Goal: Task Accomplishment & Management: Manage account settings

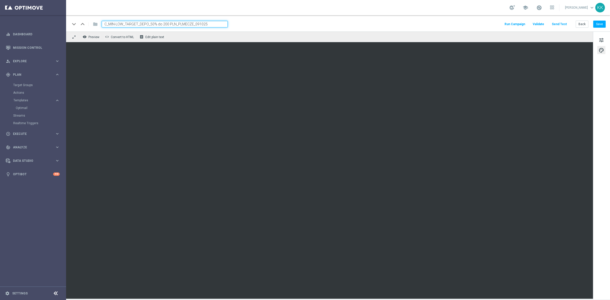
click at [21, 88] on div "Target Groups" at bounding box center [39, 85] width 52 height 8
click at [21, 87] on link "Target Groups" at bounding box center [33, 85] width 40 height 4
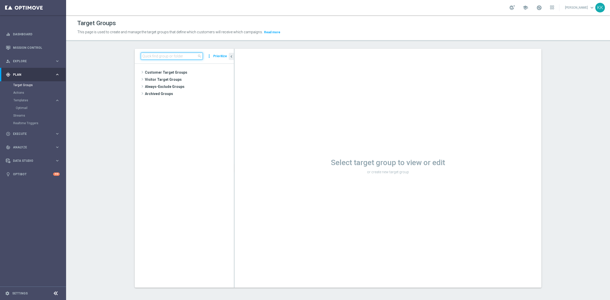
click at [175, 58] on input at bounding box center [172, 56] width 62 height 7
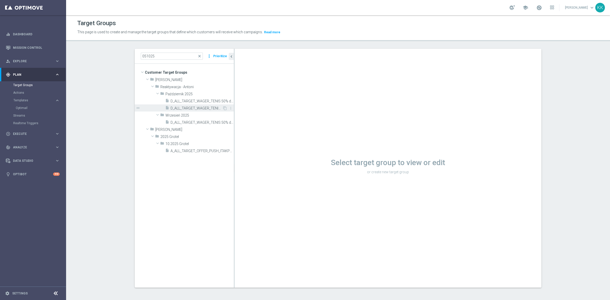
click at [189, 107] on span "D_ALL_TARGET_WAGER_TENIS 50% do 300 PLN_051025" at bounding box center [196, 108] width 52 height 4
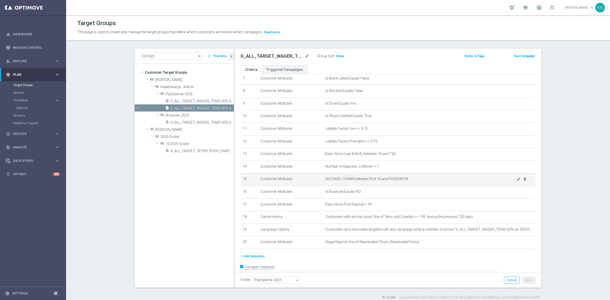
scroll to position [105, 0]
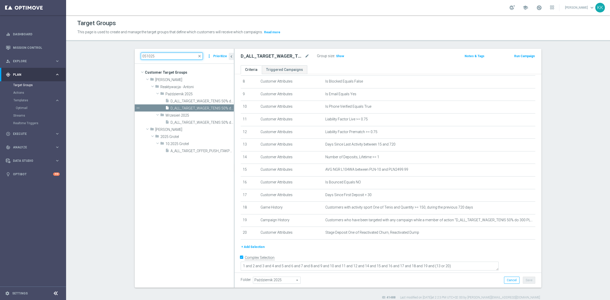
drag, startPoint x: 161, startPoint y: 54, endPoint x: 126, endPoint y: 54, distance: 35.1
click at [126, 54] on div "051025 close more_vert Prioritize Customer Target Groups library_add create_new…" at bounding box center [337, 174] width 427 height 251
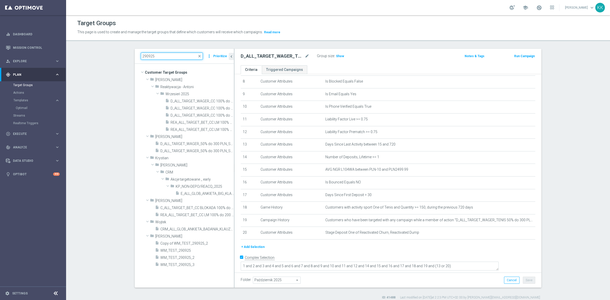
type input "290925"
drag, startPoint x: 159, startPoint y: 55, endPoint x: 97, endPoint y: 53, distance: 62.3
click at [97, 53] on section "290925 close more_vert Prioritize Customer Target Groups library_add create_new…" at bounding box center [338, 174] width 544 height 251
paste input "REA_ALL_TARGET_CASHBACK_CC LM 100% do 200 PLN SB PUSH_250925"
type input "REA_ALL_TARGET_CASHBACK_CC LM 100% do 200 PLN SB PUSH_250925"
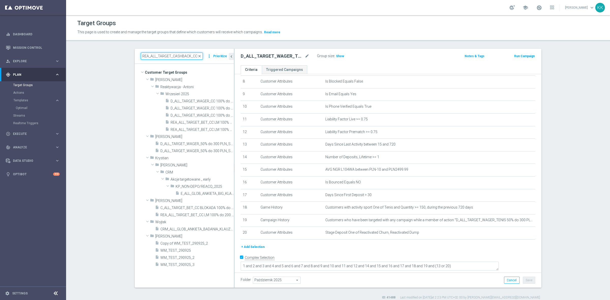
click at [159, 54] on input "REA_ALL_TARGET_CASHBACK_CC LM 100% do 200 PLN SB PUSH_250925" at bounding box center [172, 56] width 62 height 7
click at [153, 57] on input "REA_ALL_TARGET_CASHBACK_CC LM 100% do 200 PLN SB PUSH_250925" at bounding box center [172, 56] width 62 height 7
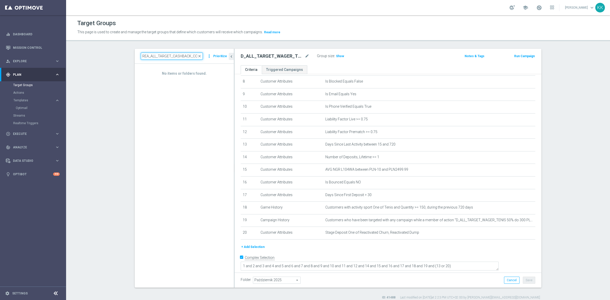
scroll to position [0, 61]
click at [174, 58] on input "REA_ALL_TARGET_CASHBACK_CC LM 100% do 200 PLN SB PUSH_250925" at bounding box center [172, 56] width 62 height 7
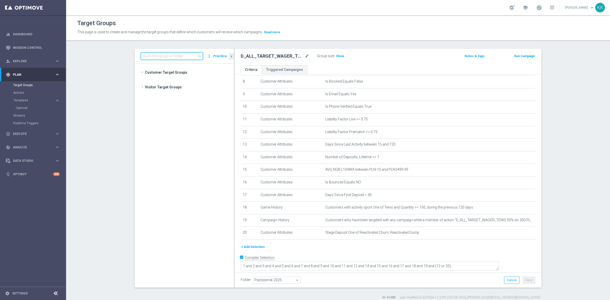
scroll to position [15032, 0]
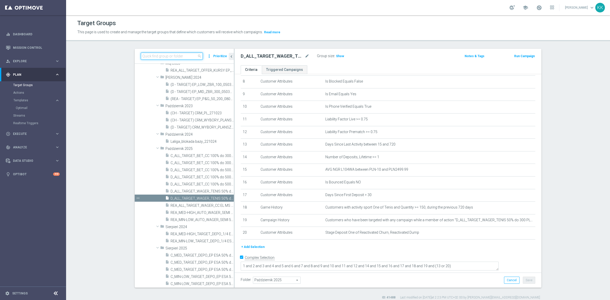
paste input "REA_ALL_TARGET_CASHBACK_CC LM 100% do 200 PLN SB PUSH_250925"
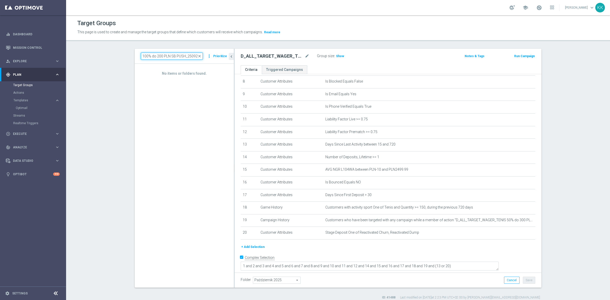
click at [191, 57] on input "REA_ALL_TARGET_CASHBACK_CC LM 100% do 200 PLN SB PUSH_250925" at bounding box center [172, 56] width 62 height 7
type input "REA_ALL_TARGET_CASHBACK_CC LM 100% do 200 PLN SB PUSH_250925"
click at [194, 93] on tree-viewport "Customer Target Groups library_add create_new_folder folder" at bounding box center [184, 176] width 99 height 224
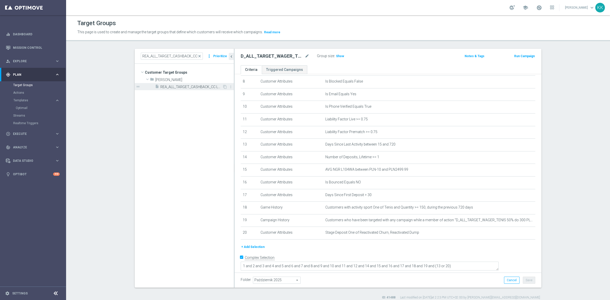
click at [195, 87] on span "REA_ALL_TARGET_CASHBACK_CC LM 100% do 200 PLN SB PUSH_250925" at bounding box center [191, 87] width 62 height 4
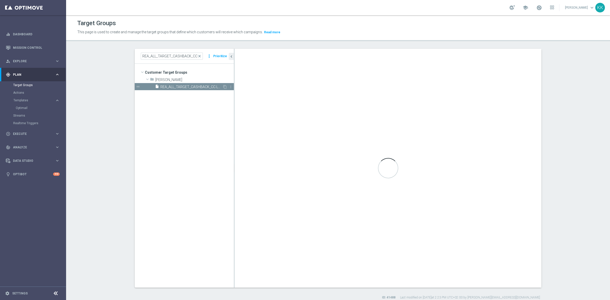
checkbox input "false"
type input "[PERSON_NAME]"
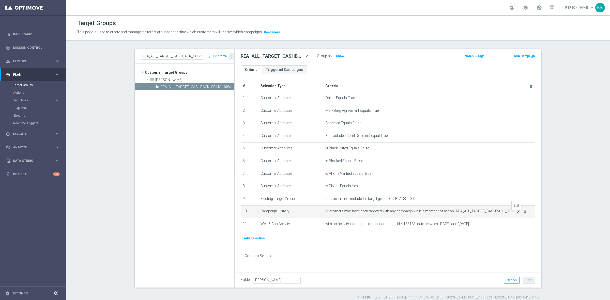
click at [517, 212] on icon "mode_edit" at bounding box center [518, 211] width 4 height 4
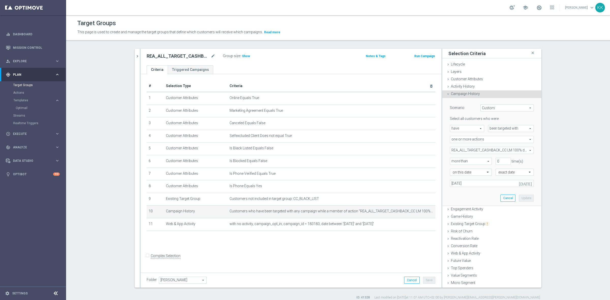
click at [463, 150] on span "REA_ALL_TARGET_CASHBACK_CC LM 100% do 200 PLN_250925" at bounding box center [491, 150] width 83 height 7
click at [452, 160] on input "Show Selected" at bounding box center [453, 161] width 3 height 3
checkbox input "true"
click at [457, 175] on label "REA_ALL_TARGET_CASHBACK_CC LM 100% do 200 PLN_250925" at bounding box center [495, 176] width 77 height 7
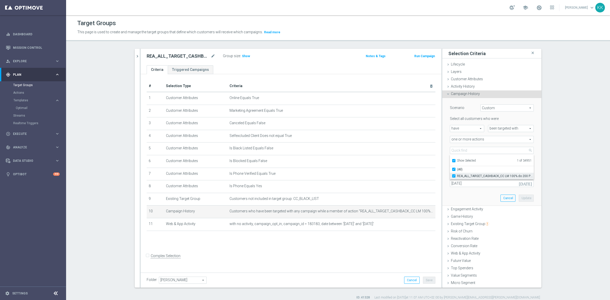
click at [453, 175] on input "REA_ALL_TARGET_CASHBACK_CC LM 100% do 200 PLN_250925" at bounding box center [454, 175] width 3 height 3
checkbox input "false"
type input "Select Action"
checkbox input "false"
click at [452, 161] on input "Show Selected" at bounding box center [453, 161] width 3 height 3
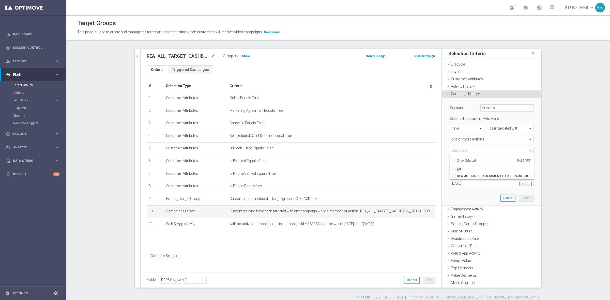
checkbox input "false"
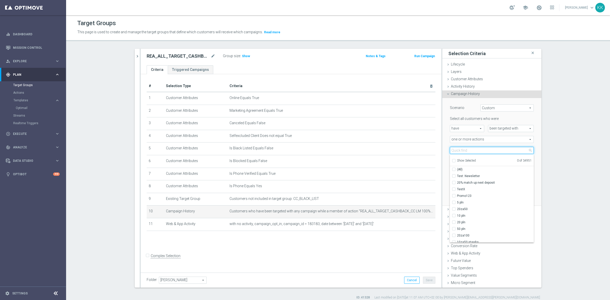
click at [457, 151] on input "search" at bounding box center [492, 150] width 84 height 7
paste input "D_ALL_TARGET_WAGER_CC 100% do 500 PLN ELMS_061025"
click at [450, 177] on div "D_ALL_TARGET_WAGER_CC 100% do 500 PLN ELMS_061025" at bounding box center [492, 176] width 84 height 7
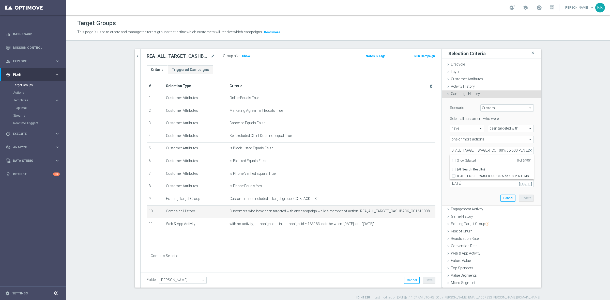
click at [458, 197] on div "Scenario Custom Custom arrow_drop_down search Select all customers who were hav…" at bounding box center [491, 151] width 91 height 107
click at [467, 154] on div "Select all customers who were have have arrow_drop_down search been targeted wi…" at bounding box center [492, 151] width 84 height 70
click at [468, 151] on span at bounding box center [491, 150] width 83 height 7
click at [468, 151] on input "search" at bounding box center [492, 150] width 84 height 7
paste input "D_ALL_TARGET_WAGER_CC 100% do 500 PLN ELMS_061025"
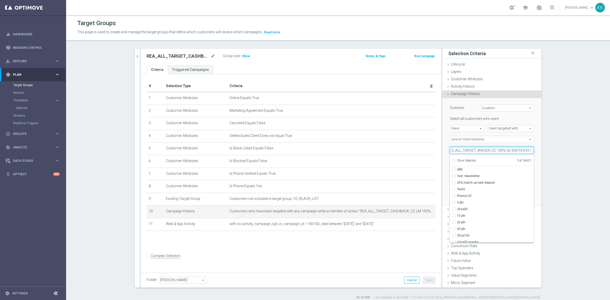
scroll to position [0, 23]
type input "D_ALL_TARGET_WAGER_CC 100% do 500 PLN ELMS_061025"
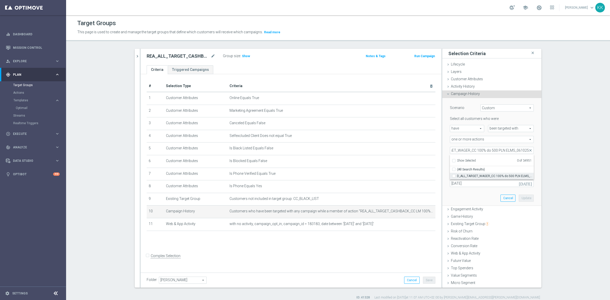
click at [453, 176] on input "D_ALL_TARGET_WAGER_CC 100% do 500 PLN ELMS_061025" at bounding box center [454, 175] width 3 height 3
checkbox input "true"
type input "D_ALL_TARGET_WAGER_CC 100% do 500 PLN ELMS_061025"
checkbox input "true"
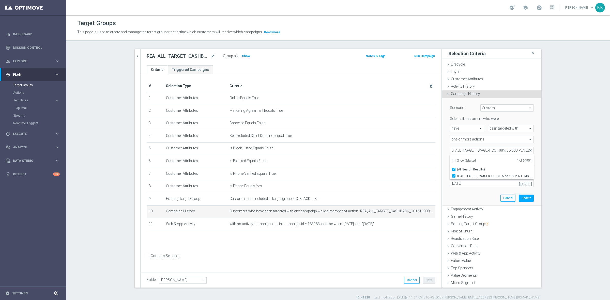
click at [457, 200] on div "Scenario Custom Custom arrow_drop_down search Select all customers who were hav…" at bounding box center [491, 151] width 91 height 107
click at [470, 179] on div "Select all customers who were have have arrow_drop_down search been targeted wi…" at bounding box center [492, 151] width 84 height 70
click at [472, 181] on input "25 Sep 2025" at bounding box center [492, 183] width 84 height 7
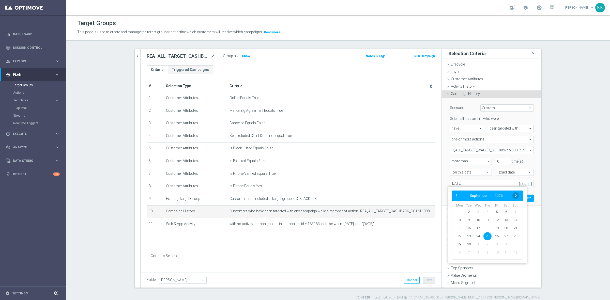
click at [515, 193] on span "›" at bounding box center [515, 195] width 7 height 7
click at [459, 217] on span "6" at bounding box center [459, 220] width 8 height 8
type input "[DATE]"
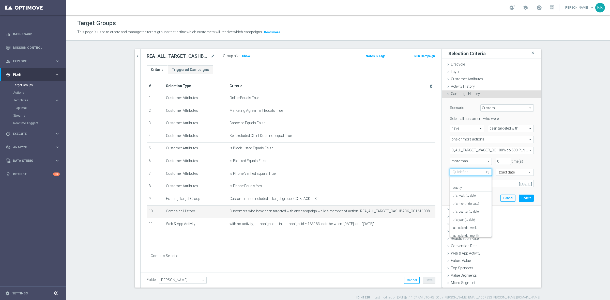
click at [469, 173] on input "text" at bounding box center [465, 172] width 26 height 5
click at [534, 167] on div "Scenario Custom Custom arrow_drop_down search Select all customers who were hav…" at bounding box center [491, 152] width 99 height 108
click at [520, 196] on button "Update" at bounding box center [525, 198] width 15 height 7
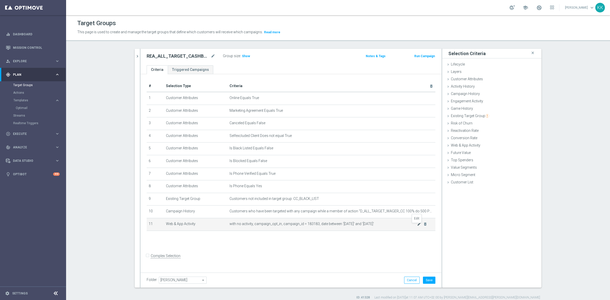
click at [417, 226] on icon "mode_edit" at bounding box center [419, 224] width 4 height 4
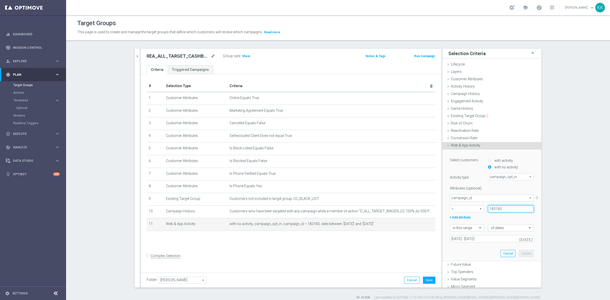
drag, startPoint x: 510, startPoint y: 207, endPoint x: 465, endPoint y: 207, distance: 45.0
click at [465, 207] on div "= = arrow_drop_down search 183183" at bounding box center [491, 208] width 91 height 7
paste input "7579"
type input "187579"
click at [468, 240] on input "25 Sep 2025 - 27 Sep 2025" at bounding box center [492, 238] width 84 height 7
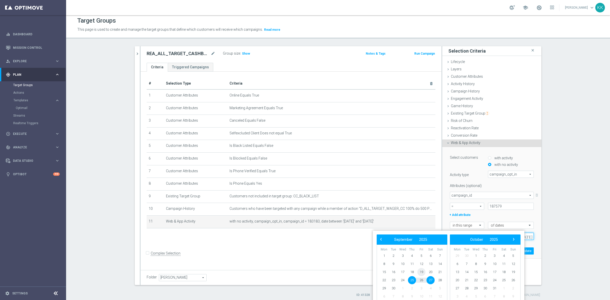
scroll to position [9, 0]
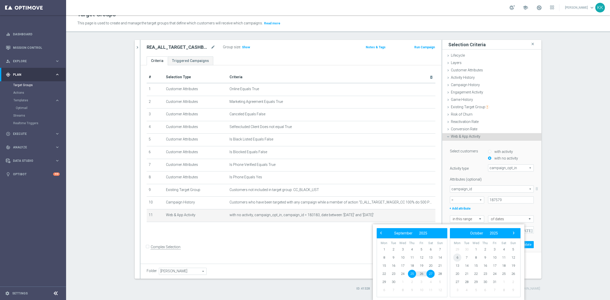
click at [458, 256] on span "6" at bounding box center [457, 258] width 8 height 8
click at [403, 257] on span "8" at bounding box center [402, 258] width 8 height 8
type input "06 Oct 2025 - 08 Oct 2025"
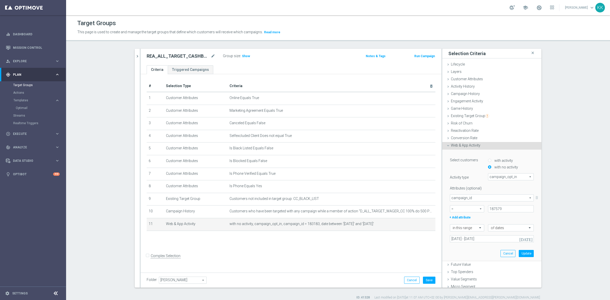
scroll to position [0, 0]
click at [518, 255] on button "Update" at bounding box center [525, 253] width 15 height 7
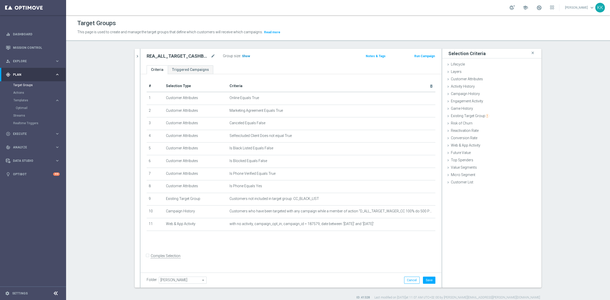
click at [242, 56] on span "Show" at bounding box center [246, 56] width 8 height 4
click at [428, 279] on button "Save" at bounding box center [429, 280] width 12 height 7
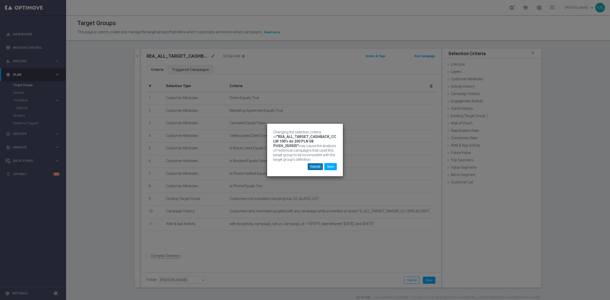
click at [314, 168] on button "Cancel" at bounding box center [314, 166] width 15 height 7
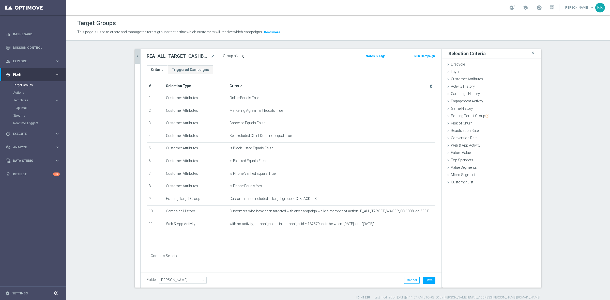
click at [135, 59] on button "chevron_right" at bounding box center [137, 56] width 5 height 15
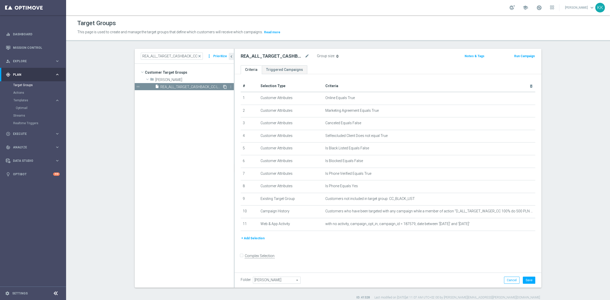
click at [223, 87] on icon "content_copy" at bounding box center [225, 87] width 4 height 4
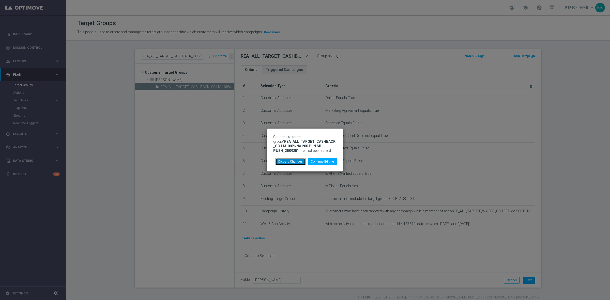
click at [297, 163] on button "Discard Changes" at bounding box center [290, 161] width 30 height 7
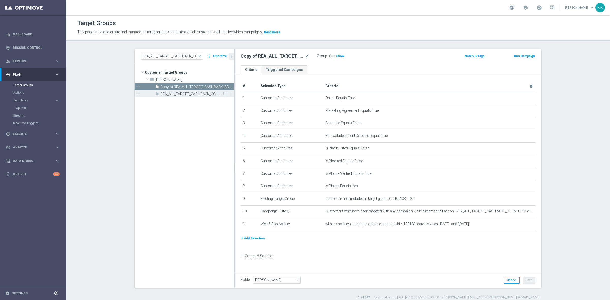
click at [193, 92] on span "REA_ALL_TARGET_CASHBACK_CC LM 100% do 200 PLN SB PUSH_250925" at bounding box center [191, 94] width 62 height 4
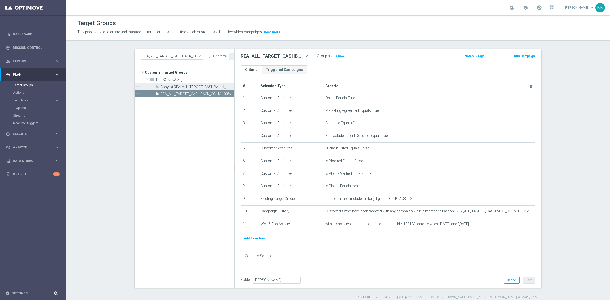
click at [191, 83] on div "insert_drive_file Copy of REA_ALL_TARGET_CASHBACK_CC LM 100% do 200 PLN SB PUSH…" at bounding box center [188, 86] width 67 height 7
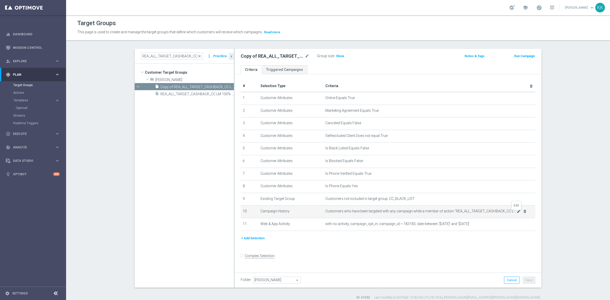
click at [516, 211] on icon "mode_edit" at bounding box center [518, 211] width 4 height 4
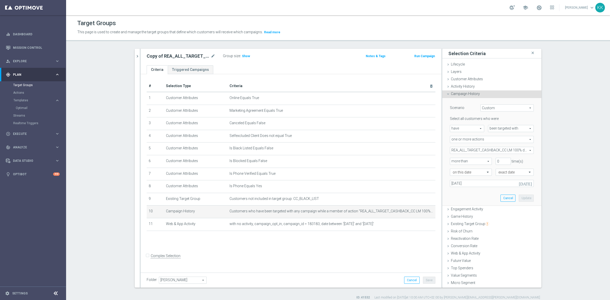
click at [476, 148] on span "REA_ALL_TARGET_CASHBACK_CC LM 100% do 200 PLN_250925" at bounding box center [491, 150] width 83 height 7
click at [457, 159] on label "Show Selected" at bounding box center [466, 161] width 19 height 5
click at [452, 160] on input "Show Selected" at bounding box center [453, 161] width 3 height 3
checkbox input "true"
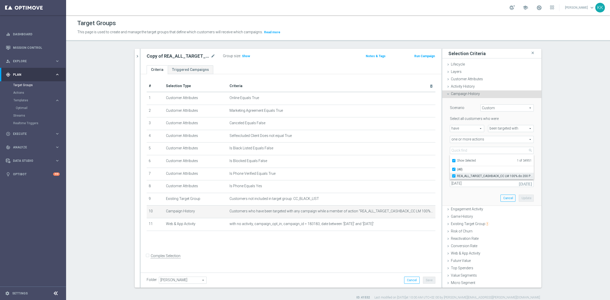
click at [453, 177] on input "REA_ALL_TARGET_CASHBACK_CC LM 100% do 200 PLN_250925" at bounding box center [454, 175] width 3 height 3
checkbox input "false"
type input "Select Action"
checkbox input "false"
click at [452, 160] on input "Show Selected" at bounding box center [453, 161] width 3 height 3
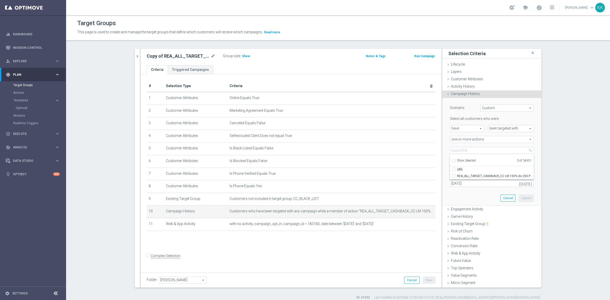
checkbox input "false"
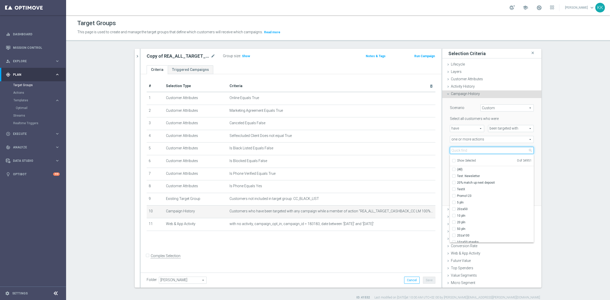
click at [454, 154] on input "search" at bounding box center [492, 150] width 84 height 7
paste input "D_ALL_TARGET_WAGER_CC 100% do 500 PLN ELMS_061025"
type input "D_ALL_TARGET_WAGER_CC 100% do 500 PLN ELMS_061025"
click at [453, 175] on input "D_ALL_TARGET_WAGER_CC 100% do 500 PLN ELMS_061025" at bounding box center [454, 175] width 3 height 3
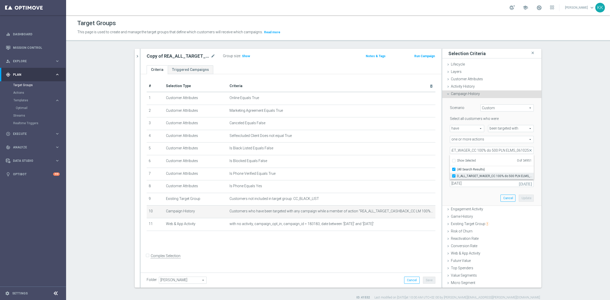
checkbox input "true"
type input "D_ALL_TARGET_WAGER_CC 100% do 500 PLN ELMS_061025"
checkbox input "true"
click at [453, 193] on div "Scenario Custom Custom arrow_drop_down search Select all customers who were hav…" at bounding box center [491, 151] width 91 height 107
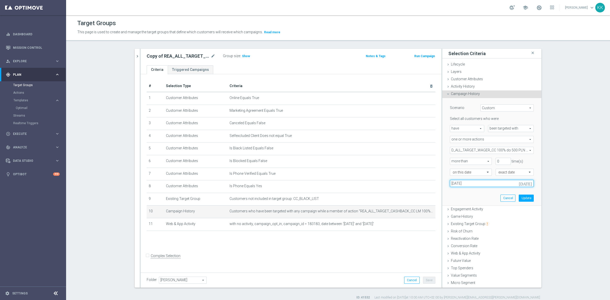
click at [487, 183] on input "25 Sep 2025" at bounding box center [492, 183] width 84 height 7
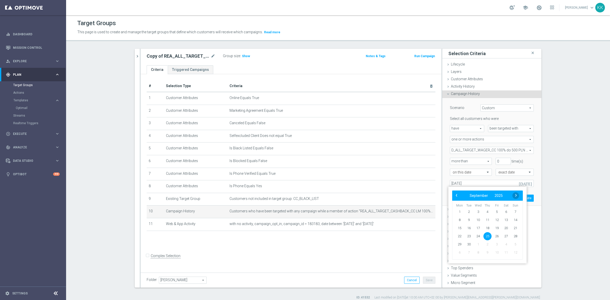
click at [516, 197] on span "›" at bounding box center [515, 195] width 7 height 7
click at [459, 217] on span "6" at bounding box center [459, 220] width 8 height 8
type input "[DATE]"
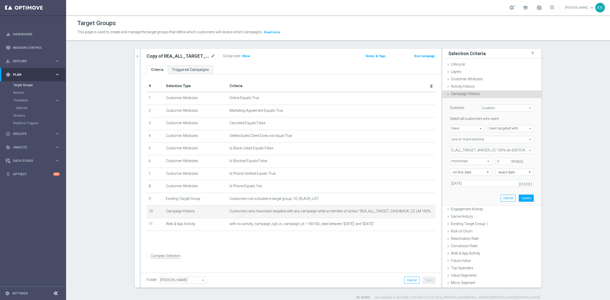
click at [527, 179] on div "Scenario Custom Custom arrow_drop_down search Select all customers who were hav…" at bounding box center [491, 151] width 91 height 107
click at [520, 198] on button "Update" at bounding box center [525, 198] width 15 height 7
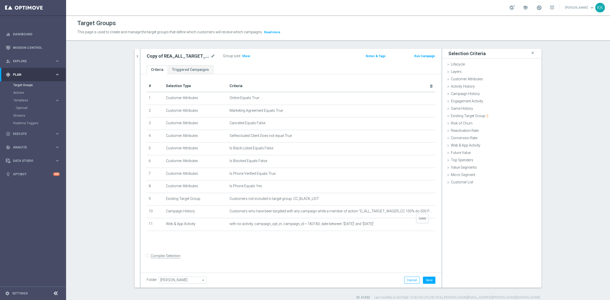
drag, startPoint x: 421, startPoint y: 225, endPoint x: 421, endPoint y: 234, distance: 8.9
click at [0, 0] on icon "delete_forever" at bounding box center [0, 0] width 0 height 0
click at [431, 282] on button "Save" at bounding box center [429, 280] width 12 height 7
click at [488, 82] on div "Customer Attributes done" at bounding box center [491, 80] width 99 height 8
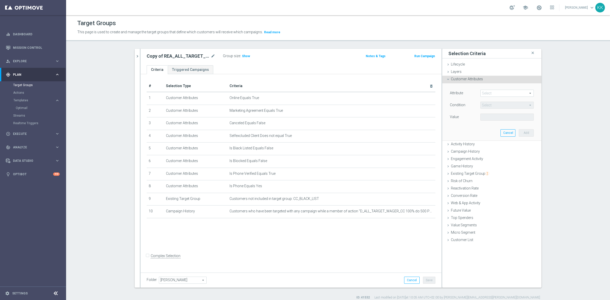
click at [492, 95] on span at bounding box center [506, 93] width 53 height 7
click at [378, 241] on div "# Selection Type Criteria delete_forever 1 Customer Attributes Online Equals Tr…" at bounding box center [290, 172] width 301 height 196
click at [384, 263] on form "Complex Selection Invalid Expression" at bounding box center [291, 261] width 289 height 19
click at [502, 93] on span at bounding box center [506, 93] width 53 height 7
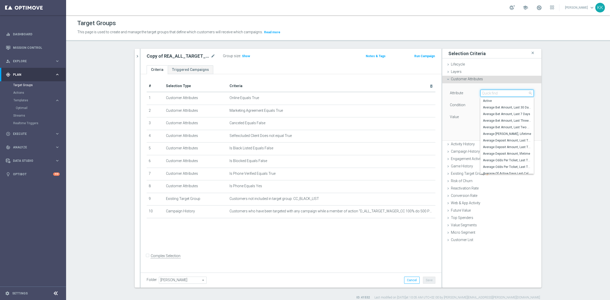
click at [502, 93] on input "search" at bounding box center [506, 93] width 53 height 7
type input "D"
type input "LAST BONUS"
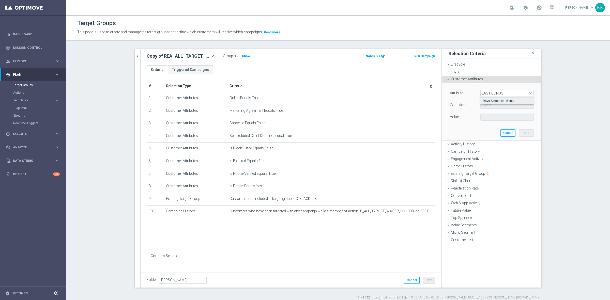
click at [509, 102] on span "Days Since Last Bonus" at bounding box center [507, 101] width 48 height 4
type input "Days Since Last Bonus"
click at [507, 106] on span "=" at bounding box center [506, 105] width 53 height 7
click at [500, 145] on span ">=" at bounding box center [507, 146] width 48 height 4
click at [484, 118] on input "number" at bounding box center [491, 117] width 23 height 7
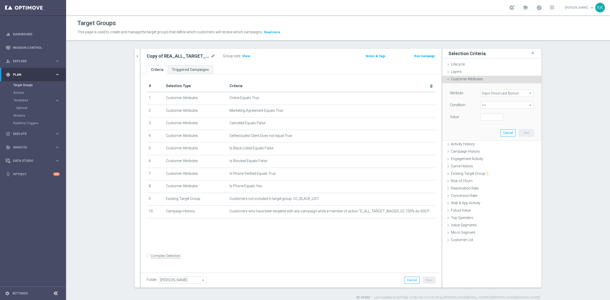
click at [488, 104] on span ">=" at bounding box center [506, 105] width 53 height 7
click at [487, 139] on span ">" at bounding box center [507, 139] width 48 height 4
type input ">"
click at [490, 115] on input "number" at bounding box center [491, 117] width 23 height 7
click at [488, 118] on input "number" at bounding box center [491, 117] width 23 height 7
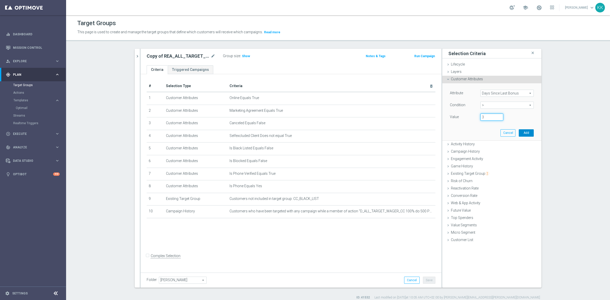
type input "3"
click at [531, 130] on div "Attribute Days Since Last Bonus Days Since Last Bonus arrow_drop_down search Co…" at bounding box center [491, 111] width 91 height 57
click at [530, 134] on button "Add" at bounding box center [525, 132] width 15 height 7
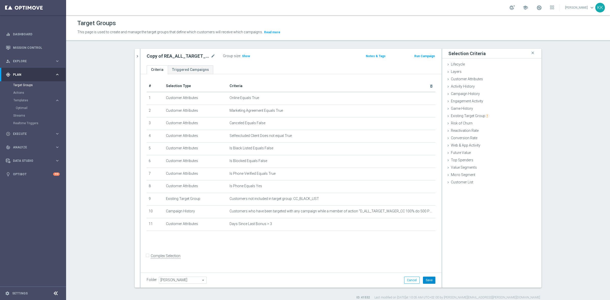
click at [424, 279] on button "Save" at bounding box center [429, 280] width 12 height 7
click at [236, 61] on div "Copy of REA_ALL_TARGET_CASHBACK_CC LM 100% do 200 PLN SB PUSH_250925 mode_edit …" at bounding box center [290, 57] width 301 height 17
click at [240, 51] on div "Copy of REA_ALL_TARGET_CASHBACK_CC LM 100% do 200 PLN SB PUSH_250925 mode_edit …" at bounding box center [290, 57] width 301 height 17
click at [242, 58] on h3 "Show" at bounding box center [245, 56] width 9 height 6
click at [212, 55] on icon "mode_edit" at bounding box center [213, 56] width 5 height 6
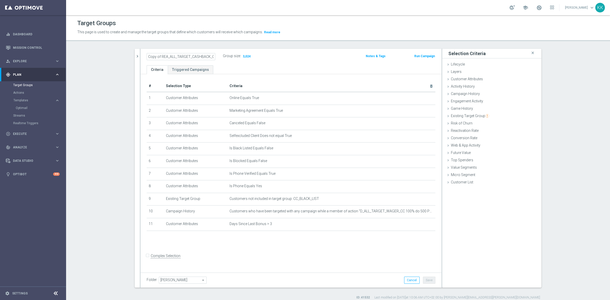
scroll to position [0, 65]
click at [211, 54] on icon "mode_edit" at bounding box center [213, 56] width 5 height 6
type input "D_ALL_TARGET_WAGER_CC 100% do 500 PLN ELMS ŚR PUSH_061025"
click at [304, 46] on div "Target Groups This page is used to create and manage the target groups that def…" at bounding box center [338, 157] width 544 height 285
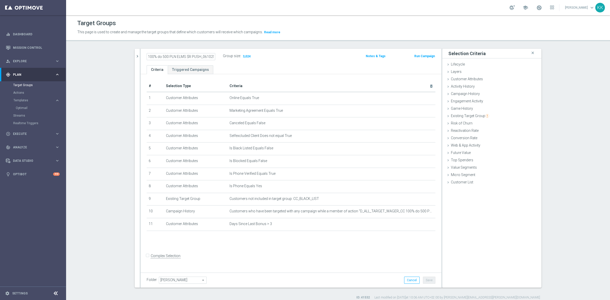
scroll to position [0, 0]
click at [431, 279] on button "Save" at bounding box center [429, 280] width 12 height 7
click at [466, 182] on span "Customer List" at bounding box center [462, 182] width 22 height 4
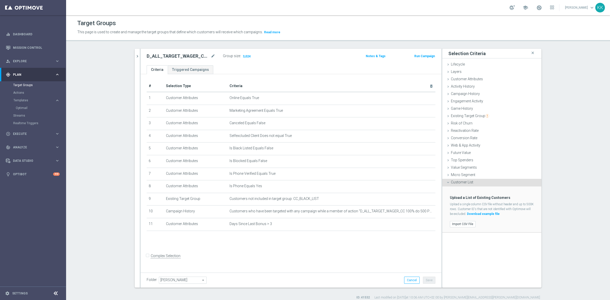
click at [466, 223] on label "Import CSV File" at bounding box center [463, 224] width 26 height 6
click at [0, 0] on input "Import CSV File" at bounding box center [0, 0] width 0 height 0
click at [461, 226] on label "Import CSV File" at bounding box center [463, 224] width 26 height 6
click at [0, 0] on input "Import CSV File" at bounding box center [0, 0] width 0 height 0
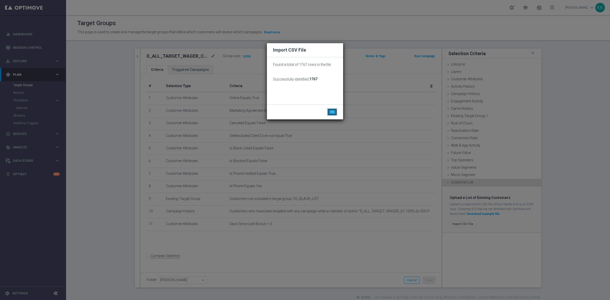
click at [334, 111] on button "OK" at bounding box center [332, 111] width 10 height 7
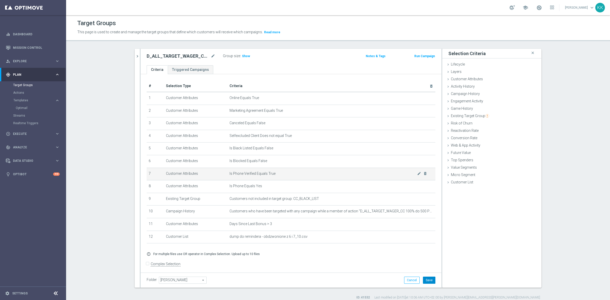
drag, startPoint x: 428, startPoint y: 281, endPoint x: 284, endPoint y: 175, distance: 178.7
click at [428, 281] on button "Save" at bounding box center [429, 280] width 12 height 7
click at [242, 56] on span "Show" at bounding box center [246, 56] width 8 height 4
click at [135, 55] on icon "chevron_right" at bounding box center [137, 56] width 5 height 5
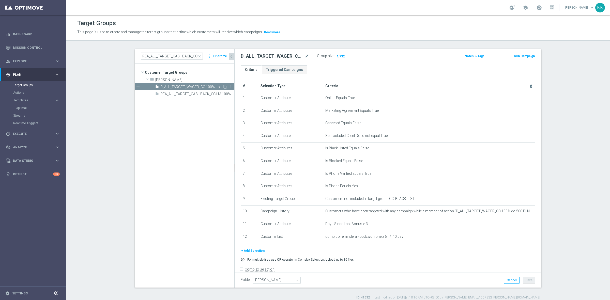
click at [229, 87] on icon "more_vert" at bounding box center [231, 87] width 4 height 4
click at [235, 101] on span "Delete" at bounding box center [240, 102] width 11 height 4
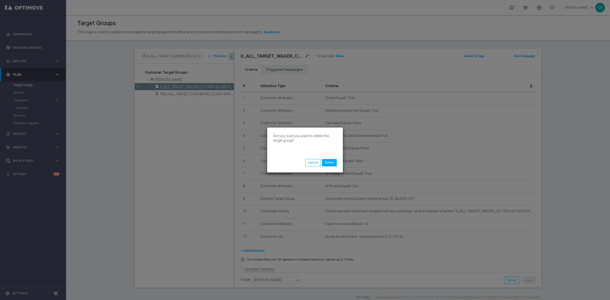
click at [336, 167] on div "Are you sure you want to delete this target group? Cancel Delete" at bounding box center [305, 150] width 76 height 45
click at [335, 163] on button "Delete" at bounding box center [329, 162] width 15 height 7
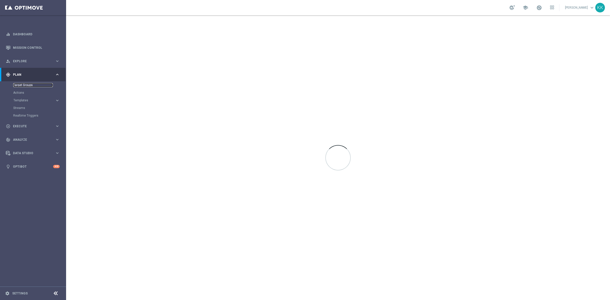
click at [18, 84] on link "Target Groups" at bounding box center [33, 85] width 40 height 4
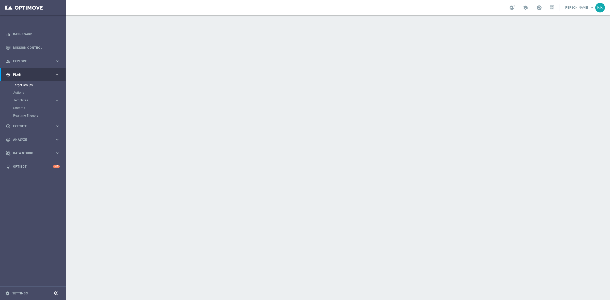
click at [19, 97] on accordion "Templates keyboard_arrow_right Optimail" at bounding box center [39, 101] width 52 height 8
click at [19, 101] on span "Templates" at bounding box center [31, 100] width 36 height 3
click at [17, 86] on link "Target Groups" at bounding box center [33, 85] width 40 height 4
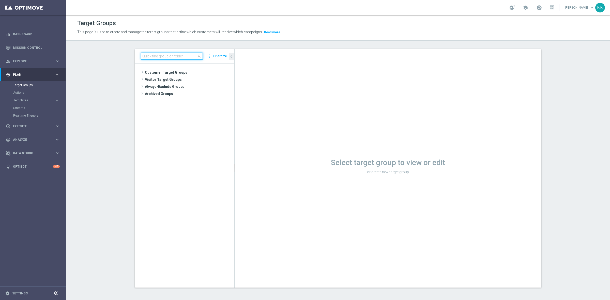
click at [155, 57] on input at bounding box center [172, 56] width 62 height 7
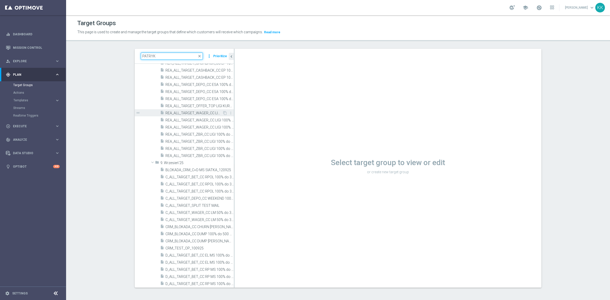
scroll to position [635, 0]
type input "PATRYK"
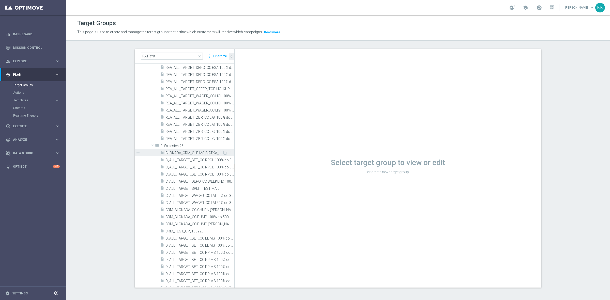
click at [177, 152] on span "BLOKADA_CRM_C+D MS SIATKA_120925" at bounding box center [193, 153] width 57 height 4
click at [177, 161] on span "C_ALL_TARGET_BET_CC RPOL 100% do 300 PLN ND SMS_040925" at bounding box center [193, 160] width 57 height 4
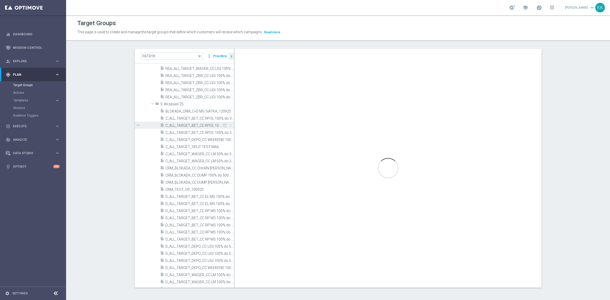
scroll to position [699, 0]
click at [216, 175] on div "drag_handle" at bounding box center [184, 178] width 99 height 7
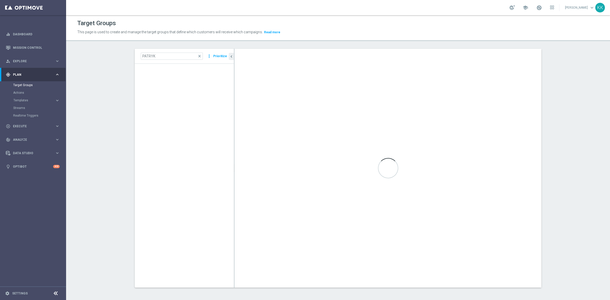
scroll to position [0, 0]
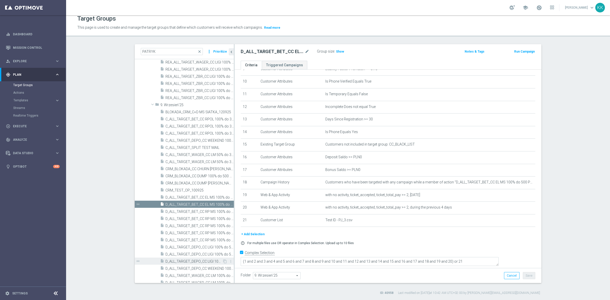
scroll to position [690, 0]
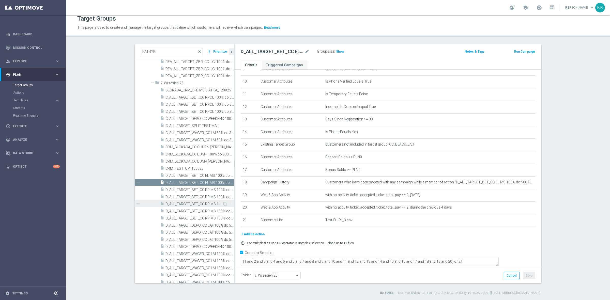
click at [195, 203] on span "D_ALL_TARGET_BET_CC RP MS 100% do 500 PLN SR PUSH_010925" at bounding box center [193, 204] width 57 height 4
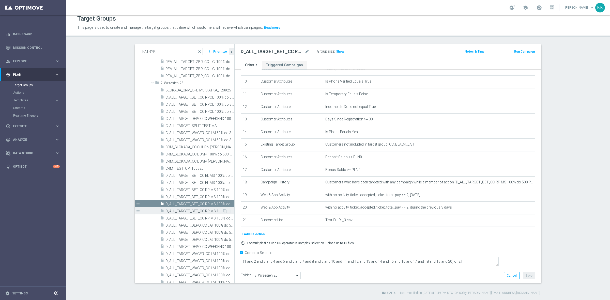
click at [203, 209] on span "D_ALL_TARGET_BET_CC RP MS 100% do 500 PLN WT PUSH_010925" at bounding box center [193, 211] width 57 height 4
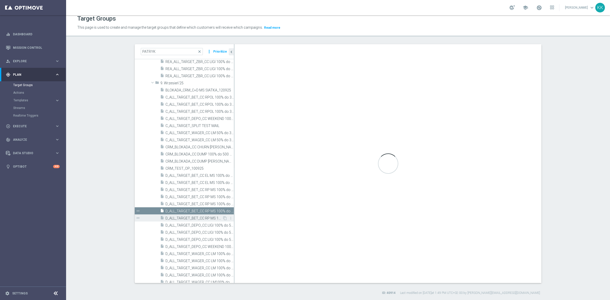
type textarea "(1 and 2 and 3 and 4 and 5 and 6 and 7 and 8 and 9 and 10 and 11 and 12 and 13 …"
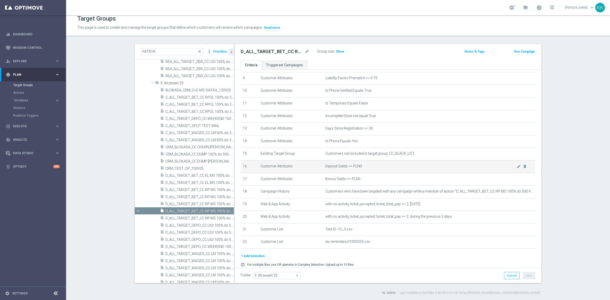
scroll to position [127, 0]
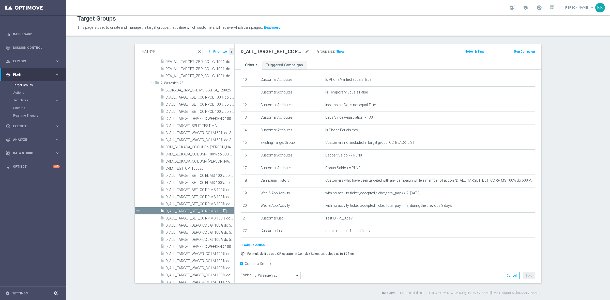
click at [223, 210] on icon "content_copy" at bounding box center [225, 211] width 4 height 4
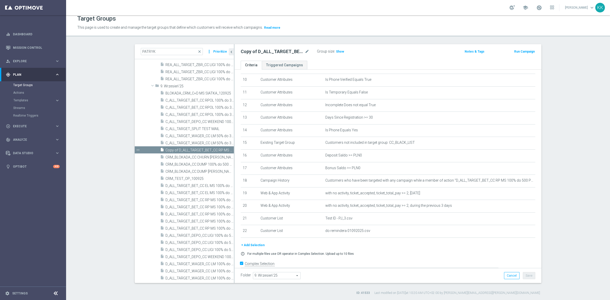
scroll to position [641, 0]
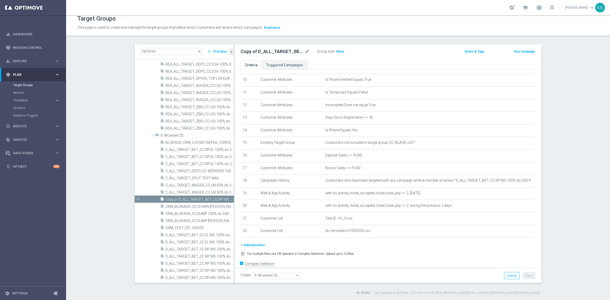
click at [278, 274] on span "9. Wrzesień'25" at bounding box center [276, 275] width 47 height 7
click at [280, 274] on input "search" at bounding box center [276, 275] width 47 height 7
type input "KASI"
click at [278, 270] on span "[PERSON_NAME]" at bounding box center [276, 269] width 42 height 4
type input "[PERSON_NAME]"
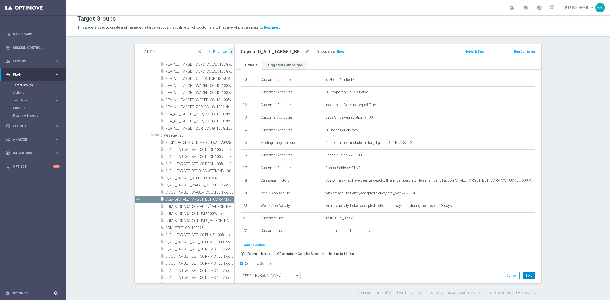
click at [531, 274] on button "Save" at bounding box center [529, 275] width 12 height 7
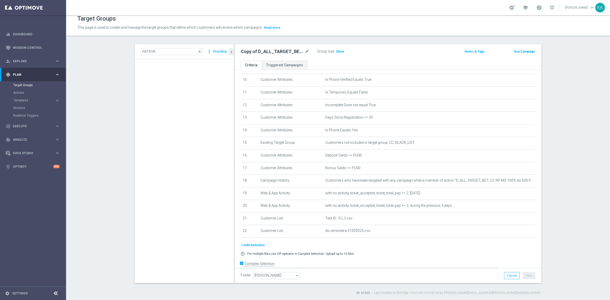
scroll to position [0, 0]
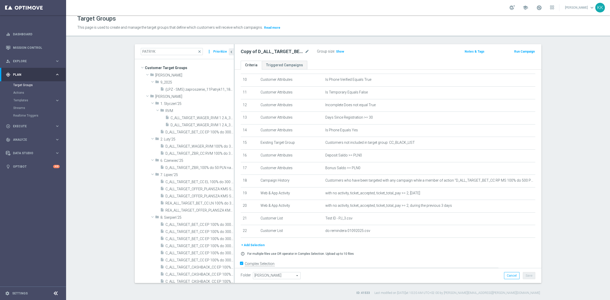
click at [287, 49] on h2 "Copy of D_ALL_TARGET_BET_CC RP MS 100% do 500 PLN WT PUSH_010925" at bounding box center [272, 52] width 63 height 6
click at [305, 53] on icon "mode_edit" at bounding box center [307, 52] width 5 height 6
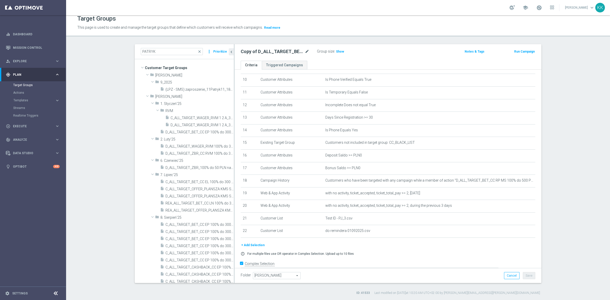
click at [305, 50] on icon "mode_edit" at bounding box center [307, 52] width 5 height 6
type input "D_ALL_TARGET_WAGER_CC 100% do 500 PLN ELMS ŚR PUSH_061025"
click at [353, 46] on div "D_ALL_TARGET_WAGER_CC 100% do 500 PLN ELMS ŚR PUSH_061025 Group size : Show Not…" at bounding box center [387, 52] width 307 height 17
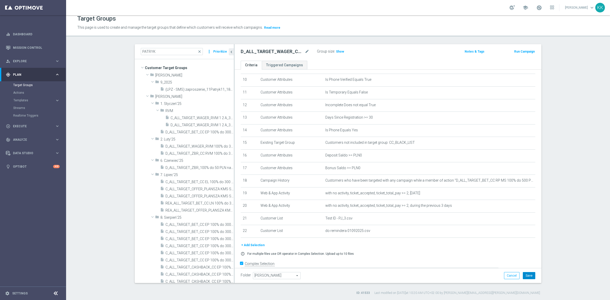
click at [526, 273] on button "Save" at bounding box center [529, 275] width 12 height 7
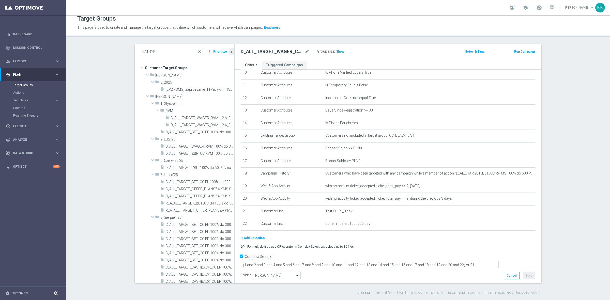
scroll to position [138, 0]
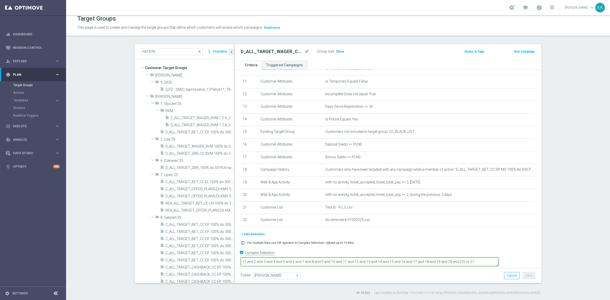
click at [462, 257] on textarea "(1 and 2 and 3 and 4 and 5 and 6 and 7 and 8 and 9 and 10 and 11 and 12 and 13 …" at bounding box center [370, 261] width 258 height 9
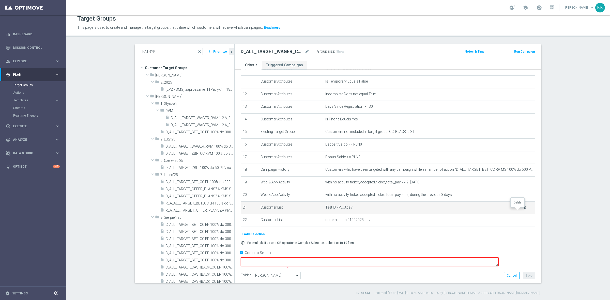
click at [523, 210] on icon "delete_forever" at bounding box center [525, 208] width 4 height 4
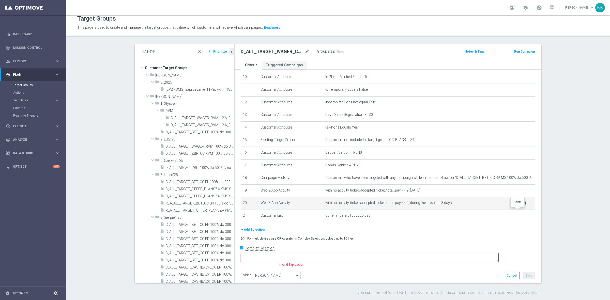
scroll to position [126, 0]
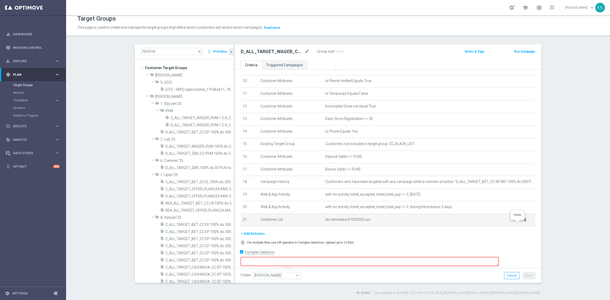
click at [520, 224] on td "do remindera 01092025.csv delete_forever" at bounding box center [429, 220] width 212 height 13
click at [523, 222] on icon "delete_forever" at bounding box center [525, 220] width 4 height 4
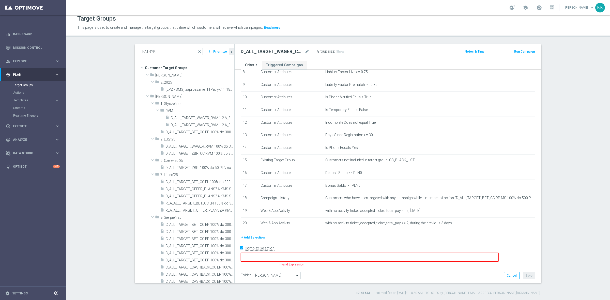
scroll to position [105, 0]
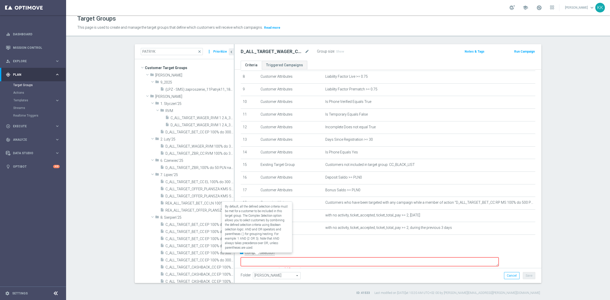
click at [245, 255] on label "Complex Selection" at bounding box center [260, 252] width 30 height 5
click at [244, 255] on input "Complex Selection" at bounding box center [242, 253] width 3 height 7
checkbox input "false"
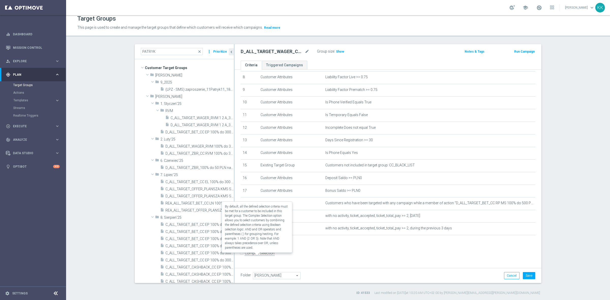
scroll to position [104, 0]
click at [526, 274] on button "Save" at bounding box center [529, 275] width 12 height 7
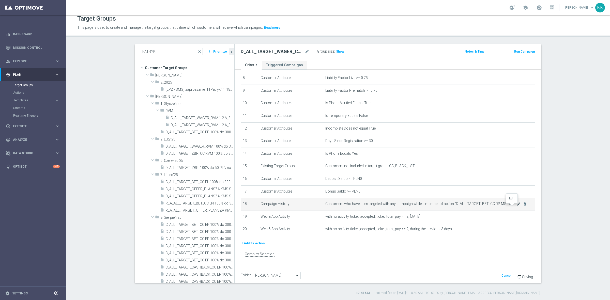
click at [516, 205] on icon "mode_edit" at bounding box center [518, 204] width 4 height 4
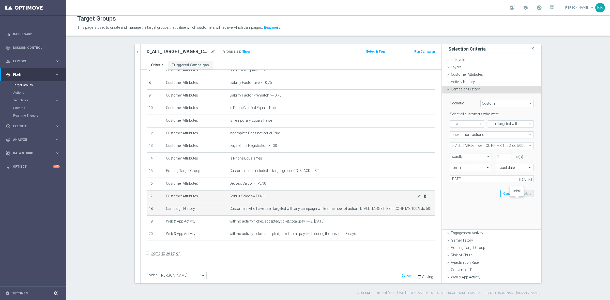
scroll to position [98, 0]
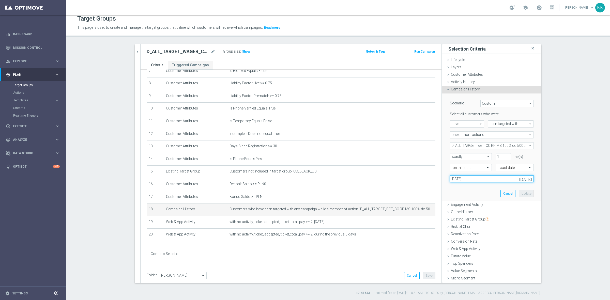
click at [475, 180] on input "[DATE]" at bounding box center [492, 178] width 84 height 7
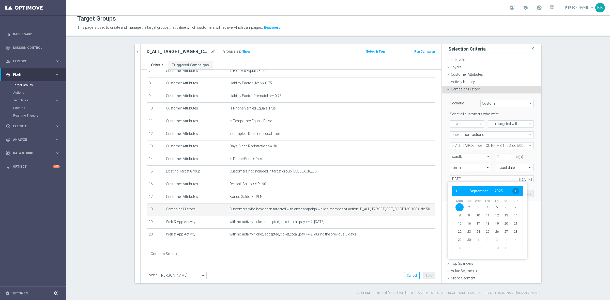
click at [516, 191] on span "›" at bounding box center [515, 191] width 7 height 7
click at [459, 214] on span "6" at bounding box center [459, 215] width 8 height 8
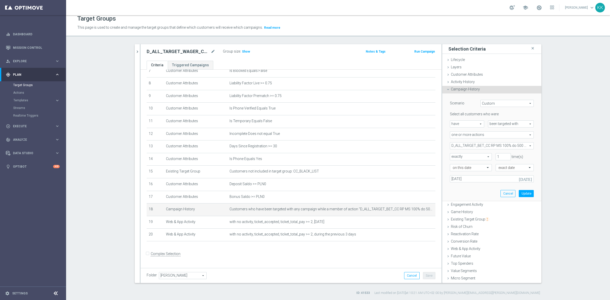
type input "[DATE]"
click at [520, 196] on button "Update" at bounding box center [525, 193] width 15 height 7
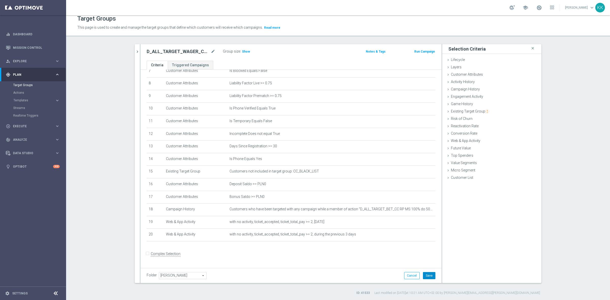
click at [426, 276] on button "Save" at bounding box center [429, 275] width 12 height 7
click at [244, 55] on div "Group size : Show" at bounding box center [248, 51] width 51 height 7
click at [244, 51] on span "Show" at bounding box center [246, 52] width 8 height 4
click at [417, 211] on icon "mode_edit" at bounding box center [419, 209] width 4 height 4
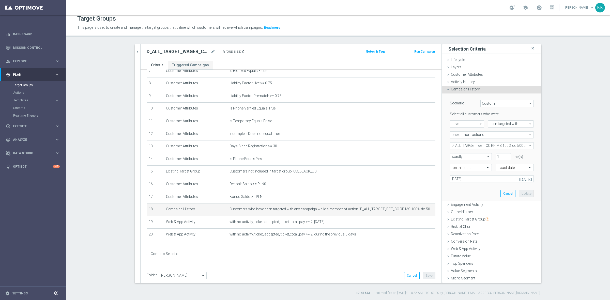
click at [475, 145] on span "D_ALL_TARGET_BET_CC RP MS 100% do 500 PLN_010925" at bounding box center [491, 146] width 83 height 7
click at [452, 152] on div "Show Selected" at bounding box center [464, 155] width 24 height 6
click at [452, 155] on input "Show Selected" at bounding box center [453, 156] width 3 height 3
checkbox input "true"
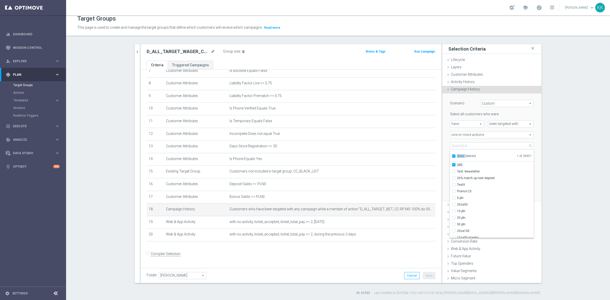
checkbox input "true"
click at [453, 172] on input "D_ALL_TARGET_BET_CC RP MS 100% do 500 PLN_010925" at bounding box center [454, 171] width 3 height 3
checkbox input "false"
type input "Select Action"
checkbox input "false"
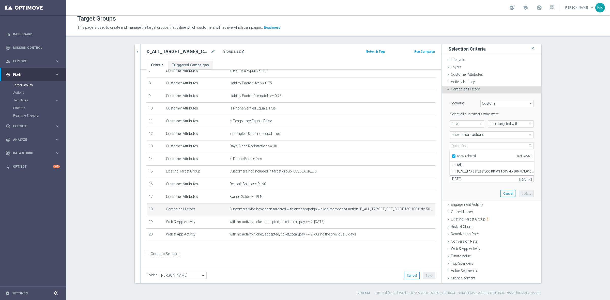
click at [457, 154] on label "Show Selected" at bounding box center [466, 156] width 19 height 5
click at [452, 155] on input "Show Selected" at bounding box center [453, 156] width 3 height 3
checkbox input "false"
click at [451, 150] on ul "Show Selected 0 of 34951" at bounding box center [492, 155] width 84 height 11
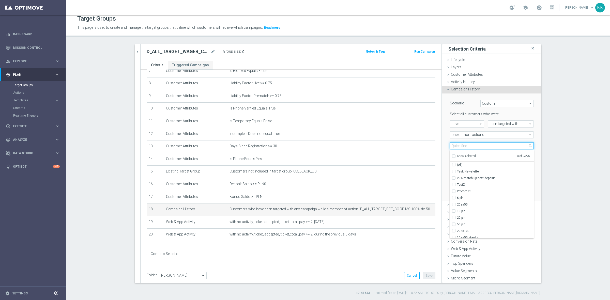
click at [453, 144] on input "search" at bounding box center [492, 145] width 84 height 7
paste input "D_ALL_TARGET_WAGER_CC 100% do 500 PLN ELMS_061025"
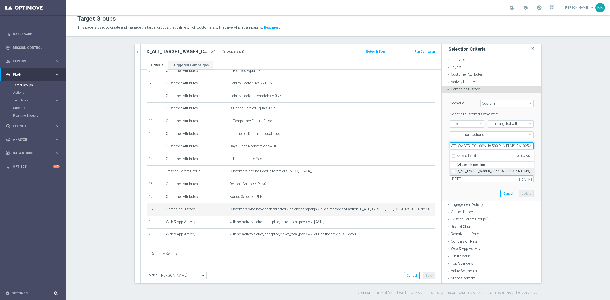
type input "D_ALL_TARGET_WAGER_CC 100% do 500 PLN ELMS_061025"
click at [453, 170] on input "D_ALL_TARGET_WAGER_CC 100% do 500 PLN ELMS_061025" at bounding box center [454, 171] width 3 height 3
checkbox input "true"
type input "D_ALL_TARGET_WAGER_CC 100% do 500 PLN ELMS_061025"
checkbox input "true"
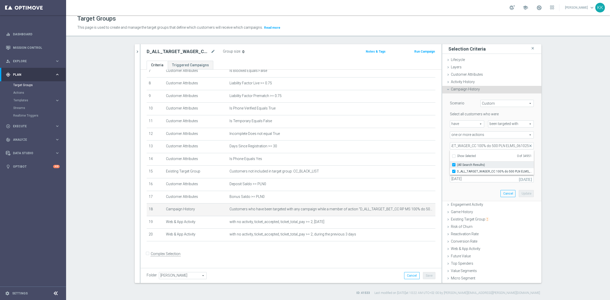
scroll to position [0, 0]
click at [548, 139] on div "PATRYK close more_vert Prioritize Customer Target Groups library_add create_new…" at bounding box center [337, 169] width 427 height 251
click at [523, 193] on button "Update" at bounding box center [525, 193] width 15 height 7
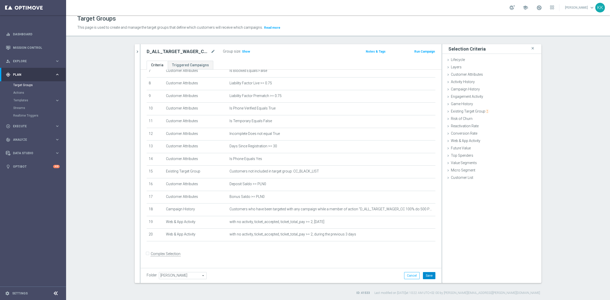
click at [428, 278] on button "Save" at bounding box center [429, 275] width 12 height 7
click at [245, 52] on span "Show" at bounding box center [246, 52] width 8 height 4
click at [456, 178] on span "Customer List" at bounding box center [462, 178] width 22 height 4
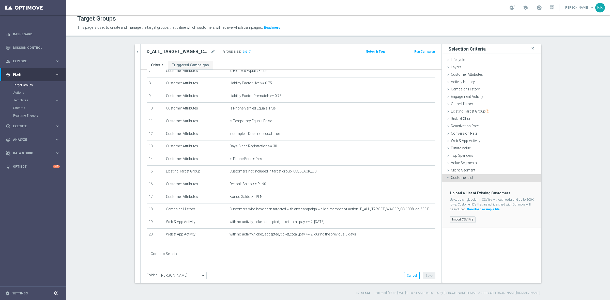
click at [459, 221] on label "Import CSV File" at bounding box center [463, 219] width 26 height 6
click at [0, 0] on input "Import CSV File" at bounding box center [0, 0] width 0 height 0
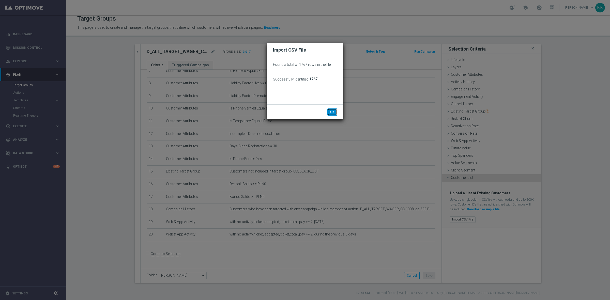
click at [333, 111] on button "OK" at bounding box center [332, 111] width 10 height 7
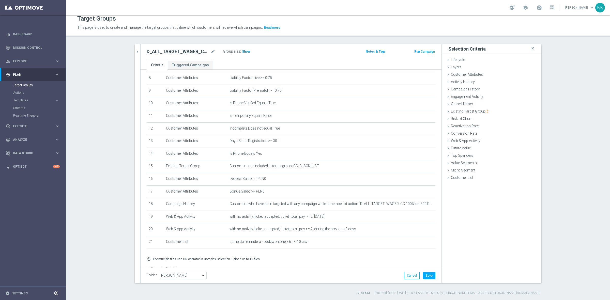
click at [242, 52] on span "Show" at bounding box center [246, 52] width 8 height 4
click at [431, 276] on button "Save" at bounding box center [429, 275] width 12 height 7
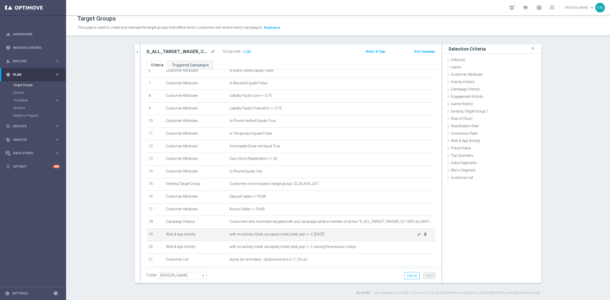
scroll to position [119, 0]
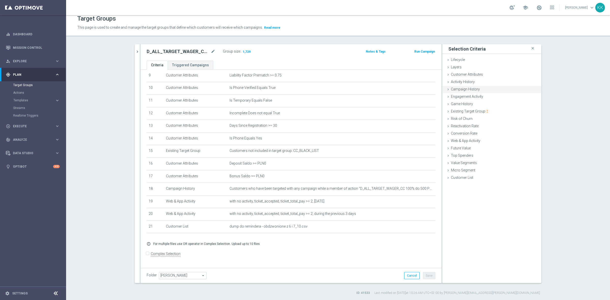
drag, startPoint x: 481, startPoint y: 73, endPoint x: 481, endPoint y: 92, distance: 18.8
click at [481, 73] on div "Customer Attributes done" at bounding box center [491, 75] width 99 height 8
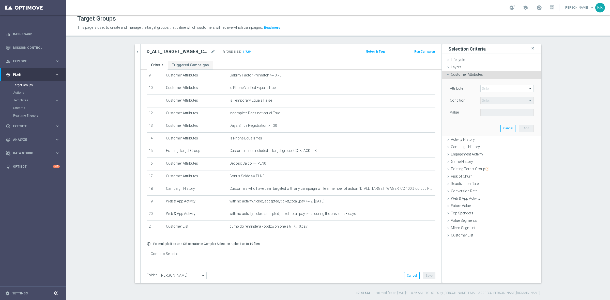
click at [484, 89] on span at bounding box center [506, 88] width 53 height 7
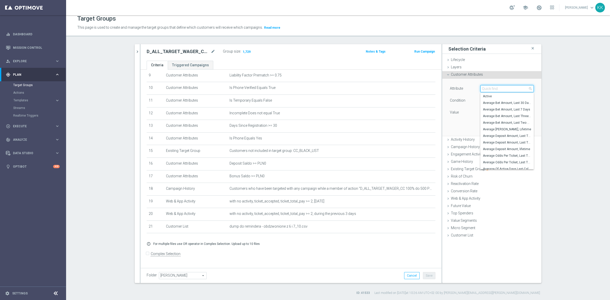
click at [484, 89] on input "search" at bounding box center [506, 88] width 53 height 7
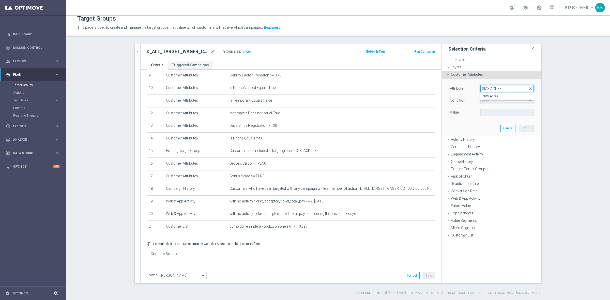
type input "SMS AGREE"
click at [492, 93] on div "SMS Agree" at bounding box center [506, 96] width 53 height 7
click at [492, 93] on label "SMS Agree" at bounding box center [506, 96] width 53 height 7
type input "SMS Agree"
type input "Equals"
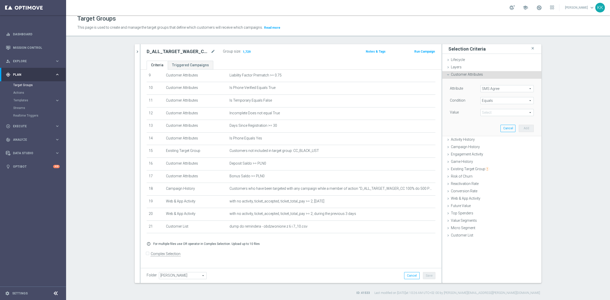
click at [491, 113] on span at bounding box center [506, 112] width 53 height 7
click at [491, 124] on label "TRUE" at bounding box center [506, 126] width 53 height 7
type input "TRUE"
click at [528, 129] on button "Add" at bounding box center [525, 128] width 15 height 7
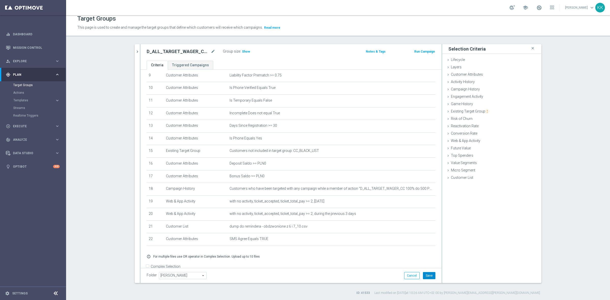
click at [425, 274] on button "Save" at bounding box center [429, 275] width 12 height 7
drag, startPoint x: 241, startPoint y: 52, endPoint x: 231, endPoint y: 77, distance: 26.7
click at [242, 52] on span "Show" at bounding box center [246, 52] width 8 height 4
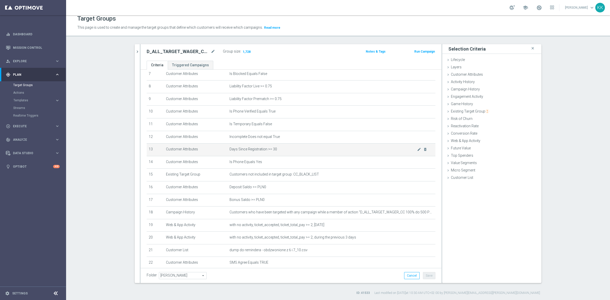
scroll to position [132, 0]
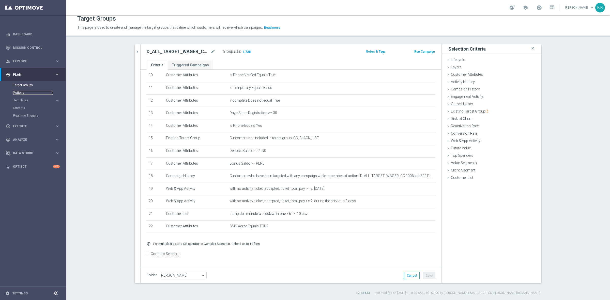
click at [21, 92] on link "Actions" at bounding box center [33, 93] width 40 height 4
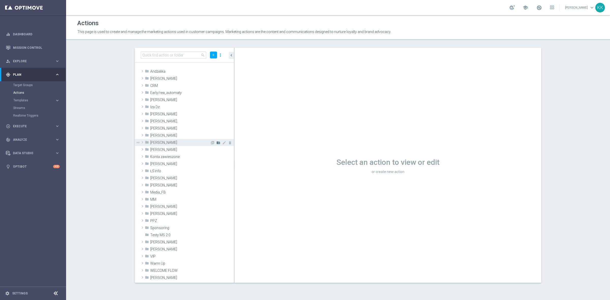
drag, startPoint x: 208, startPoint y: 143, endPoint x: 212, endPoint y: 141, distance: 4.7
click at [210, 143] on icon "library_add" at bounding box center [212, 143] width 4 height 4
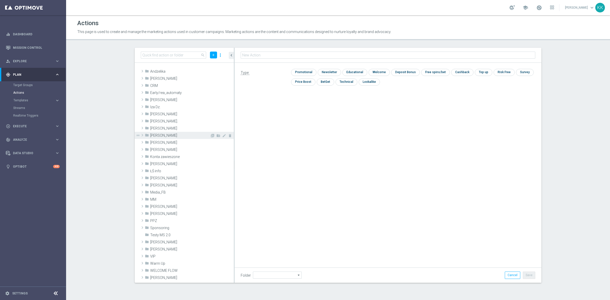
type input "[PERSON_NAME]"
type input "D_ALL_TARGET_WAGER_CC 100% do 500 PLN ELMS_061025"
click at [301, 71] on input "checkbox" at bounding box center [303, 72] width 24 height 7
checkbox input "true"
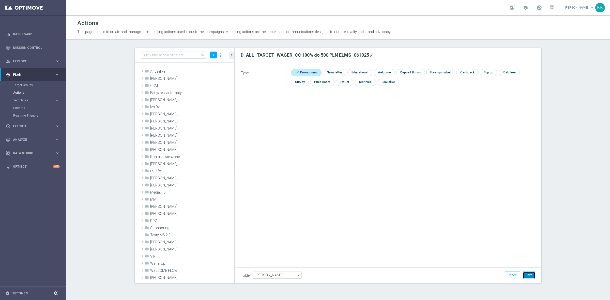
click at [532, 277] on button "Save" at bounding box center [529, 275] width 12 height 7
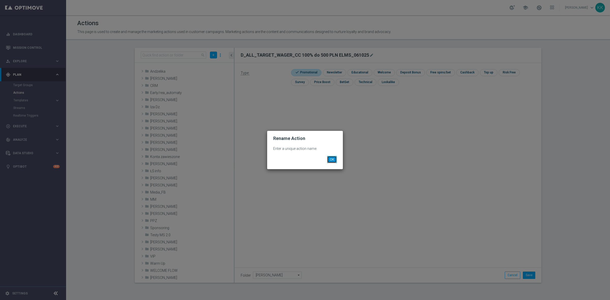
click at [333, 158] on button "OK" at bounding box center [332, 159] width 10 height 7
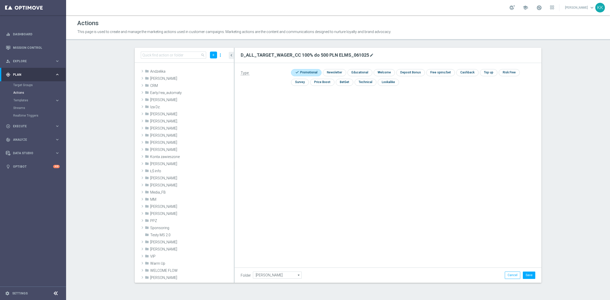
click at [369, 53] on icon "mode_edit" at bounding box center [371, 55] width 4 height 4
drag, startPoint x: 358, startPoint y: 53, endPoint x: 85, endPoint y: 51, distance: 273.1
click at [115, 52] on section "search add more_vert folder Andżelika library_add create_new_folder mode_edit d…" at bounding box center [338, 165] width 544 height 235
type input "D_ALL_TARGET_WAGER_CC 100% do 500 PLN ELMS ŚR PUSH_061025"
click at [531, 276] on button "Save" at bounding box center [529, 275] width 12 height 7
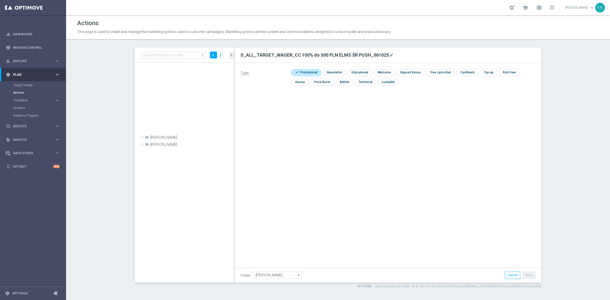
scroll to position [15060, 0]
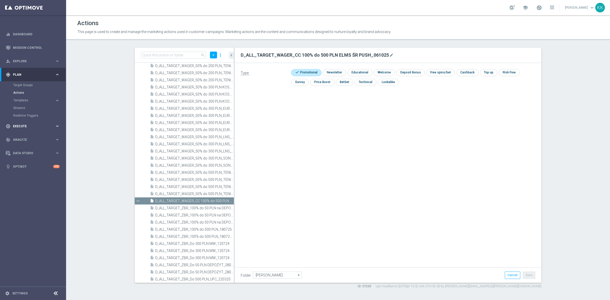
click at [22, 128] on div "play_circle_outline Execute" at bounding box center [30, 126] width 49 height 5
click at [24, 100] on link "Campaign Builder" at bounding box center [33, 99] width 40 height 4
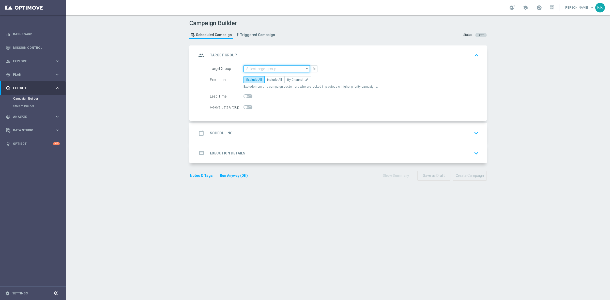
click at [253, 68] on input at bounding box center [276, 68] width 66 height 7
paste input "D_ALL_TARGET_WAGER_CC 100% do 500 PLN ELMS ŚR PUSH_061025"
click at [255, 70] on input "D_ALL_TARGET_WAGER_CC 100% do 500 PLN ELMS ŚR PUSH_061025" at bounding box center [276, 68] width 66 height 7
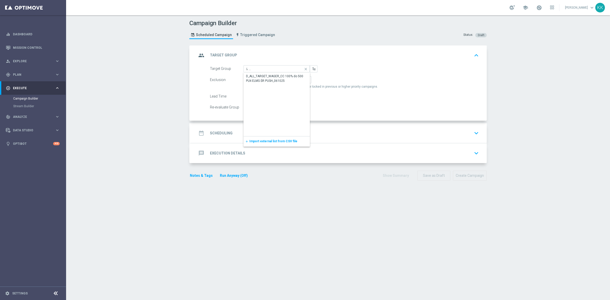
click at [256, 73] on div "D_ALL_TARGET_WAGER_CC 100% do 500 PLN ELMS ŚR PUSH_061025" at bounding box center [276, 79] width 66 height 12
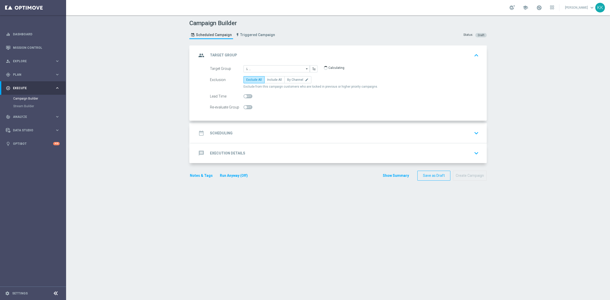
type input "D_ALL_TARGET_WAGER_CC 100% do 500 PLN ELMS ŚR PUSH_061025"
checkbox input "true"
click at [255, 69] on input "D_ALL_TARGET_WAGER_CC 100% do 500 PLN ELMS ŚR PUSH_061025" at bounding box center [276, 68] width 66 height 7
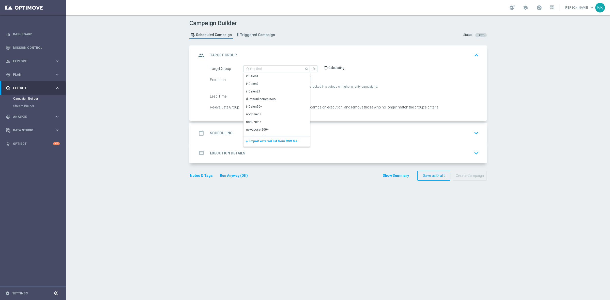
click at [155, 98] on div "Campaign Builder Scheduled Campaign Triggered Campaign Status: Draft group Targ…" at bounding box center [338, 157] width 544 height 285
type input "D_ALL_TARGET_WAGER_CC 100% do 500 PLN ELMS ŚR PUSH_061025"
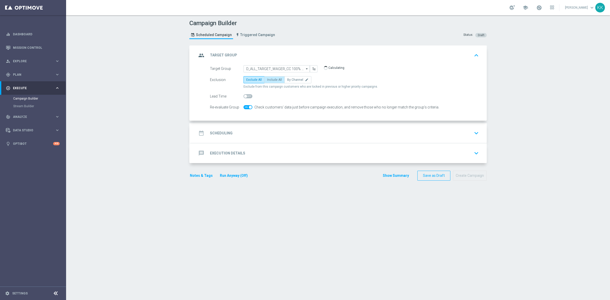
click at [268, 78] on span "Include All" at bounding box center [274, 80] width 15 height 4
click at [268, 79] on input "Include All" at bounding box center [268, 80] width 3 height 3
radio input "true"
click at [271, 127] on div "date_range Scheduling keyboard_arrow_down" at bounding box center [339, 133] width 296 height 20
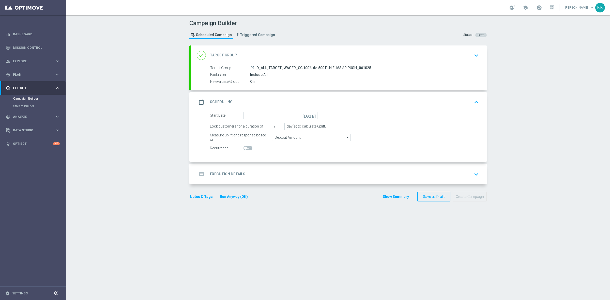
click at [257, 110] on div "date_range Scheduling keyboard_arrow_up" at bounding box center [339, 102] width 296 height 20
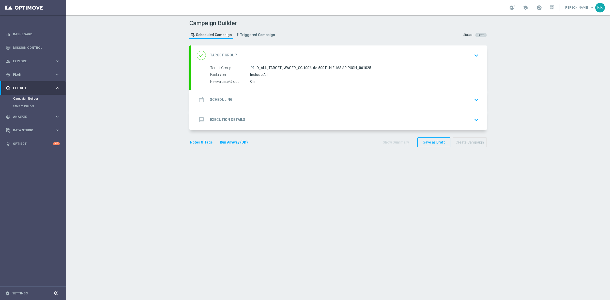
click at [257, 102] on div "date_range Scheduling keyboard_arrow_down Start Date [DATE] Lock customers for …" at bounding box center [339, 100] width 296 height 20
click at [258, 100] on div "date_range Scheduling keyboard_arrow_down" at bounding box center [339, 100] width 284 height 10
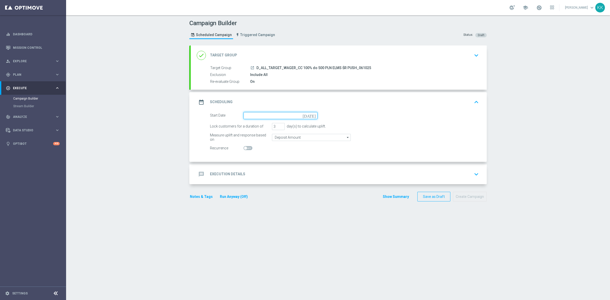
click at [258, 116] on input at bounding box center [280, 115] width 74 height 7
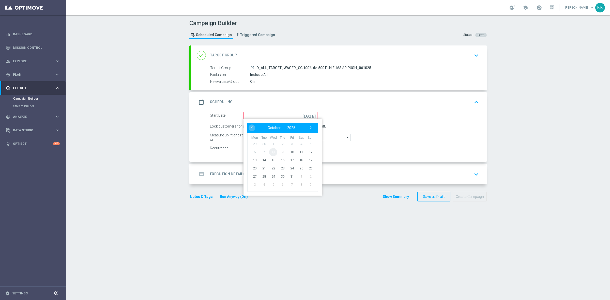
click at [269, 152] on span "8" at bounding box center [273, 152] width 8 height 8
type input "[DATE]"
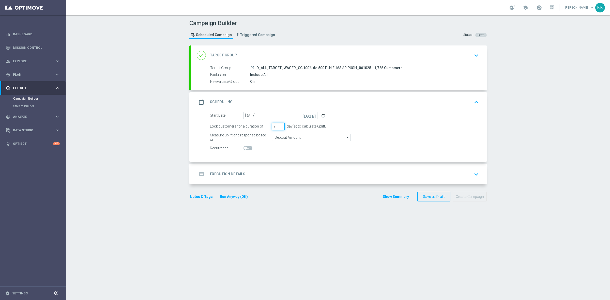
drag, startPoint x: 275, startPoint y: 128, endPoint x: 256, endPoint y: 128, distance: 19.3
click at [256, 128] on div "Lock customers for a duration of 3 day(s) to calculate uplift." at bounding box center [344, 126] width 276 height 7
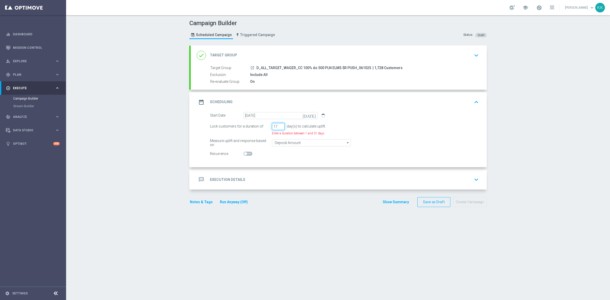
type input "1"
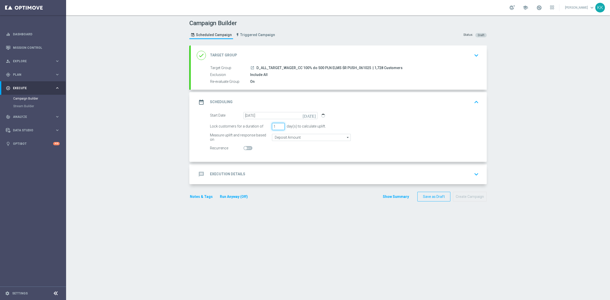
type input "1"
click at [280, 139] on input "Deposit Amount" at bounding box center [311, 137] width 79 height 7
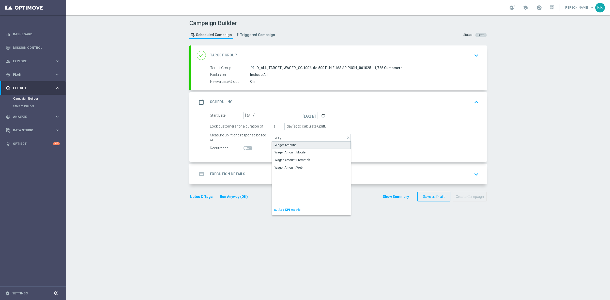
click at [292, 145] on div "Wager Amount" at bounding box center [311, 145] width 79 height 8
type input "Wager Amount"
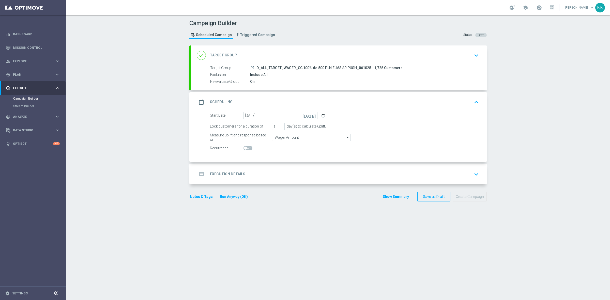
click at [296, 179] on div "message Execution Details keyboard_arrow_down" at bounding box center [339, 174] width 284 height 10
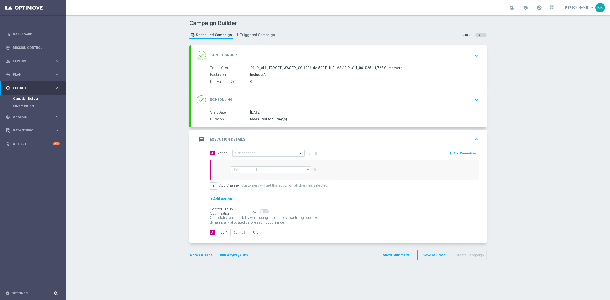
click at [254, 152] on input "text" at bounding box center [263, 153] width 57 height 4
paste input "D_ALL_TARGET_WAGER_CC 100% do 500 PLN ELMS ŚR PUSH_061025"
type input "D_ALL_TARGET_WAGER_CC 100% do 500 PLN ELMS ŚR PUSH_061025"
click at [252, 160] on div "D_ALL_TARGET_WAGER_CC 100% do 500 PLN ELMS ŚR PUSH_061025 edit" at bounding box center [268, 162] width 67 height 8
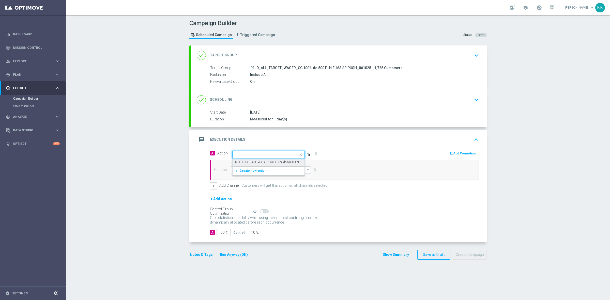
scroll to position [0, 0]
click at [253, 169] on input at bounding box center [271, 169] width 80 height 7
click at [256, 178] on div "XtremePush" at bounding box center [271, 177] width 80 height 7
type input "XtremePush"
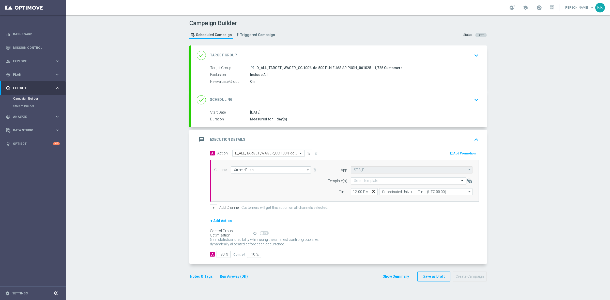
click at [361, 184] on div "Select template" at bounding box center [408, 180] width 115 height 7
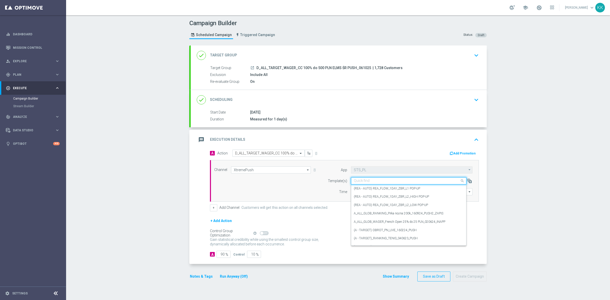
paste input "D_ALL_TARGET_WAGER_CC 100% do 500 PLN ELMS ŚR PUSH_061025"
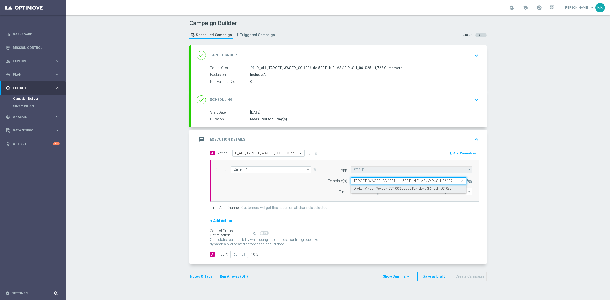
click at [361, 190] on label "D_ALL_TARGET_WAGER_CC 100% do 500 PLN ELMS ŚR PUSH_061025" at bounding box center [403, 188] width 98 height 4
type input "D_ALL_TARGET_WAGER_CC 100% do 500 PLN ELMS ŚR PUSH_061025"
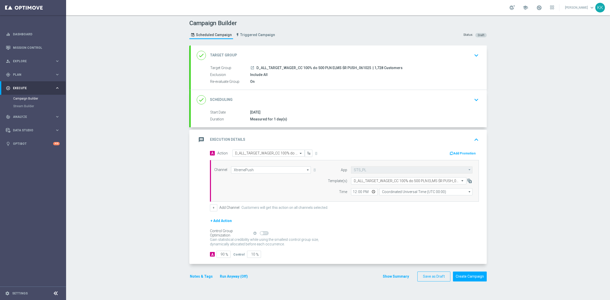
scroll to position [0, 0]
click at [351, 192] on input "12:00" at bounding box center [364, 191] width 27 height 7
type input "17:31"
click at [432, 195] on input "Coordinated Universal Time (UTC 00:00)" at bounding box center [425, 191] width 93 height 7
click at [422, 201] on div "Central European Time ([GEOGRAPHIC_DATA]) (UTC +02:00)" at bounding box center [423, 199] width 83 height 5
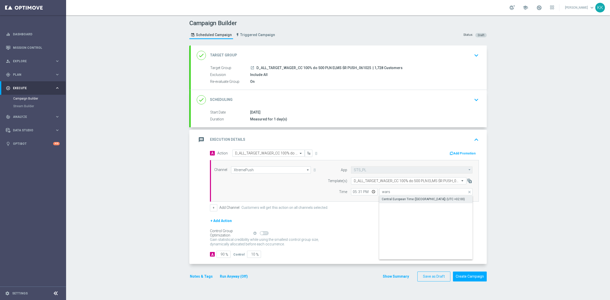
type input "Central European Time ([GEOGRAPHIC_DATA]) (UTC +02:00)"
click at [221, 255] on input "90" at bounding box center [223, 254] width 14 height 7
type input "9"
type input "91"
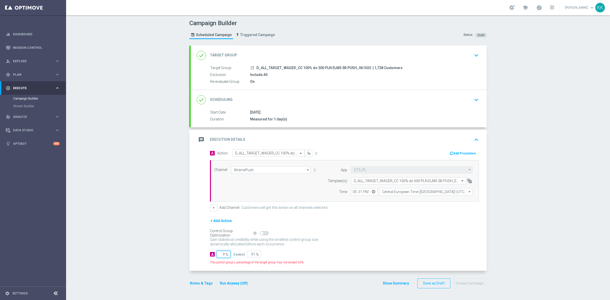
type input "95"
type input "5"
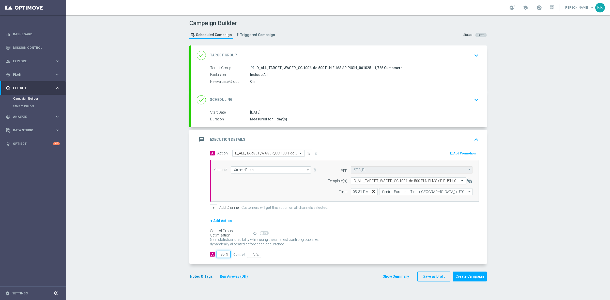
type input "95"
click at [199, 276] on button "Notes & Tags" at bounding box center [201, 276] width 24 height 6
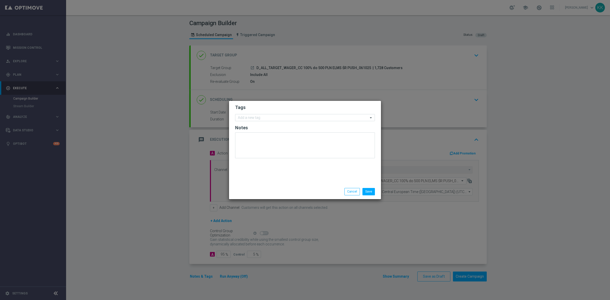
click at [262, 113] on form "Tags Add a new tag Notes" at bounding box center [305, 132] width 140 height 59
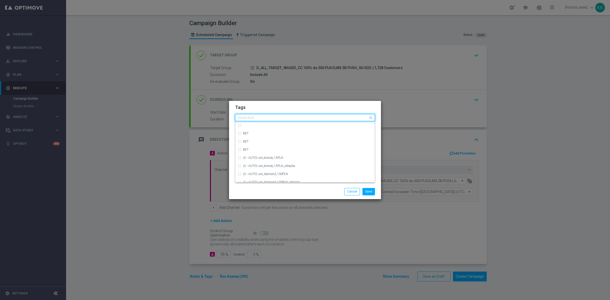
click at [260, 117] on input "text" at bounding box center [303, 118] width 130 height 4
click at [263, 145] on div "D" at bounding box center [307, 144] width 129 height 3
type input "D"
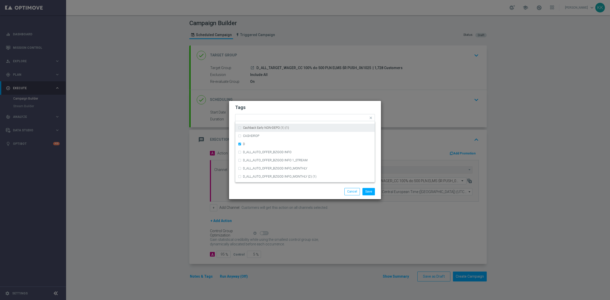
click at [272, 109] on h2 "Tags" at bounding box center [305, 107] width 140 height 6
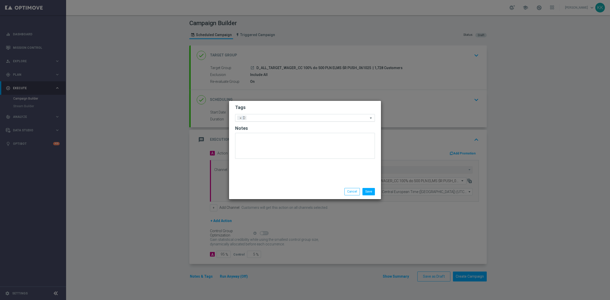
click at [275, 117] on input "text" at bounding box center [308, 118] width 120 height 4
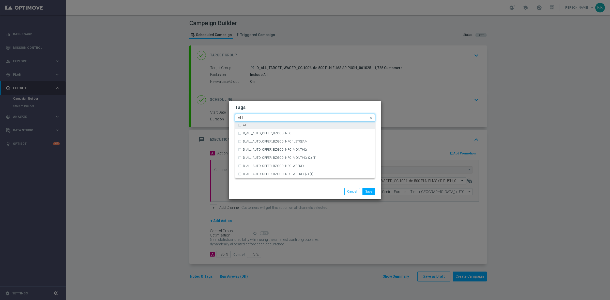
click at [275, 126] on div "ALL" at bounding box center [307, 125] width 129 height 3
type input "ALL"
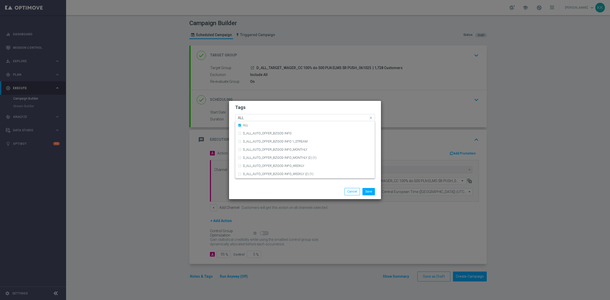
click at [273, 116] on input "ALL" at bounding box center [303, 118] width 130 height 4
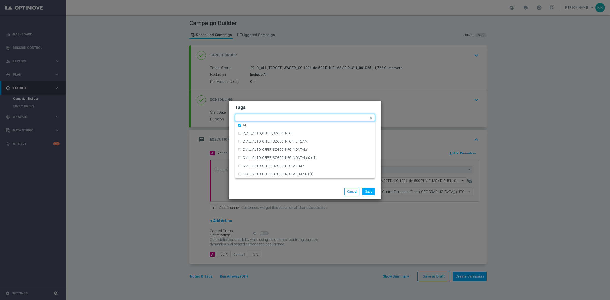
click at [271, 107] on h2 "Tags" at bounding box center [305, 107] width 140 height 6
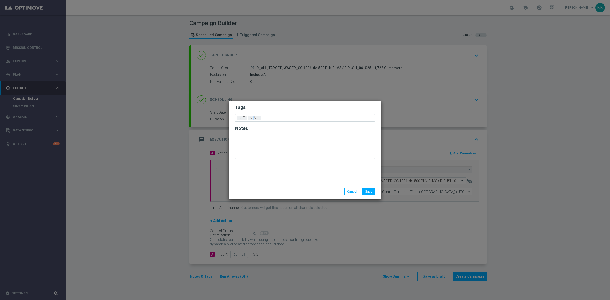
click at [274, 119] on input "text" at bounding box center [315, 118] width 105 height 4
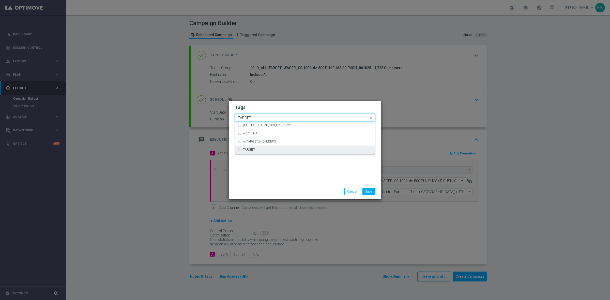
click at [264, 152] on div "TARGET" at bounding box center [305, 150] width 134 height 8
type input "TARGET"
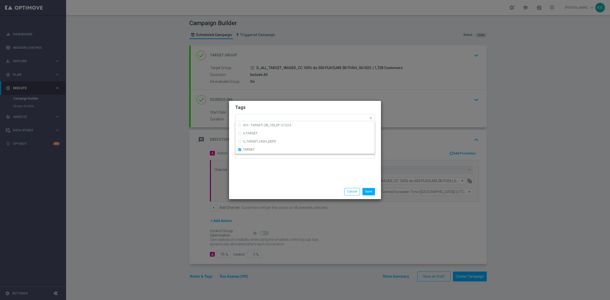
click at [282, 193] on div "Save Cancel" at bounding box center [329, 191] width 98 height 7
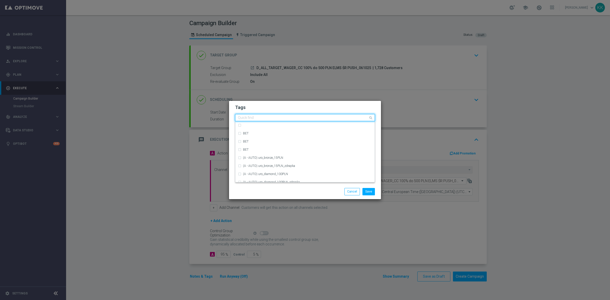
click at [290, 119] on input "text" at bounding box center [303, 118] width 130 height 4
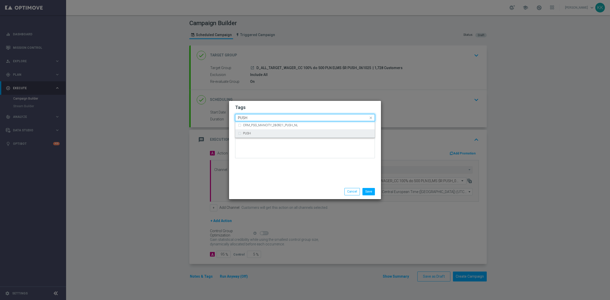
click at [279, 135] on div "PUSH" at bounding box center [307, 133] width 129 height 3
type input "PUSH"
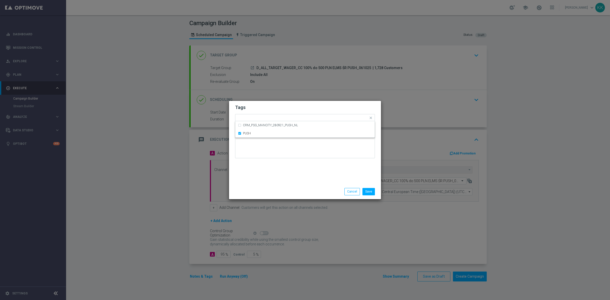
click at [285, 197] on div "Save Cancel" at bounding box center [305, 191] width 152 height 15
click at [314, 119] on input "text" at bounding box center [335, 118] width 66 height 4
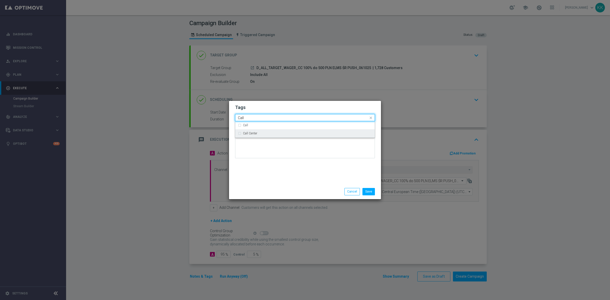
click at [289, 130] on div "Call Center" at bounding box center [305, 133] width 134 height 8
type input "Call"
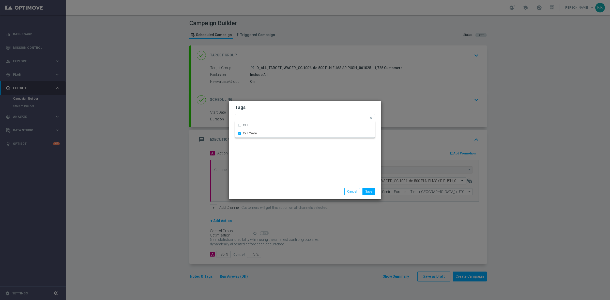
click at [295, 182] on div "Tags Quick find × D × ALL × TARGET × PUSH × Call Center Call Call Center Notes" at bounding box center [305, 142] width 152 height 83
click at [338, 117] on input "text" at bounding box center [347, 118] width 41 height 4
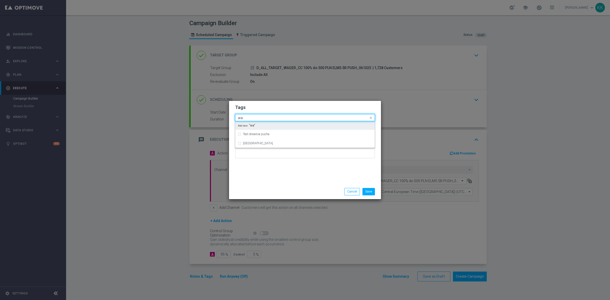
type input "w"
click at [323, 127] on div "WAGER" at bounding box center [305, 125] width 134 height 8
type input "WAGER"
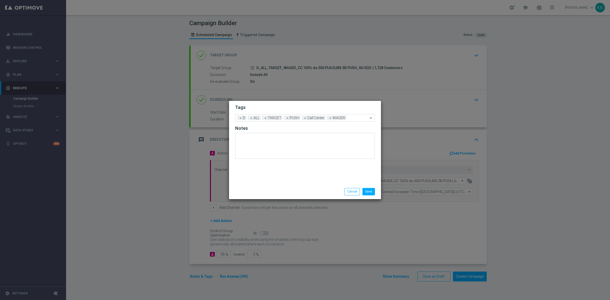
click at [326, 108] on h2 "Tags" at bounding box center [305, 107] width 140 height 6
click at [373, 187] on div "Save Cancel" at bounding box center [305, 191] width 152 height 15
click at [368, 192] on button "Save" at bounding box center [368, 191] width 12 height 7
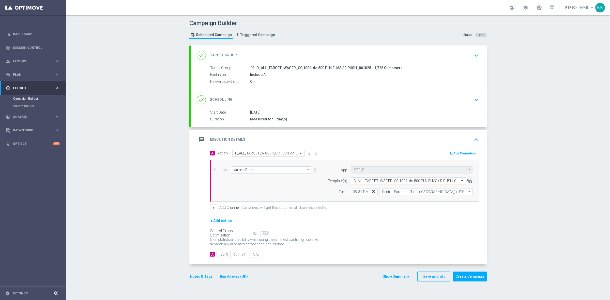
click at [478, 56] on button "keyboard_arrow_down" at bounding box center [476, 56] width 9 height 10
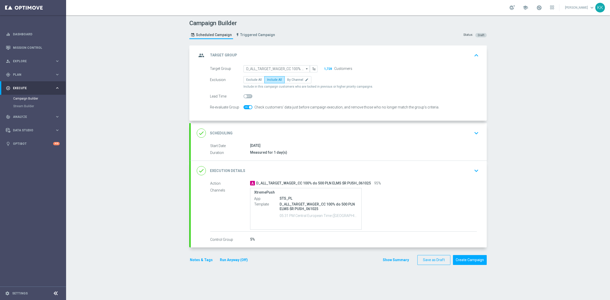
click at [472, 131] on icon "keyboard_arrow_down" at bounding box center [476, 133] width 8 height 8
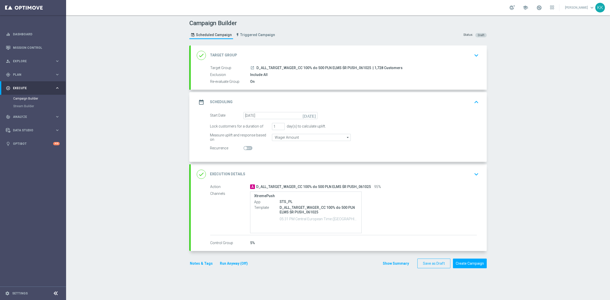
click at [472, 174] on icon "keyboard_arrow_down" at bounding box center [476, 174] width 8 height 8
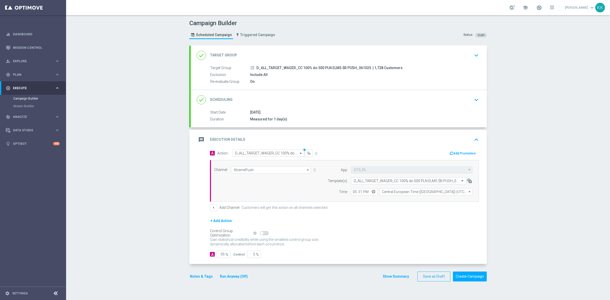
click at [201, 274] on button "Notes & Tags" at bounding box center [201, 276] width 24 height 6
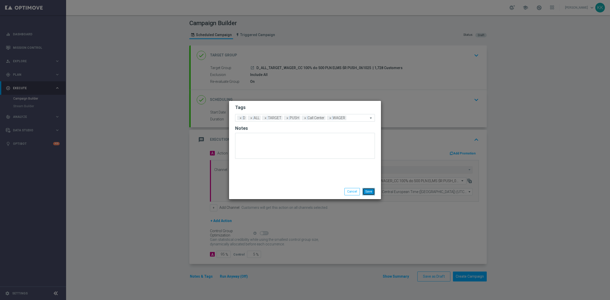
click at [367, 195] on button "Save" at bounding box center [368, 191] width 12 height 7
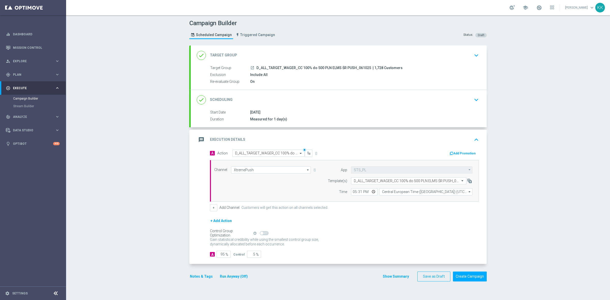
click at [469, 64] on div "done Target Group keyboard_arrow_down" at bounding box center [339, 55] width 296 height 20
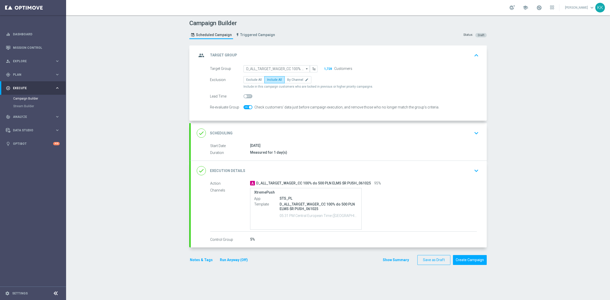
click at [461, 130] on div "done Scheduling keyboard_arrow_down" at bounding box center [339, 133] width 284 height 10
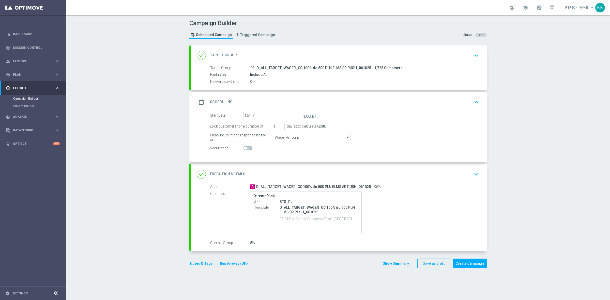
click at [472, 175] on icon "keyboard_arrow_down" at bounding box center [476, 174] width 8 height 8
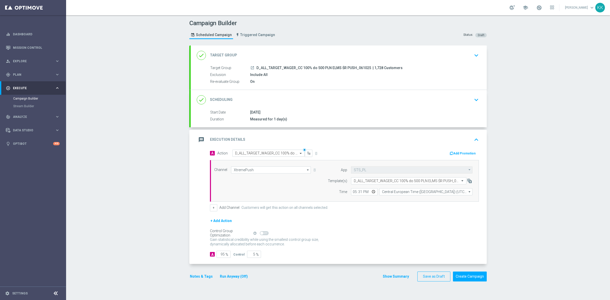
click at [197, 276] on button "Notes & Tags" at bounding box center [201, 276] width 24 height 6
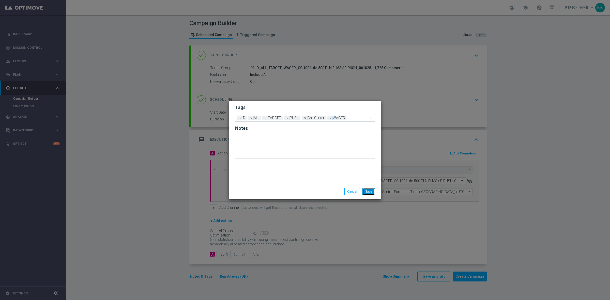
click at [365, 192] on button "Save" at bounding box center [368, 191] width 12 height 7
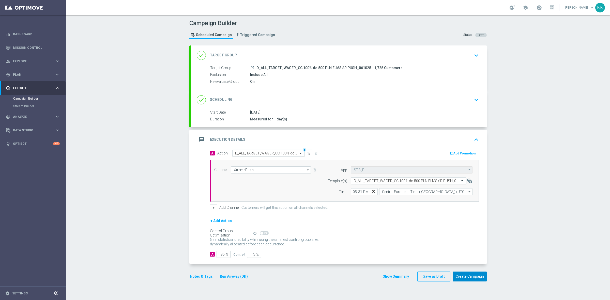
click at [480, 274] on button "Create Campaign" at bounding box center [470, 277] width 34 height 10
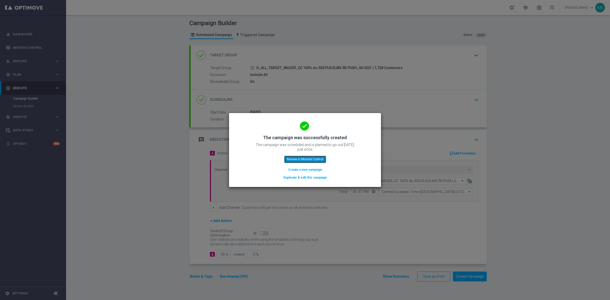
click at [302, 158] on button "Review in Mission Control" at bounding box center [305, 159] width 42 height 7
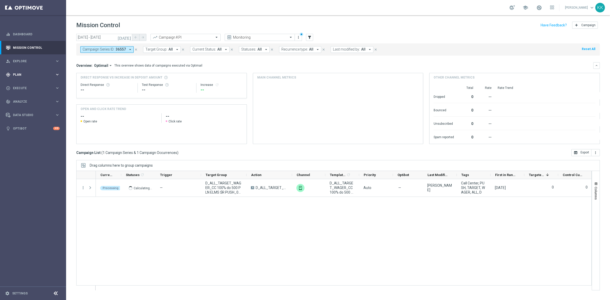
click at [23, 71] on div "gps_fixed Plan keyboard_arrow_right" at bounding box center [33, 74] width 66 height 13
click at [22, 84] on link "Target Groups" at bounding box center [33, 85] width 40 height 4
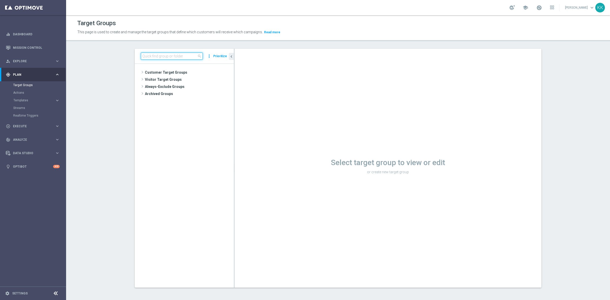
click at [145, 56] on input at bounding box center [172, 56] width 62 height 7
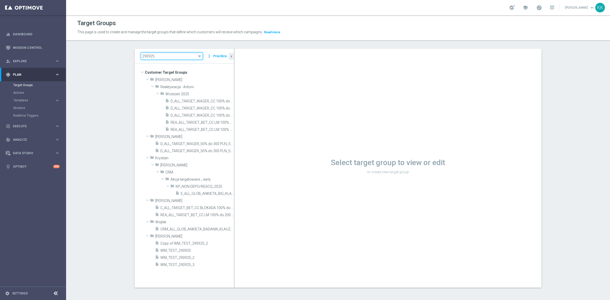
type input "290925"
click at [165, 145] on span "D_ALL_TARGET_WAGER_50% do 300 PLN_SON_290925" at bounding box center [191, 144] width 62 height 4
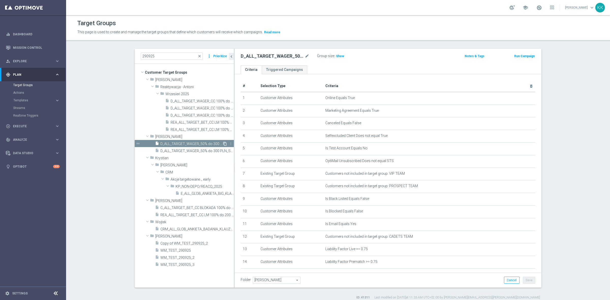
click at [223, 143] on icon "content_copy" at bounding box center [225, 144] width 4 height 4
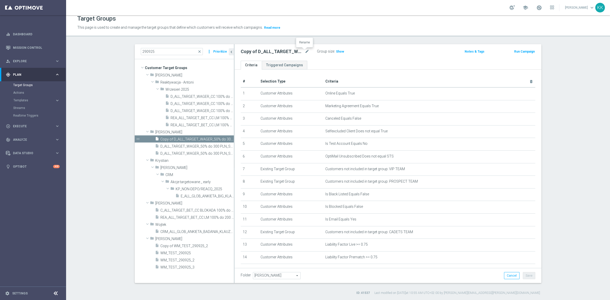
click at [303, 50] on div at bounding box center [304, 49] width 5 height 3
click at [305, 51] on icon "mode_edit" at bounding box center [307, 52] width 5 height 6
paste input "D_ALL_TARGET_BET_SW_100% do 300 PLN_111025"
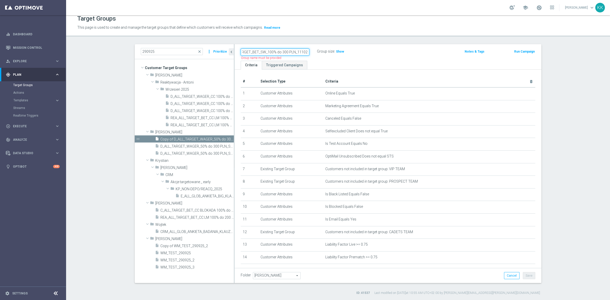
type input "D_ALL_TARGET_BET_SW_100% do 300 PLN_111025"
click at [395, 54] on div "D_ALL_TARGET_BET_SW_100% do 300 PLN_111025 Name length must be more than 2 char…" at bounding box center [337, 52] width 201 height 8
click at [530, 276] on button "Save" at bounding box center [529, 275] width 12 height 7
click at [335, 49] on h3 "Show" at bounding box center [339, 52] width 9 height 6
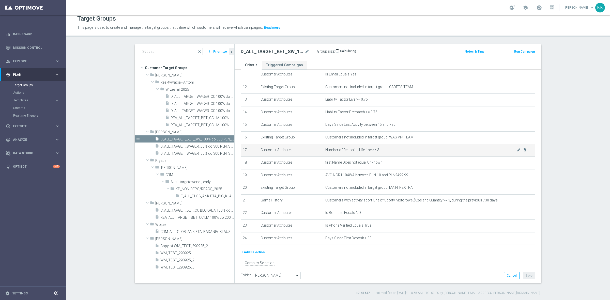
scroll to position [155, 0]
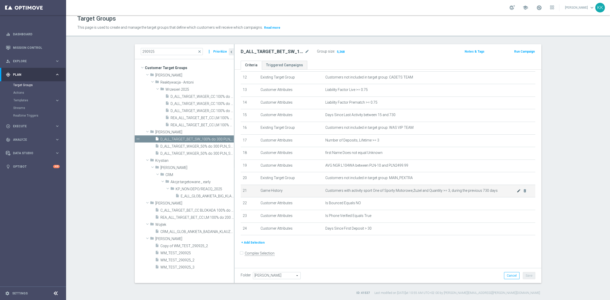
click at [512, 193] on div at bounding box center [511, 192] width 5 height 3
click at [516, 193] on icon "mode_edit" at bounding box center [518, 191] width 4 height 4
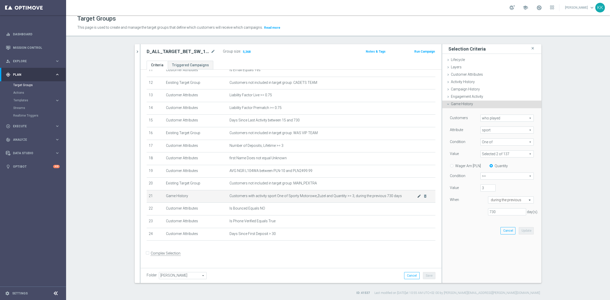
scroll to position [149, 0]
click at [503, 154] on span at bounding box center [506, 154] width 53 height 7
click at [487, 163] on label "Show Selected" at bounding box center [496, 164] width 19 height 5
click at [482, 163] on input "Show Selected" at bounding box center [483, 164] width 3 height 3
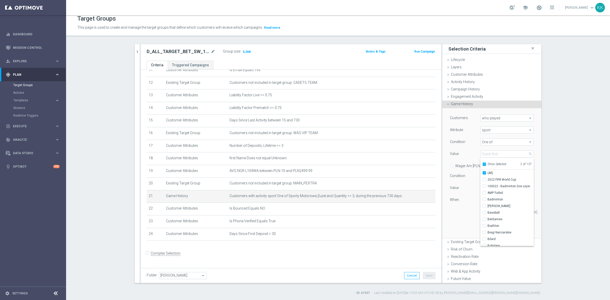
checkbox input "true"
click at [487, 185] on label "Żużel" at bounding box center [510, 186] width 46 height 7
click at [484, 185] on input "Żużel" at bounding box center [485, 186] width 3 height 3
checkbox input "false"
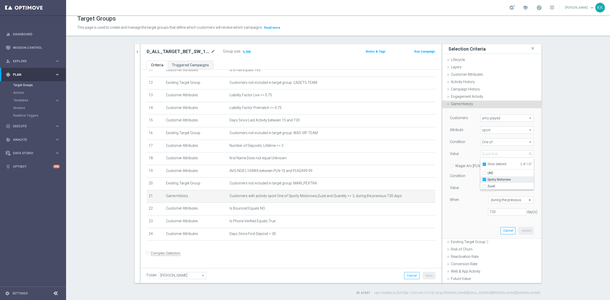
type input "Sporty Motorowe"
checkbox input "false"
click at [484, 178] on input "Sporty Motorowe" at bounding box center [485, 179] width 3 height 3
checkbox input "false"
type input "Select"
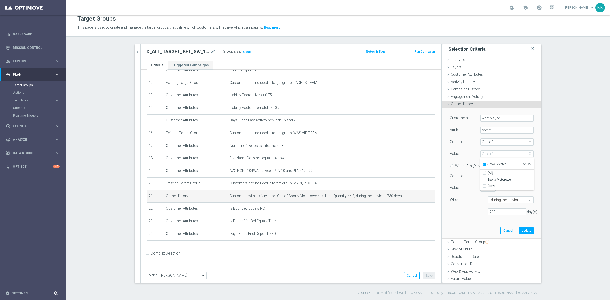
click at [482, 163] on input "Show Selected" at bounding box center [483, 164] width 3 height 3
checkbox input "false"
click at [487, 220] on label "Boks" at bounding box center [510, 220] width 46 height 7
click at [484, 220] on input "Boks" at bounding box center [485, 220] width 3 height 3
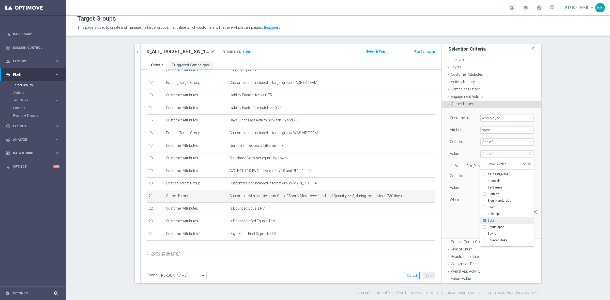
checkbox input "true"
type input "Boks"
click at [481, 197] on div "Judo" at bounding box center [506, 199] width 53 height 7
click at [484, 197] on input "Judo" at bounding box center [485, 198] width 3 height 3
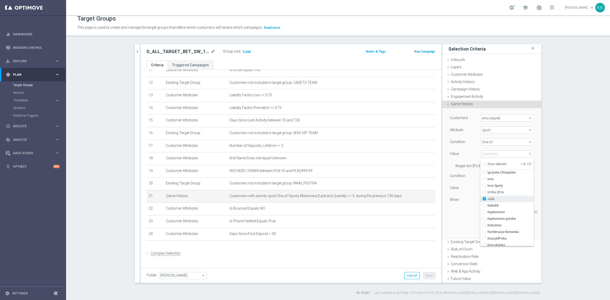
checkbox input "true"
type input "Selected 2 of 137"
click at [487, 228] on label "MMA" at bounding box center [510, 229] width 46 height 7
click at [484, 228] on input "MMA" at bounding box center [485, 229] width 3 height 3
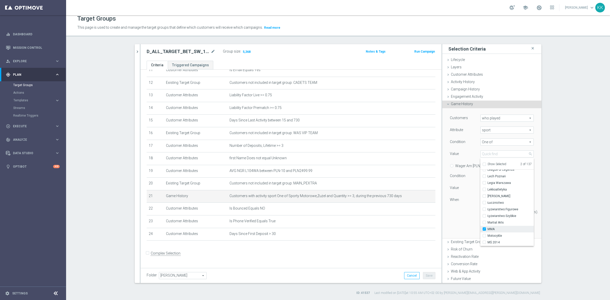
checkbox input "true"
type input "Selected 3 of 137"
click at [484, 222] on input "Martial Arts" at bounding box center [485, 222] width 3 height 3
checkbox input "true"
type input "Selected 4 of 137"
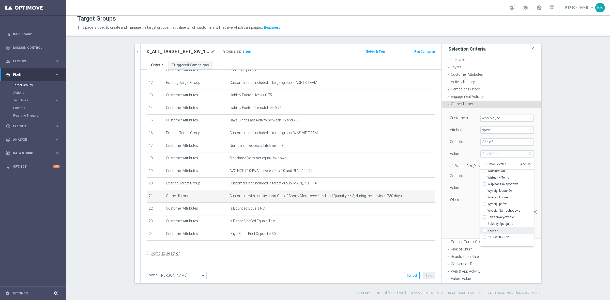
scroll to position [826, 0]
click at [487, 218] on label "Zapasy" at bounding box center [510, 219] width 46 height 7
click at [484, 218] on input "Zapasy" at bounding box center [485, 219] width 3 height 3
checkbox input "true"
type input "Selected 5 of 137"
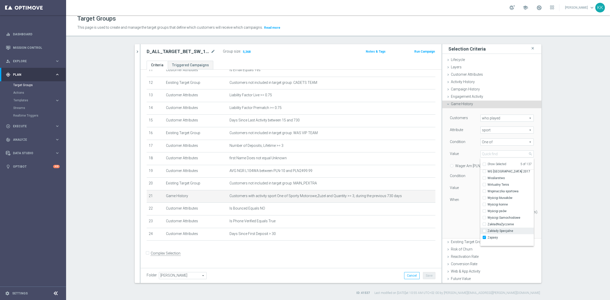
scroll to position [782, 0]
click at [461, 225] on div "Customers who played who played arrow_drop_down search Attribute sport sport ar…" at bounding box center [491, 173] width 91 height 130
click at [518, 229] on button "Update" at bounding box center [525, 230] width 15 height 7
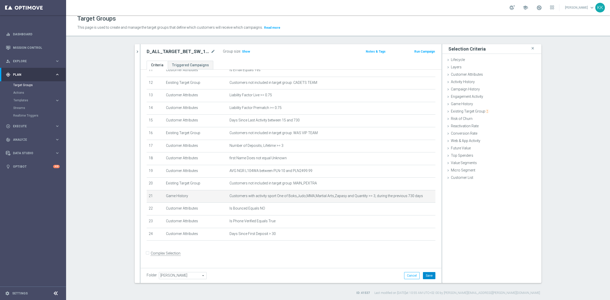
click at [426, 276] on button "Save" at bounding box center [429, 275] width 12 height 7
click at [247, 55] on div "Group size : Show" at bounding box center [248, 51] width 51 height 7
click at [246, 54] on h3 "Show" at bounding box center [245, 52] width 9 height 6
click at [417, 198] on div "mode_edit delete_forever" at bounding box center [422, 196] width 10 height 4
click at [417, 198] on icon "mode_edit" at bounding box center [419, 196] width 4 height 4
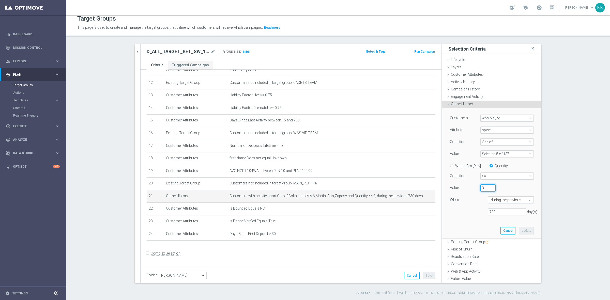
drag, startPoint x: 479, startPoint y: 188, endPoint x: 469, endPoint y: 188, distance: 9.7
click at [469, 188] on div "Value 3" at bounding box center [491, 188] width 91 height 8
type input "6"
click at [518, 231] on button "Update" at bounding box center [525, 230] width 15 height 7
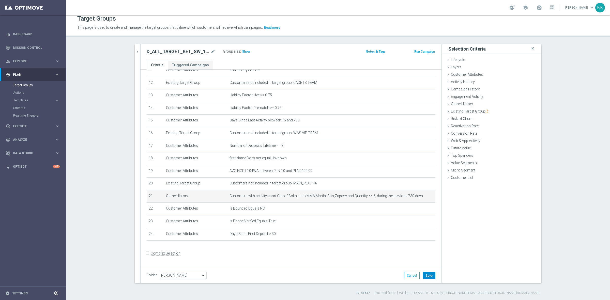
click at [425, 278] on button "Save" at bounding box center [429, 275] width 12 height 7
click at [242, 53] on span "Show" at bounding box center [246, 52] width 8 height 4
click at [417, 198] on icon "mode_edit" at bounding box center [419, 196] width 4 height 4
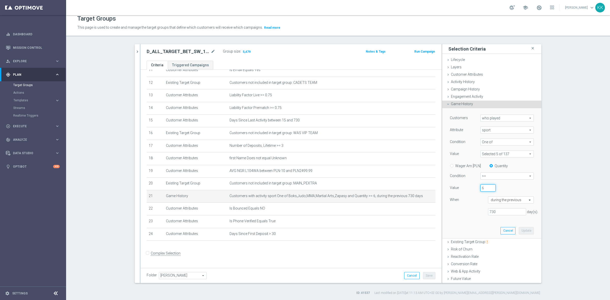
drag, startPoint x: 480, startPoint y: 190, endPoint x: 471, endPoint y: 191, distance: 8.9
click at [471, 191] on div "Value 6" at bounding box center [491, 188] width 91 height 8
type input "5"
click at [518, 232] on button "Update" at bounding box center [525, 230] width 15 height 7
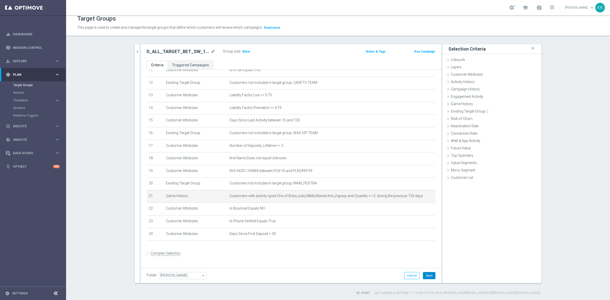
click at [424, 275] on button "Save" at bounding box center [429, 275] width 12 height 7
click at [242, 50] on span "Show" at bounding box center [246, 52] width 8 height 4
click at [25, 98] on button "Templates keyboard_arrow_right" at bounding box center [36, 100] width 47 height 4
drag, startPoint x: 25, startPoint y: 108, endPoint x: 596, endPoint y: 5, distance: 580.4
click at [25, 108] on link "Optimail" at bounding box center [34, 108] width 37 height 4
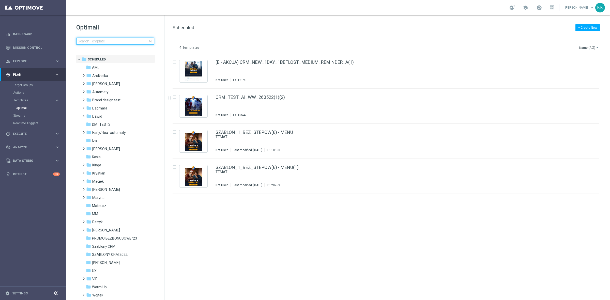
click at [114, 41] on input at bounding box center [115, 41] width 78 height 7
click at [114, 39] on input at bounding box center [115, 41] width 78 height 7
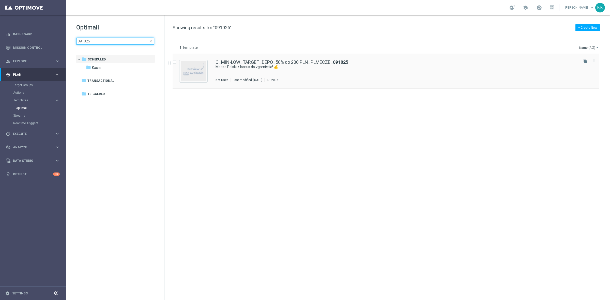
type input "091025"
click at [264, 78] on div "Last modified: [DATE]" at bounding box center [248, 80] width 34 height 4
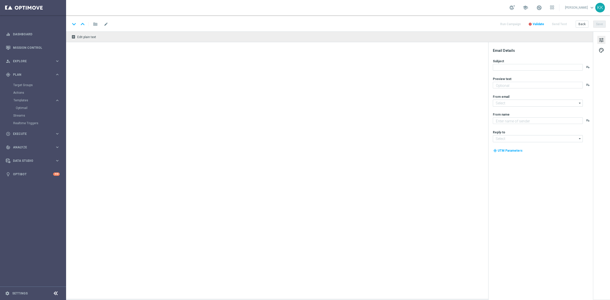
type textarea "Do 200 zł od wpłaty 💸"
type input "[EMAIL_ADDRESS][DOMAIN_NAME]"
type textarea "STS"
type input "[EMAIL_ADDRESS][DOMAIN_NAME]"
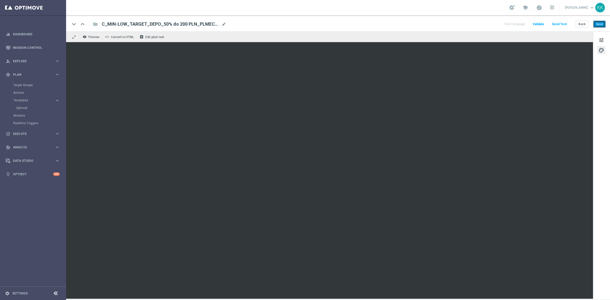
click at [602, 25] on button "Save" at bounding box center [599, 24] width 12 height 7
click at [599, 22] on button "Save" at bounding box center [599, 24] width 12 height 7
click at [601, 39] on span "tune" at bounding box center [601, 40] width 6 height 7
click at [601, 25] on button "Save" at bounding box center [599, 24] width 12 height 7
click at [595, 22] on button "Save" at bounding box center [599, 24] width 12 height 7
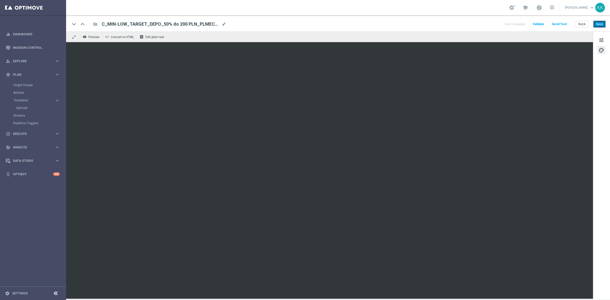
click at [597, 23] on button "Save" at bounding box center [599, 24] width 12 height 7
click at [561, 22] on button "Send Test" at bounding box center [559, 24] width 17 height 7
click at [559, 21] on button "Send Test" at bounding box center [559, 24] width 17 height 7
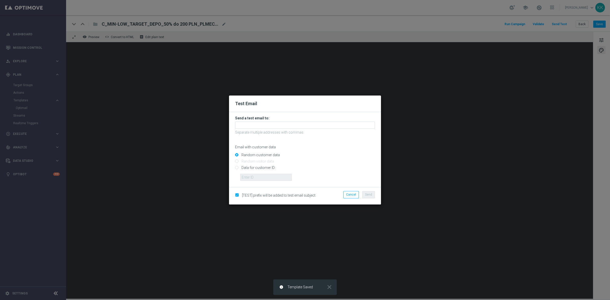
click at [305, 122] on div at bounding box center [305, 125] width 140 height 7
click at [299, 125] on input "text" at bounding box center [305, 125] width 140 height 7
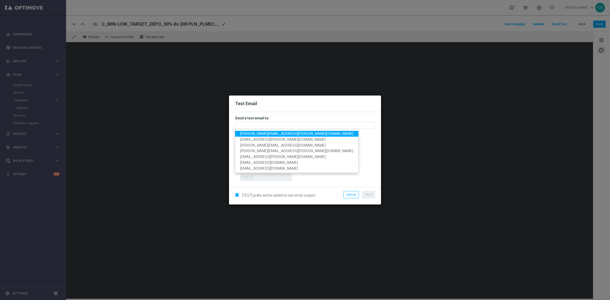
click at [273, 134] on span "[PERSON_NAME][EMAIL_ADDRESS][PERSON_NAME][DOMAIN_NAME]" at bounding box center [296, 134] width 113 height 4
type input "[PERSON_NAME][EMAIL_ADDRESS][PERSON_NAME][DOMAIN_NAME]"
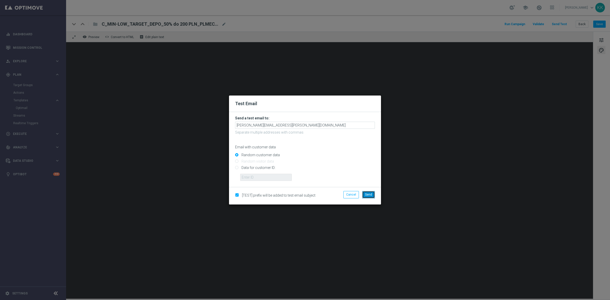
click at [370, 195] on span "Send" at bounding box center [368, 195] width 7 height 4
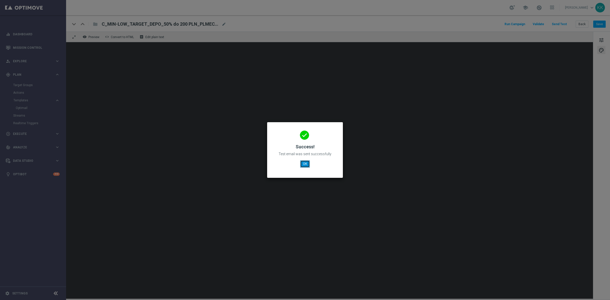
click at [306, 166] on button "OK" at bounding box center [305, 163] width 10 height 7
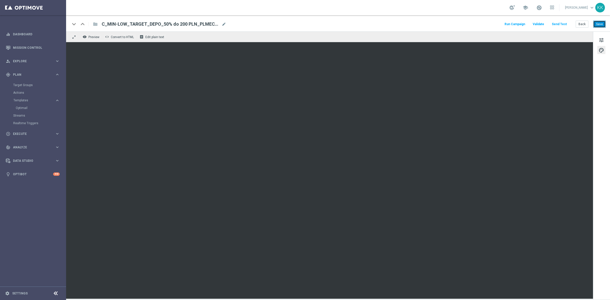
click at [603, 26] on button "Save" at bounding box center [599, 24] width 12 height 7
click at [583, 23] on button "Back" at bounding box center [581, 24] width 13 height 7
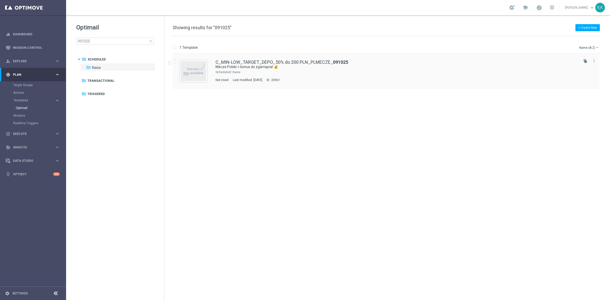
drag, startPoint x: 586, startPoint y: 61, endPoint x: 586, endPoint y: 67, distance: 5.1
click at [586, 61] on icon "file_copy" at bounding box center [585, 61] width 4 height 4
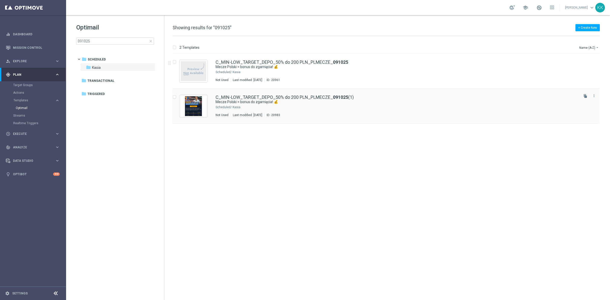
click at [302, 94] on div "C_MIN-LOW_TARGET_DEPO_50% do 200 PLN_PLMECZE_ 091025 (1) Mecze Polski = bonus d…" at bounding box center [385, 106] width 426 height 35
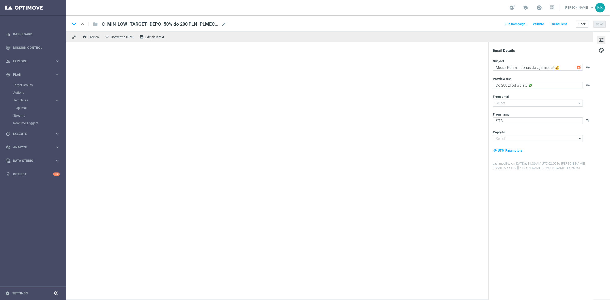
type input "C_MIN-LOW_TARGET_DEPO_50% do 200 PLN_PLMECZE_091025(1)"
type input "[EMAIL_ADDRESS][DOMAIN_NAME]"
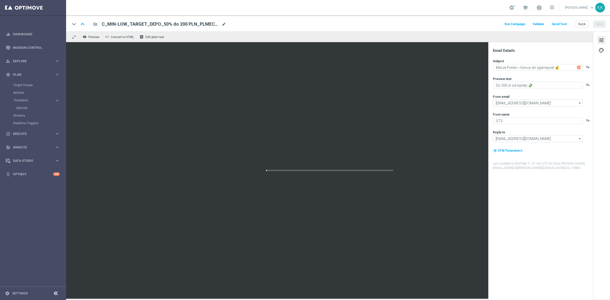
click at [223, 22] on span "mode_edit" at bounding box center [224, 24] width 5 height 5
drag, startPoint x: 151, startPoint y: 23, endPoint x: -13, endPoint y: 22, distance: 164.9
click at [0, 22] on html "equalizer Dashboard Mission Control" at bounding box center [305, 150] width 610 height 300
paste input "ED-HIGH_TARGET_DEPO_50% do 500 PLN_PLMECZE_091025"
type input "C_MED-HIGH_TARGET_DEPO_50% do 500 PLN_PLMECZE_091025"
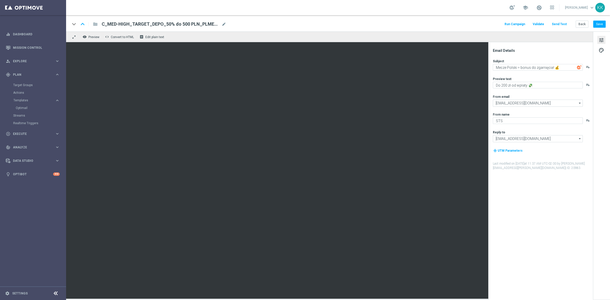
click at [222, 19] on div "keyboard_arrow_down keyboard_arrow_up folder C_MED-HIGH_TARGET_DEPO_50% do 500 …" at bounding box center [338, 23] width 544 height 16
click at [228, 24] on div "keyboard_arrow_down keyboard_arrow_up folder C_MED-HIGH_TARGET_DEPO_50% do 500 …" at bounding box center [337, 24] width 535 height 7
click at [226, 24] on div "keyboard_arrow_down keyboard_arrow_up folder C_MED-HIGH_TARGET_DEPO_50% do 500 …" at bounding box center [337, 24] width 535 height 7
click at [224, 22] on span "mode_edit" at bounding box center [224, 24] width 5 height 5
click at [270, 16] on div "keyboard_arrow_down keyboard_arrow_up folder C_MED-HIGH_TARGET_DEPO_50% do 500 …" at bounding box center [338, 23] width 544 height 16
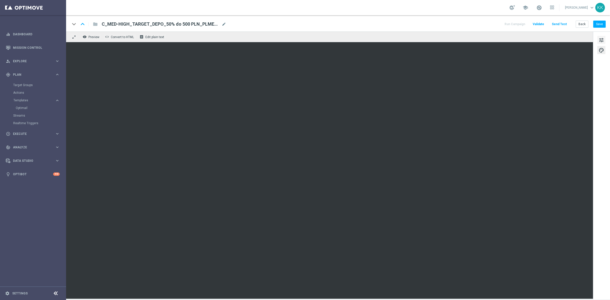
click at [599, 42] on span "tune" at bounding box center [601, 40] width 6 height 7
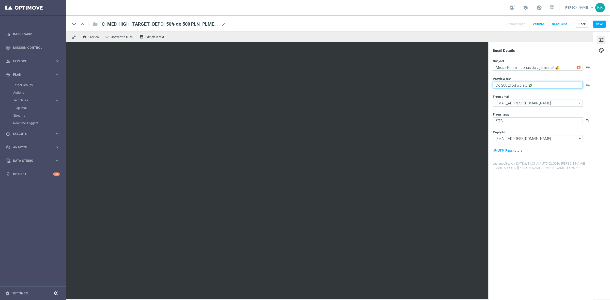
click at [504, 83] on textarea "Do 200 zł od wpłaty 💸" at bounding box center [538, 85] width 90 height 7
type textarea "Do 500 zł od wpłaty 💸"
click at [596, 27] on button "Save" at bounding box center [599, 24] width 12 height 7
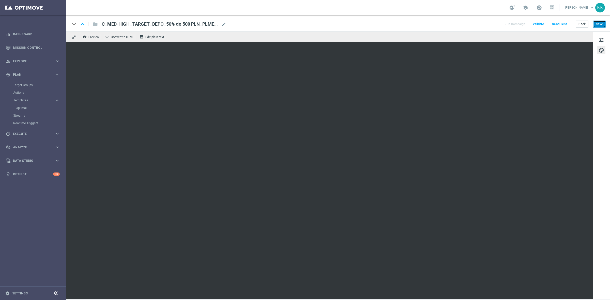
click at [600, 24] on button "Save" at bounding box center [599, 24] width 12 height 7
click at [598, 36] on button "tune" at bounding box center [601, 40] width 8 height 8
click at [599, 23] on button "Save" at bounding box center [599, 24] width 12 height 7
click at [577, 21] on button "Back" at bounding box center [581, 24] width 13 height 7
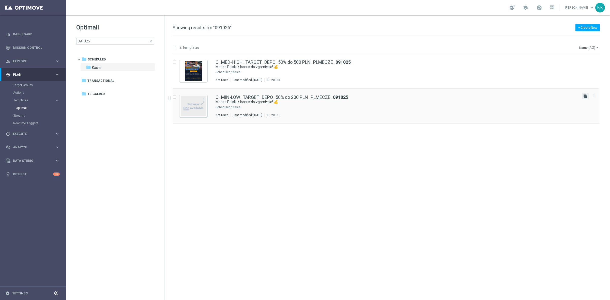
click at [586, 95] on icon "file_copy" at bounding box center [585, 96] width 4 height 4
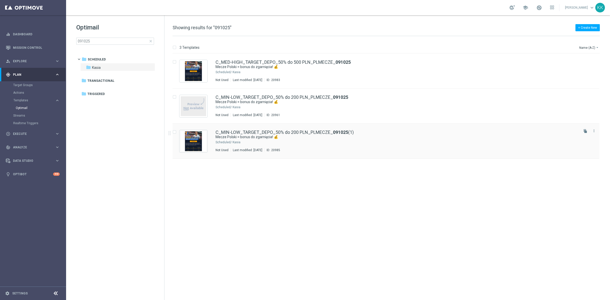
click at [384, 131] on div "C_MIN-LOW_TARGET_DEPO_50% do 200 PLN_PLMECZE_ 091025 (1)" at bounding box center [396, 132] width 362 height 5
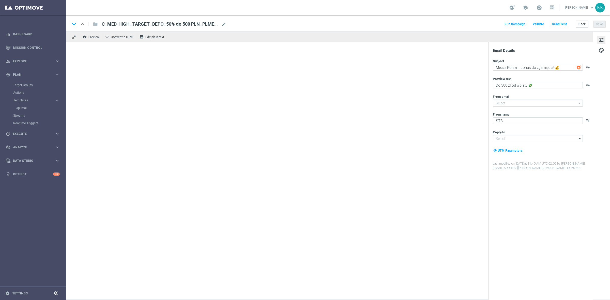
type textarea "Do 200 zł od wpłaty 💸"
type input "[EMAIL_ADDRESS][DOMAIN_NAME]"
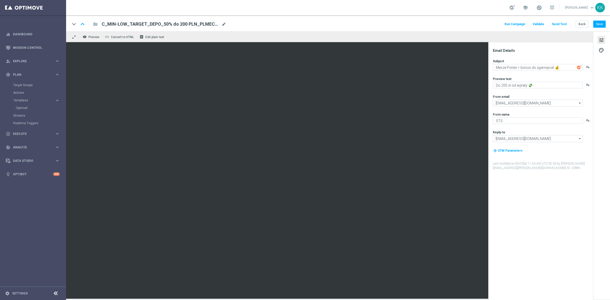
click at [224, 23] on span "mode_edit" at bounding box center [224, 24] width 5 height 5
drag, startPoint x: 2, startPoint y: 21, endPoint x: -73, endPoint y: 12, distance: 75.9
click at [0, 12] on html "equalizer Dashboard Mission Control" at bounding box center [305, 150] width 610 height 300
paste input "D_MIN-LOW_TARGET_DEPO_100% do 200 PLN_PLMECZE_091025"
type input "D_MIN-LOW_TARGET_DEPO_100% do 200 PLN_PLMECZE_091025"
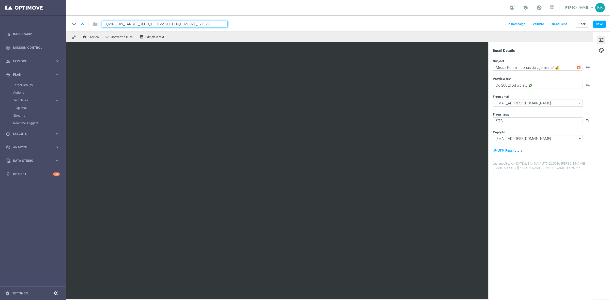
drag, startPoint x: 410, startPoint y: 21, endPoint x: 419, endPoint y: 32, distance: 13.9
click at [410, 21] on div "keyboard_arrow_down keyboard_arrow_up folder D_MIN-LOW_TARGET_DEPO_100% do 200 …" at bounding box center [337, 24] width 535 height 7
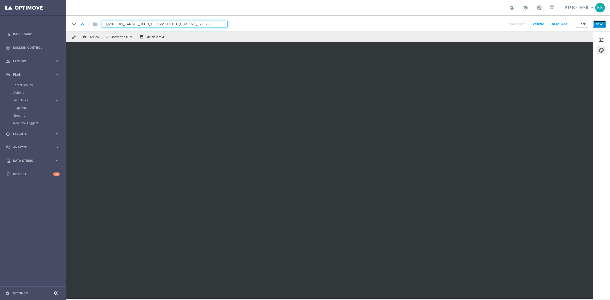
click at [599, 22] on button "Save" at bounding box center [599, 24] width 12 height 7
click at [603, 25] on button "Save" at bounding box center [599, 24] width 12 height 7
click at [600, 39] on span "tune" at bounding box center [601, 40] width 6 height 7
click at [599, 26] on button "Save" at bounding box center [599, 24] width 12 height 7
click at [599, 42] on span "tune" at bounding box center [601, 40] width 6 height 7
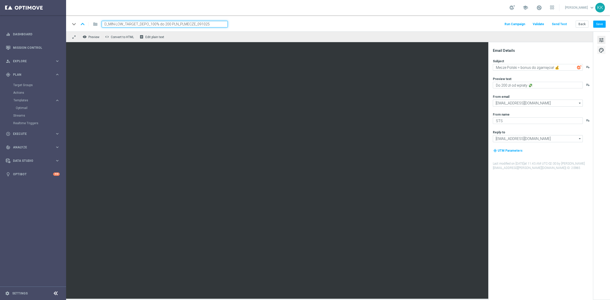
click at [600, 46] on button "palette" at bounding box center [601, 50] width 8 height 8
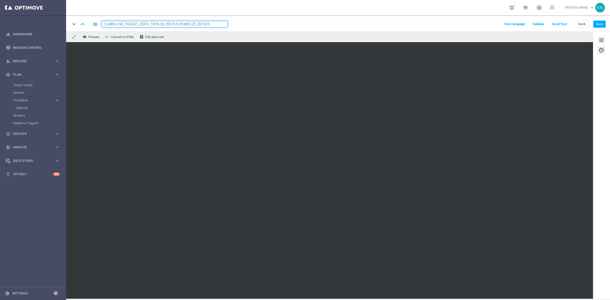
click at [597, 36] on button "tune" at bounding box center [601, 40] width 8 height 8
click at [601, 20] on div "keyboard_arrow_down keyboard_arrow_up folder D_MIN-LOW_TARGET_DEPO_100% do 200 …" at bounding box center [338, 23] width 544 height 16
click at [601, 28] on div "keyboard_arrow_down keyboard_arrow_up folder D_MIN-LOW_TARGET_DEPO_100% do 200 …" at bounding box center [338, 23] width 544 height 16
click at [602, 24] on button "Save" at bounding box center [599, 24] width 12 height 7
click at [600, 38] on span "tune" at bounding box center [601, 40] width 6 height 7
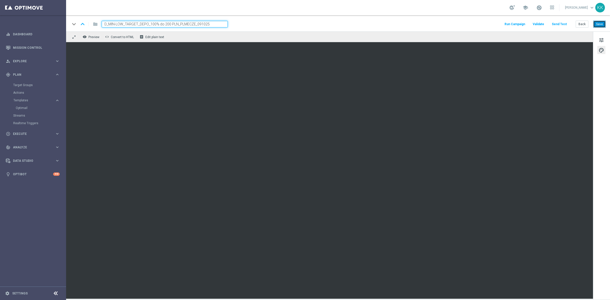
click at [604, 25] on button "Save" at bounding box center [599, 24] width 12 height 7
click at [581, 26] on button "Back" at bounding box center [581, 24] width 13 height 7
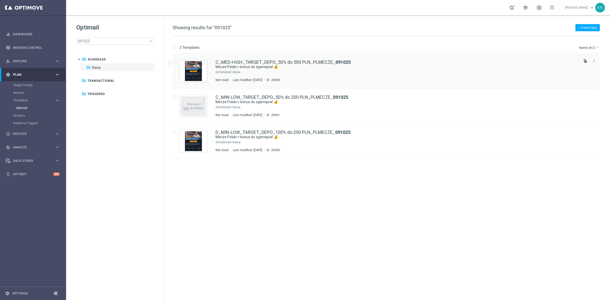
drag, startPoint x: 584, startPoint y: 60, endPoint x: 572, endPoint y: 68, distance: 14.3
click at [584, 60] on icon "file_copy" at bounding box center [585, 61] width 4 height 4
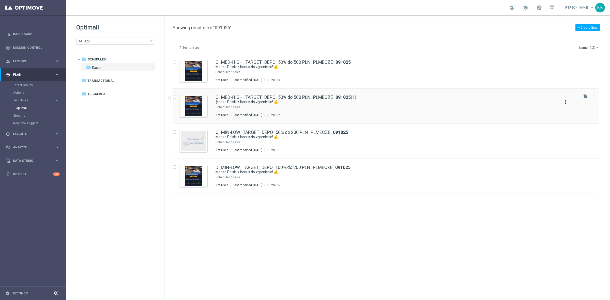
click at [275, 103] on link "Mecze Polski = bonus do zgarnięcia! 💰" at bounding box center [390, 102] width 351 height 5
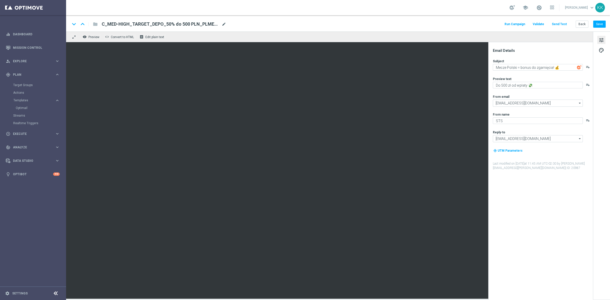
click at [222, 22] on span "mode_edit" at bounding box center [224, 24] width 5 height 5
click at [203, 24] on input "C_MED-HIGH_TARGET_DEPO_50% do 500 PLN_PLMECZE_091025(1)" at bounding box center [165, 24] width 126 height 7
paste input "D_MED-HIGH_TARGET_DEPO_100% do 500 PLN_PLMECZE_091025"
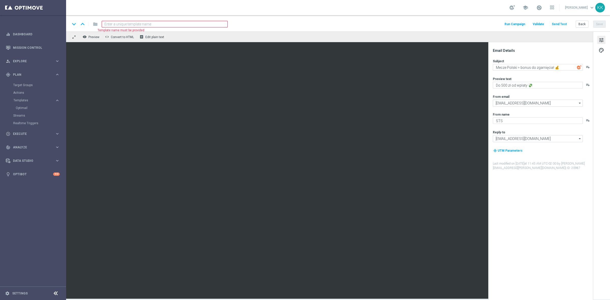
type input "D_MED-HIGH_TARGET_DEPO_100% do 500 PLN_PLMECZE_091025"
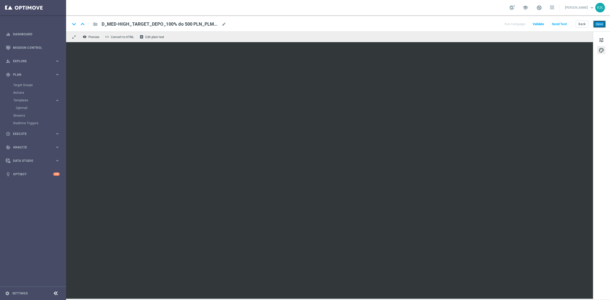
click at [597, 26] on button "Save" at bounding box center [599, 24] width 12 height 7
click at [593, 24] on button "Save" at bounding box center [599, 24] width 12 height 7
click at [602, 42] on span "tune" at bounding box center [601, 40] width 6 height 7
click at [599, 27] on button "Save" at bounding box center [599, 24] width 12 height 7
click at [600, 42] on span "tune" at bounding box center [601, 40] width 6 height 7
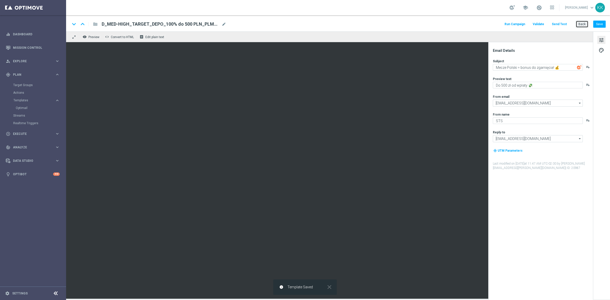
click at [582, 21] on button "Back" at bounding box center [581, 24] width 13 height 7
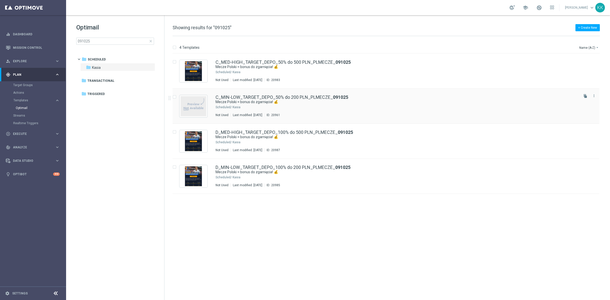
click at [280, 105] on div "C_MIN-LOW_TARGET_DEPO_50% do 200 PLN_PLMECZE_ 091025 Mecze Polski = bonus do zg…" at bounding box center [396, 106] width 362 height 22
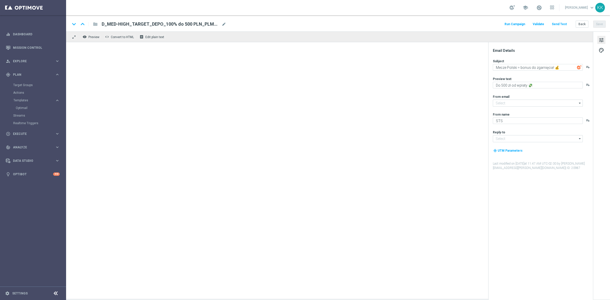
type input "[EMAIL_ADDRESS][DOMAIN_NAME]"
type textarea "Do 200 zł od wpłaty 💸"
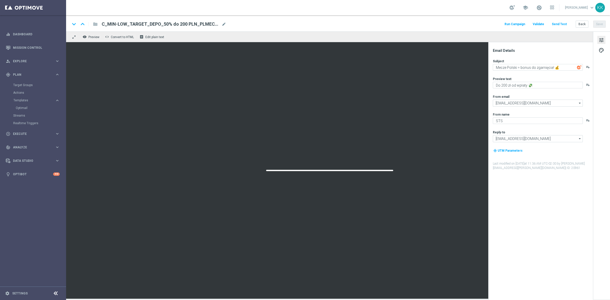
click at [537, 72] on div "Subject Mecze Polski = bonus do zgarnięcia! 💰 playlist_add Preview text Do 200 …" at bounding box center [543, 114] width 100 height 111
click at [537, 69] on textarea "Mecze Polski = bonus do zgarnięcia! 💰" at bounding box center [538, 67] width 90 height 7
click at [557, 77] on div "Preview text" at bounding box center [543, 79] width 100 height 4
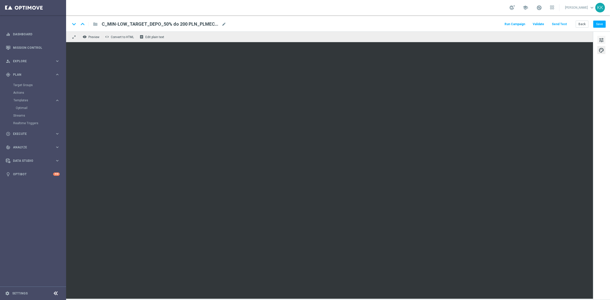
click at [600, 41] on span "tune" at bounding box center [601, 40] width 6 height 7
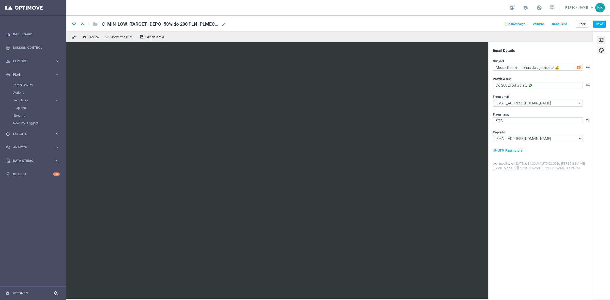
click at [601, 46] on button "palette" at bounding box center [601, 50] width 8 height 8
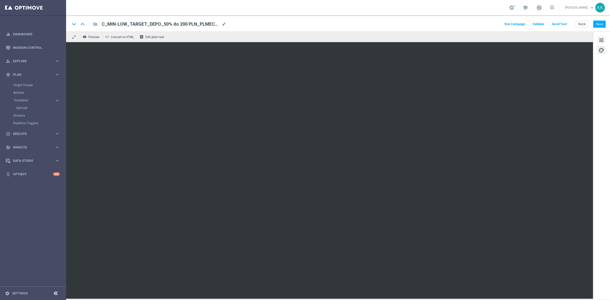
click at [601, 36] on button "tune" at bounding box center [601, 40] width 8 height 8
click at [609, 22] on div "keyboard_arrow_down keyboard_arrow_up folder C_MIN-LOW_TARGET_DEPO_50% do 200 P…" at bounding box center [338, 23] width 544 height 16
click at [599, 25] on button "Save" at bounding box center [599, 24] width 12 height 7
click at [582, 22] on button "Back" at bounding box center [581, 24] width 13 height 7
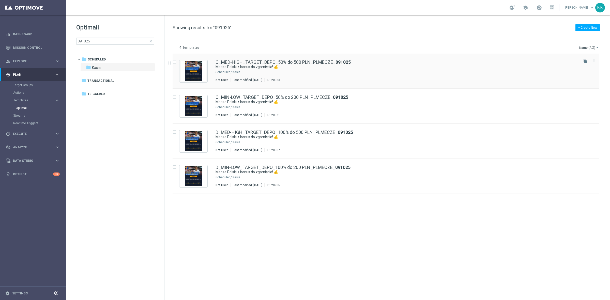
click at [263, 73] on div "Kasia" at bounding box center [404, 72] width 345 height 4
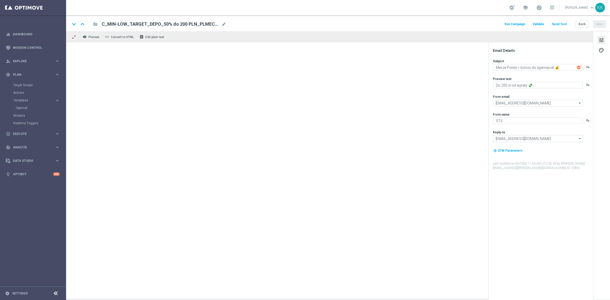
type textarea "Do 500 zł od wpłaty 💸"
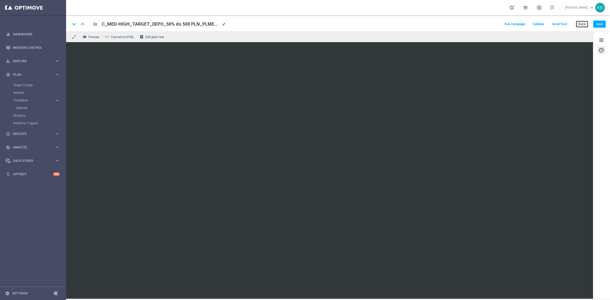
click at [581, 27] on button "Back" at bounding box center [581, 24] width 13 height 7
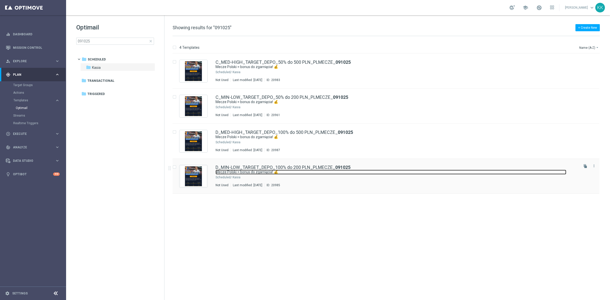
click at [248, 173] on link "Mecze Polski = bonus do zgarnięcia! 💰" at bounding box center [390, 172] width 351 height 5
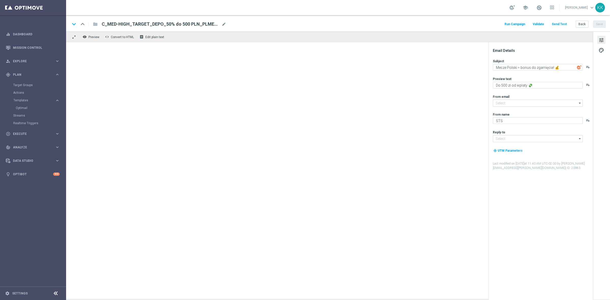
type input "[EMAIL_ADDRESS][DOMAIN_NAME]"
type textarea "Do 200 zł od wpłaty 💸"
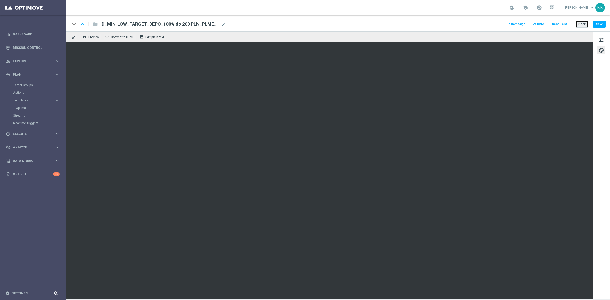
click at [583, 27] on button "Back" at bounding box center [581, 24] width 13 height 7
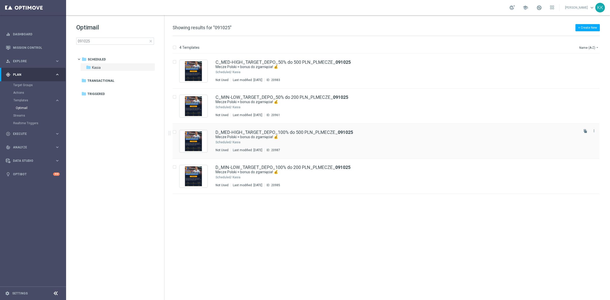
click at [328, 127] on div "D_MED-HIGH_TARGET_DEPO_100% do 500 PLN_PLMECZE_ 091025 Mecze Polski = bonus do …" at bounding box center [385, 141] width 426 height 35
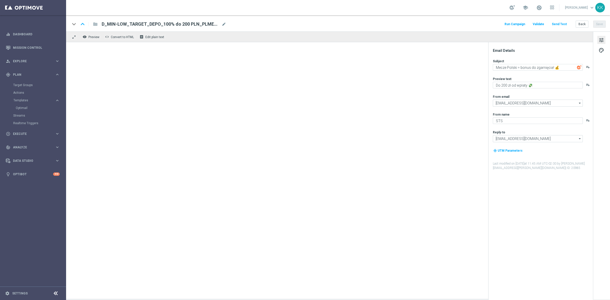
type textarea "Do 500 zł od wpłaty 💸"
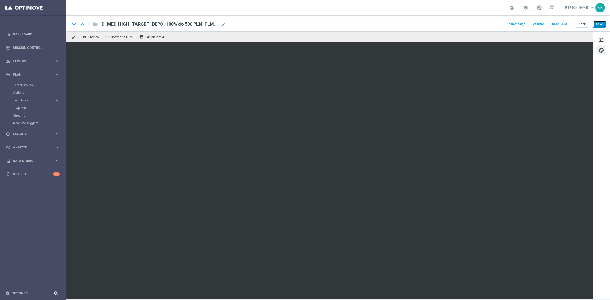
click at [597, 21] on button "Save" at bounding box center [599, 24] width 12 height 7
click at [579, 21] on button "Back" at bounding box center [581, 24] width 13 height 7
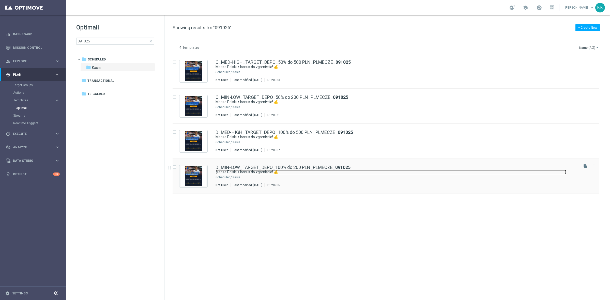
click at [319, 171] on link "Mecze Polski = bonus do zgarnięcia! 💰" at bounding box center [390, 172] width 351 height 5
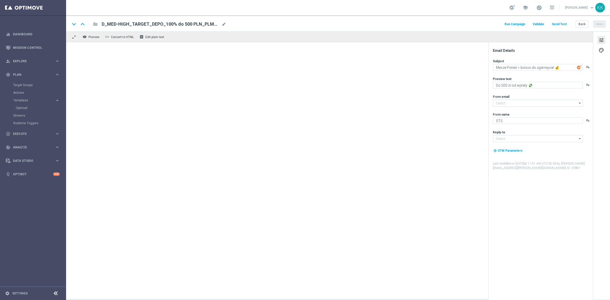
type input "[EMAIL_ADDRESS][DOMAIN_NAME]"
type textarea "Do 200 zł od wpłaty 💸"
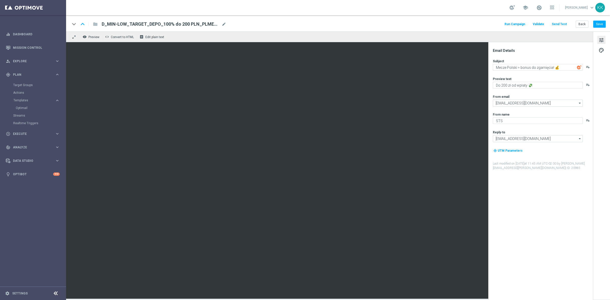
click at [558, 26] on button "Send Test" at bounding box center [559, 24] width 17 height 7
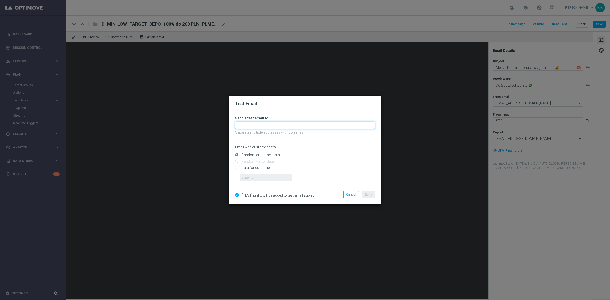
click at [245, 124] on input "text" at bounding box center [305, 125] width 140 height 7
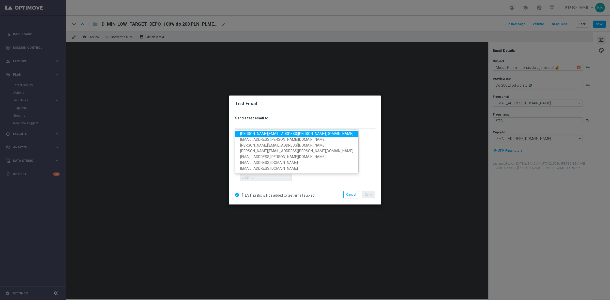
click at [247, 133] on span "[PERSON_NAME][EMAIL_ADDRESS][PERSON_NAME][DOMAIN_NAME]" at bounding box center [296, 134] width 113 height 4
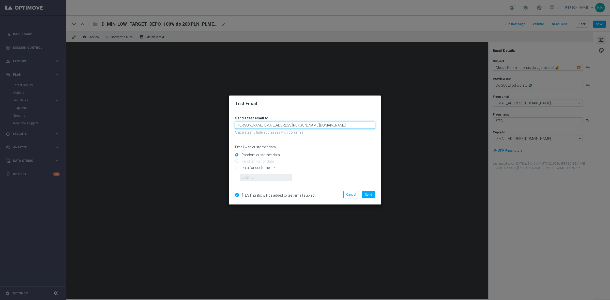
click at [290, 126] on input "[PERSON_NAME][EMAIL_ADDRESS][PERSON_NAME][DOMAIN_NAME]" at bounding box center [305, 125] width 140 height 7
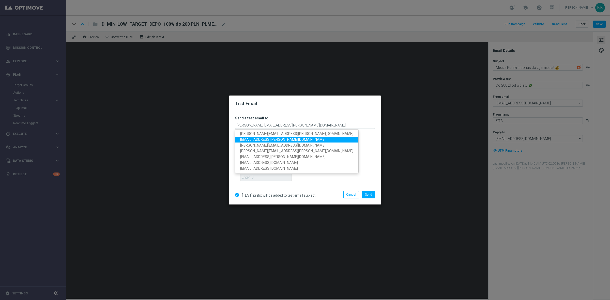
click at [272, 137] on span "[EMAIL_ADDRESS][PERSON_NAME][DOMAIN_NAME]" at bounding box center [282, 139] width 85 height 4
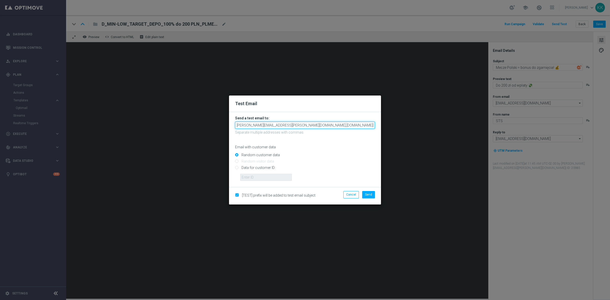
click at [339, 122] on input "[PERSON_NAME][EMAIL_ADDRESS][PERSON_NAME][DOMAIN_NAME],[DOMAIN_NAME][EMAIL_ADDR…" at bounding box center [305, 125] width 140 height 7
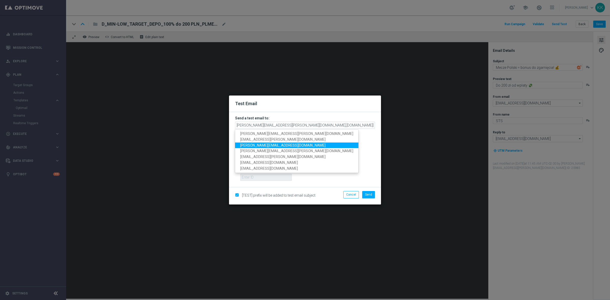
click at [284, 143] on link "[PERSON_NAME][EMAIL_ADDRESS][DOMAIN_NAME]" at bounding box center [296, 146] width 123 height 6
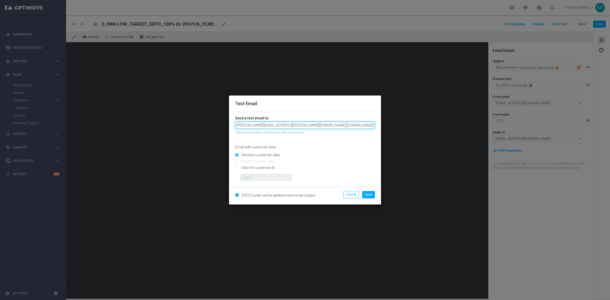
click at [364, 125] on input "[PERSON_NAME][EMAIL_ADDRESS][PERSON_NAME][DOMAIN_NAME],[DOMAIN_NAME][EMAIL_ADDR…" at bounding box center [305, 125] width 140 height 7
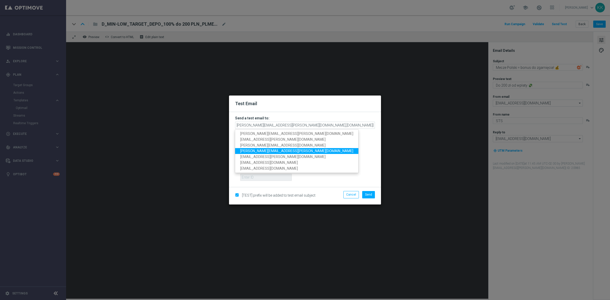
click at [273, 153] on link "[PERSON_NAME][EMAIL_ADDRESS][PERSON_NAME][DOMAIN_NAME]" at bounding box center [296, 151] width 123 height 6
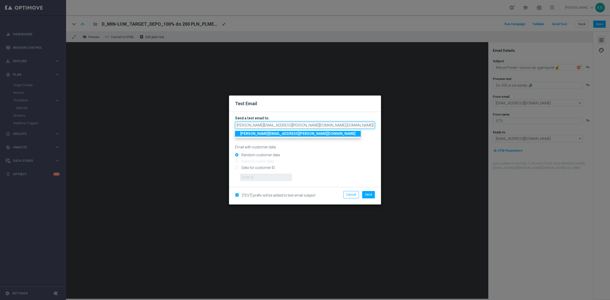
scroll to position [0, 21]
drag, startPoint x: 353, startPoint y: 126, endPoint x: 456, endPoint y: 126, distance: 103.6
click at [456, 126] on modal-container "Test Email Send a test email to: [PERSON_NAME][EMAIL_ADDRESS][PERSON_NAME][DOMA…" at bounding box center [305, 150] width 610 height 300
drag, startPoint x: 332, startPoint y: 126, endPoint x: 494, endPoint y: 117, distance: 162.6
click at [494, 117] on modal-container "Test Email Send a test email to: [PERSON_NAME][EMAIL_ADDRESS][PERSON_NAME][DOMA…" at bounding box center [305, 150] width 610 height 300
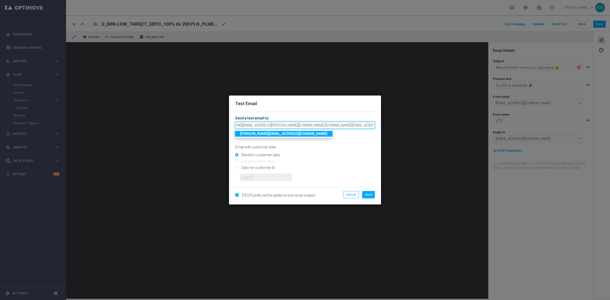
scroll to position [0, 0]
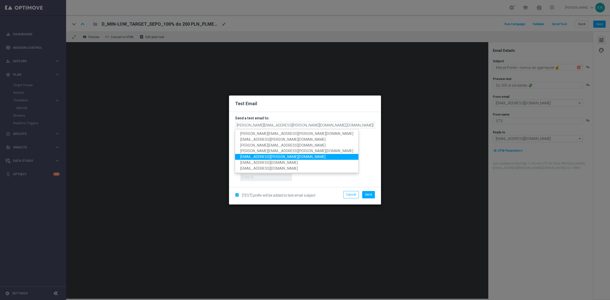
drag, startPoint x: 270, startPoint y: 154, endPoint x: 281, endPoint y: 154, distance: 10.7
click at [270, 155] on span "[EMAIL_ADDRESS][PERSON_NAME][DOMAIN_NAME]" at bounding box center [282, 157] width 85 height 4
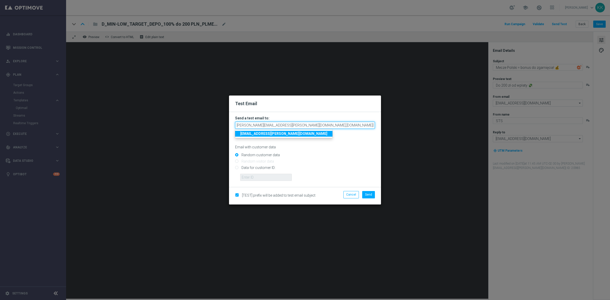
scroll to position [0, 17]
drag, startPoint x: 366, startPoint y: 128, endPoint x: 501, endPoint y: 124, distance: 135.2
click at [490, 124] on modal-container "Test Email Send a test email to: [PERSON_NAME][EMAIL_ADDRESS][PERSON_NAME][DOMA…" at bounding box center [305, 150] width 610 height 300
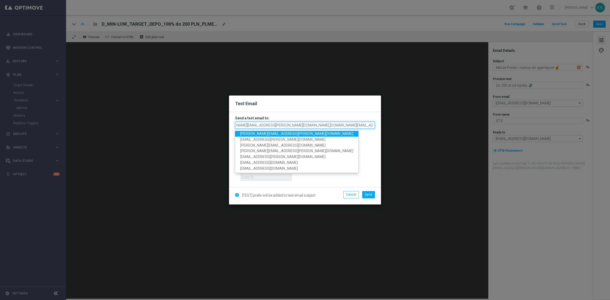
scroll to position [0, 17]
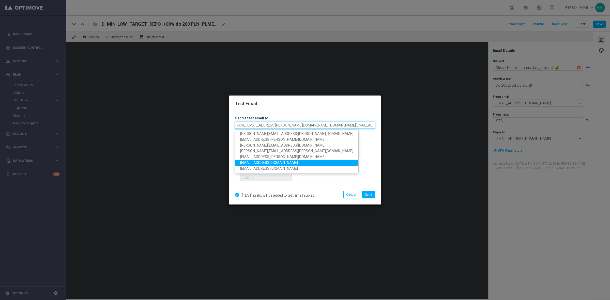
type input "[PERSON_NAME][EMAIL_ADDRESS][PERSON_NAME][DOMAIN_NAME],[DOMAIN_NAME][EMAIL_ADDR…"
click at [364, 152] on div "Random customer data" at bounding box center [305, 154] width 140 height 6
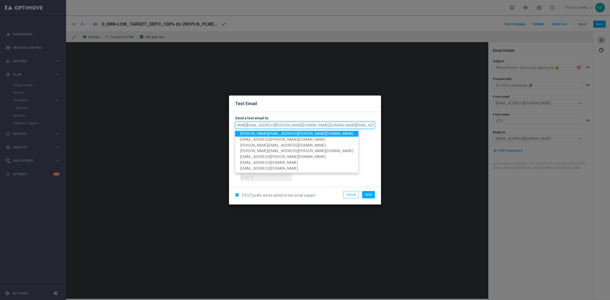
drag, startPoint x: 330, startPoint y: 128, endPoint x: 502, endPoint y: 114, distance: 172.0
click at [502, 114] on modal-container "Test Email Send a test email to: [PERSON_NAME][EMAIL_ADDRESS][PERSON_NAME][DOMA…" at bounding box center [305, 150] width 610 height 300
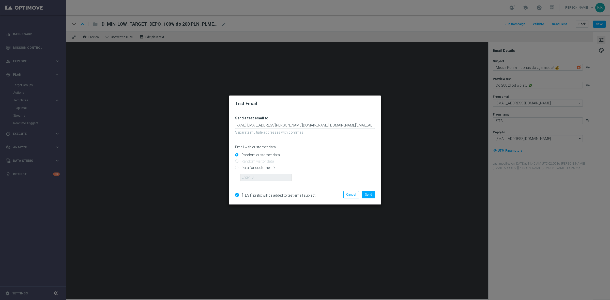
click at [375, 149] on form "Send a test email to: [PERSON_NAME][EMAIL_ADDRESS][PERSON_NAME][DOMAIN_NAME],[D…" at bounding box center [305, 149] width 152 height 75
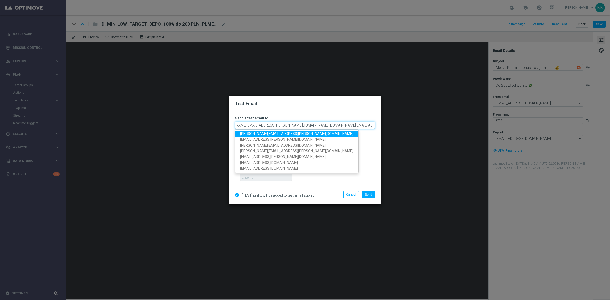
drag, startPoint x: 325, startPoint y: 127, endPoint x: 484, endPoint y: 118, distance: 158.7
click at [477, 117] on modal-container "Test Email Send a test email to: [PERSON_NAME][EMAIL_ADDRESS][PERSON_NAME][DOMA…" at bounding box center [305, 150] width 610 height 300
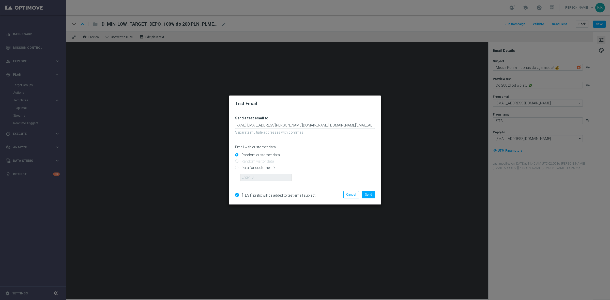
click at [343, 121] on form "Send a test email to: [PERSON_NAME][EMAIL_ADDRESS][PERSON_NAME][DOMAIN_NAME],[D…" at bounding box center [305, 148] width 140 height 65
click at [340, 149] on form "Send a test email to: [PERSON_NAME][EMAIL_ADDRESS][PERSON_NAME][DOMAIN_NAME],[D…" at bounding box center [305, 148] width 140 height 65
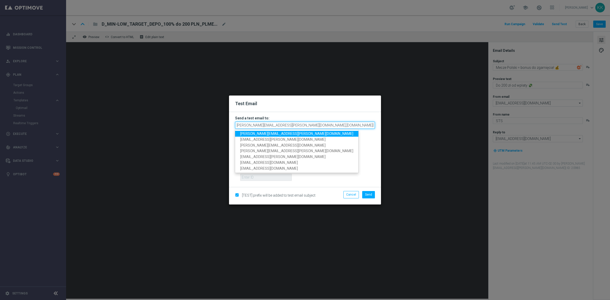
click at [328, 125] on input "[PERSON_NAME][EMAIL_ADDRESS][PERSON_NAME][DOMAIN_NAME],[DOMAIN_NAME][EMAIL_ADDR…" at bounding box center [305, 125] width 140 height 7
click at [329, 124] on input "[PERSON_NAME][EMAIL_ADDRESS][PERSON_NAME][DOMAIN_NAME],[DOMAIN_NAME][EMAIL_ADDR…" at bounding box center [305, 125] width 140 height 7
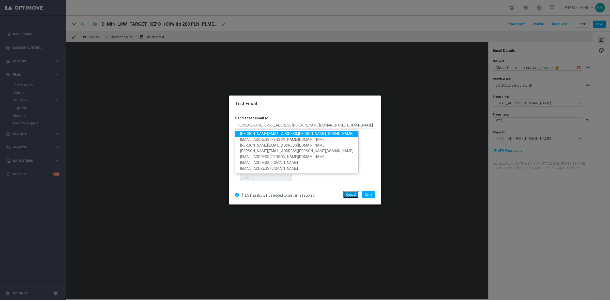
click at [348, 194] on button "Cancel" at bounding box center [350, 194] width 15 height 7
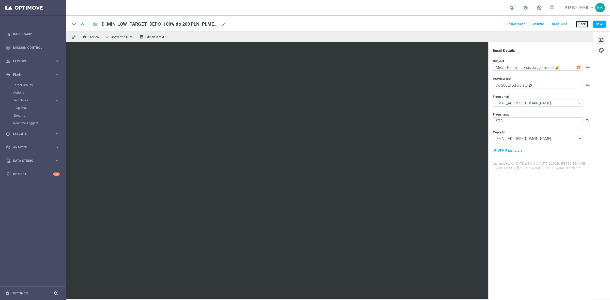
click at [580, 26] on button "Back" at bounding box center [581, 24] width 13 height 7
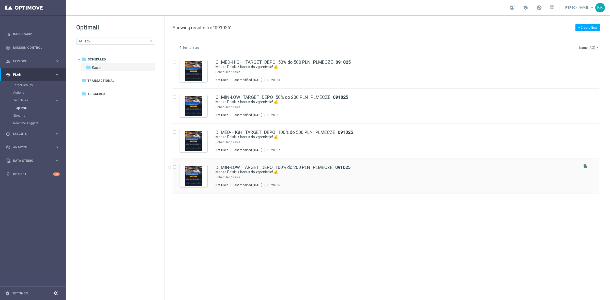
click at [238, 175] on div "D_MIN-LOW_TARGET_DEPO_100% do 200 PLN_PLMECZE_ 091025 Mecze Polski = bonus do z…" at bounding box center [396, 176] width 362 height 22
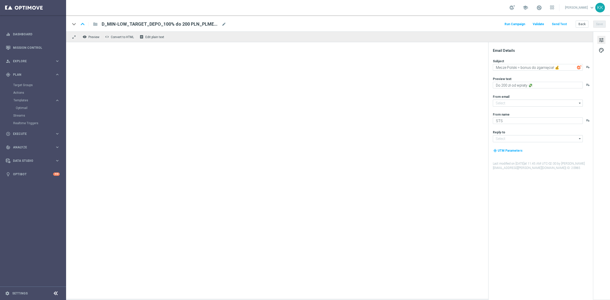
type input "[EMAIL_ADDRESS][DOMAIN_NAME]"
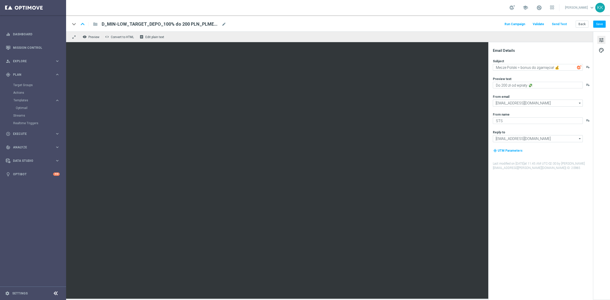
click at [563, 23] on button "Send Test" at bounding box center [559, 24] width 17 height 7
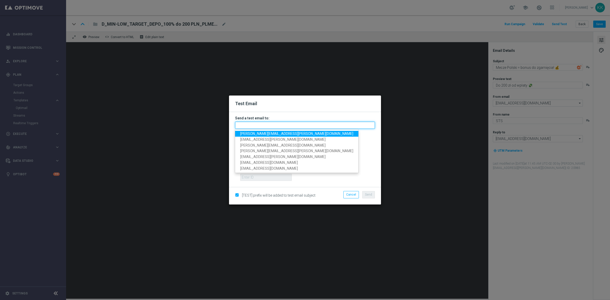
click at [309, 124] on input "text" at bounding box center [305, 125] width 140 height 7
paste input "[PERSON_NAME][EMAIL_ADDRESS][PERSON_NAME][DOMAIN_NAME],[DOMAIN_NAME][EMAIL_ADDR…"
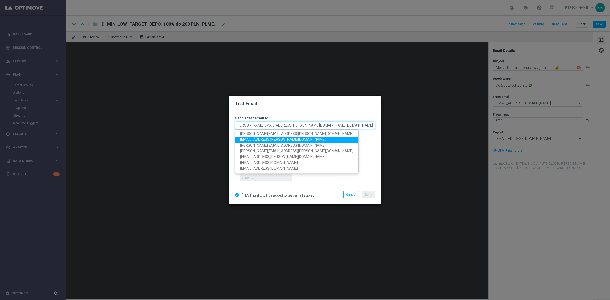
scroll to position [0, 17]
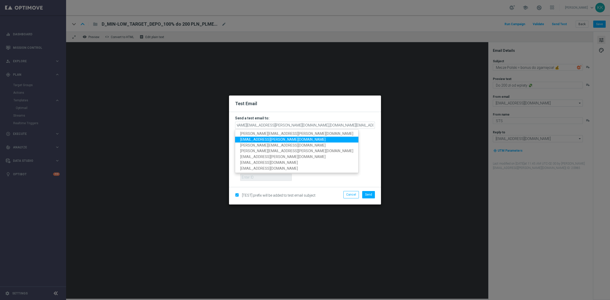
click at [351, 144] on div "Email with customer data" at bounding box center [305, 142] width 140 height 13
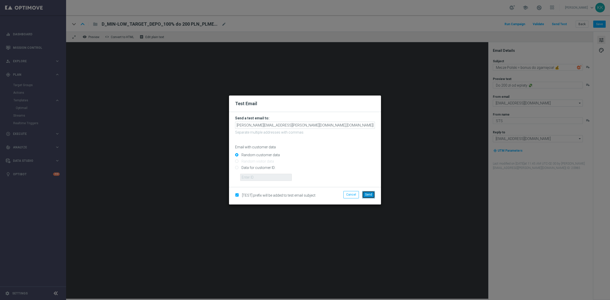
click at [367, 193] on span "Send" at bounding box center [368, 195] width 7 height 4
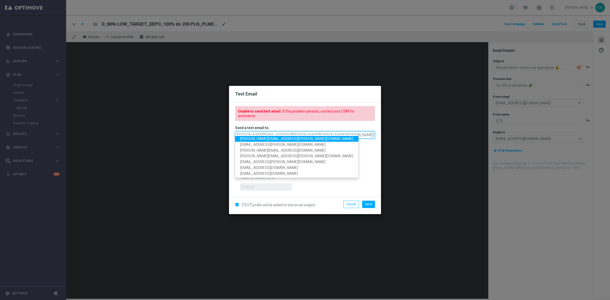
drag, startPoint x: 328, startPoint y: 134, endPoint x: 515, endPoint y: 120, distance: 187.0
click at [464, 123] on modal-container "Test Email Unable to send test email. If this problem persists, contact your CS…" at bounding box center [305, 150] width 610 height 300
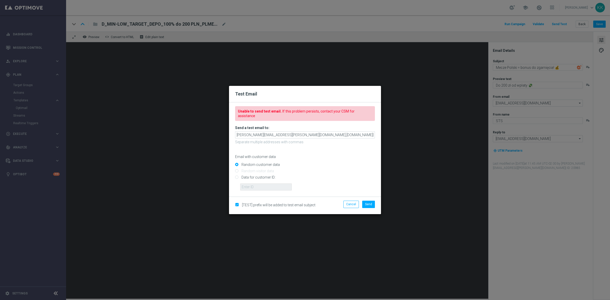
click at [370, 148] on div "Email with customer data" at bounding box center [305, 152] width 140 height 13
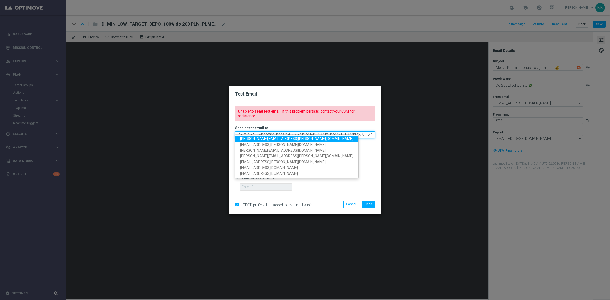
drag, startPoint x: 365, startPoint y: 134, endPoint x: 470, endPoint y: 142, distance: 106.0
click at [473, 140] on modal-container "Test Email Unable to send test email. If this problem persists, contact your CS…" at bounding box center [305, 150] width 610 height 300
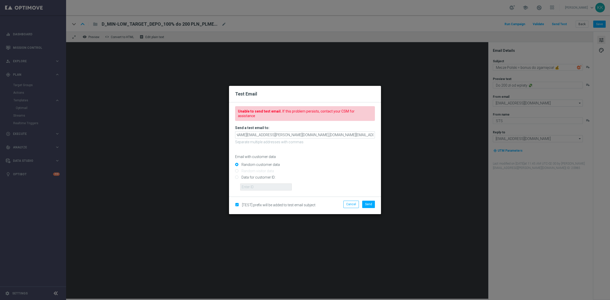
click at [377, 160] on form "Unable to send test email. If this problem persists, contact your CSM for assis…" at bounding box center [305, 149] width 152 height 94
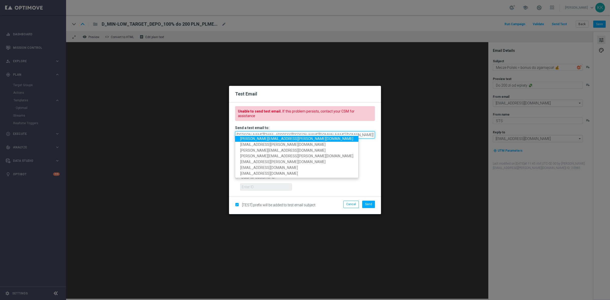
click at [367, 131] on input "[PERSON_NAME][EMAIL_ADDRESS][PERSON_NAME][DOMAIN_NAME],[DOMAIN_NAME][EMAIL_ADDR…" at bounding box center [305, 134] width 140 height 7
drag, startPoint x: 343, startPoint y: 129, endPoint x: 506, endPoint y: 127, distance: 163.3
click at [506, 127] on modal-container "Test Email Unable to send test email. If this problem persists, contact your CS…" at bounding box center [305, 150] width 610 height 300
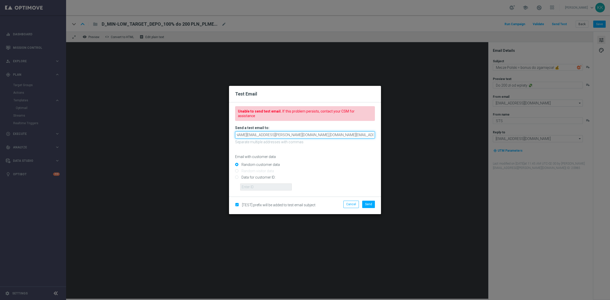
scroll to position [0, 17]
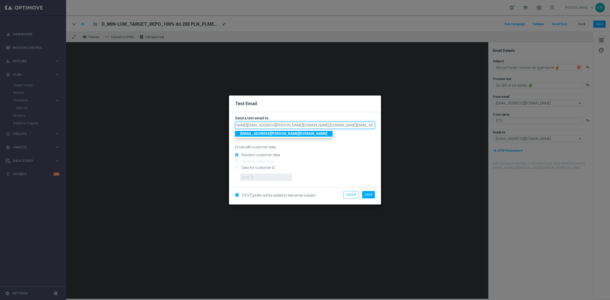
type input "[PERSON_NAME][EMAIL_ADDRESS][PERSON_NAME][DOMAIN_NAME],[DOMAIN_NAME][EMAIL_ADDR…"
click at [325, 126] on input "[PERSON_NAME][EMAIL_ADDRESS][PERSON_NAME][DOMAIN_NAME],[DOMAIN_NAME][EMAIL_ADDR…" at bounding box center [305, 125] width 140 height 7
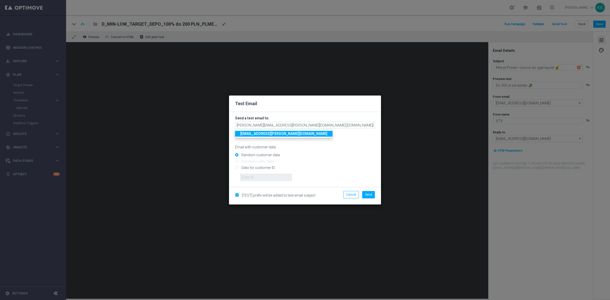
click at [332, 144] on div "Email with customer data" at bounding box center [305, 142] width 140 height 13
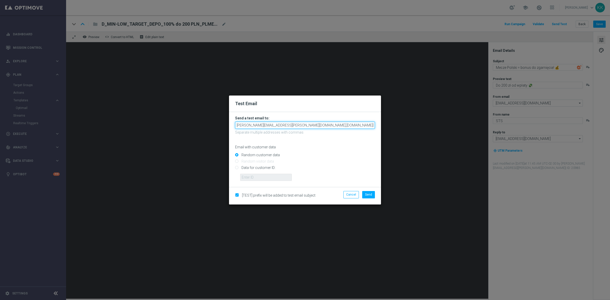
click at [336, 125] on input "[PERSON_NAME][EMAIL_ADDRESS][PERSON_NAME][DOMAIN_NAME],[DOMAIN_NAME][EMAIL_ADDR…" at bounding box center [305, 125] width 140 height 7
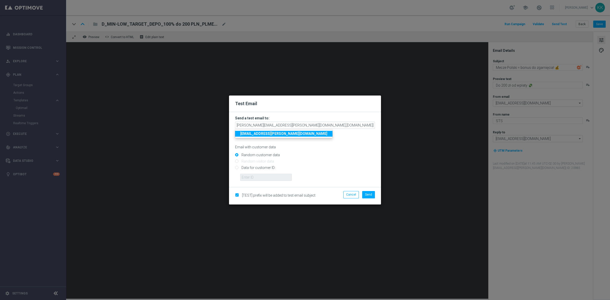
click at [369, 149] on form "Send a test email to: [PERSON_NAME][EMAIL_ADDRESS][PERSON_NAME][DOMAIN_NAME],[D…" at bounding box center [305, 148] width 140 height 65
drag, startPoint x: 361, startPoint y: 124, endPoint x: 538, endPoint y: 87, distance: 180.5
click at [538, 87] on modal-container "Test Email Send a test email to: [PERSON_NAME][EMAIL_ADDRESS][PERSON_NAME][DOMA…" at bounding box center [305, 150] width 610 height 300
click at [376, 159] on form "Send a test email to: [PERSON_NAME][EMAIL_ADDRESS][PERSON_NAME][DOMAIN_NAME],[D…" at bounding box center [305, 149] width 152 height 75
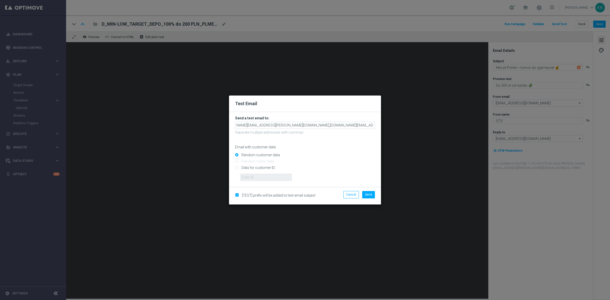
scroll to position [0, 0]
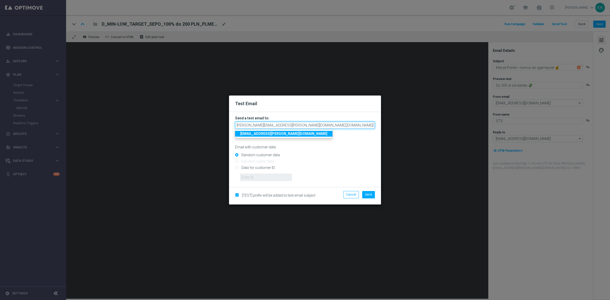
drag, startPoint x: 337, startPoint y: 125, endPoint x: 102, endPoint y: 123, distance: 234.7
click at [102, 123] on modal-container "Test Email Send a test email to: [PERSON_NAME][EMAIL_ADDRESS][PERSON_NAME][DOMA…" at bounding box center [305, 150] width 610 height 300
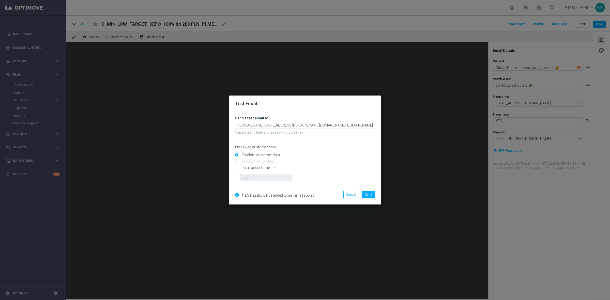
click at [356, 154] on input "Random customer data" at bounding box center [305, 156] width 140 height 7
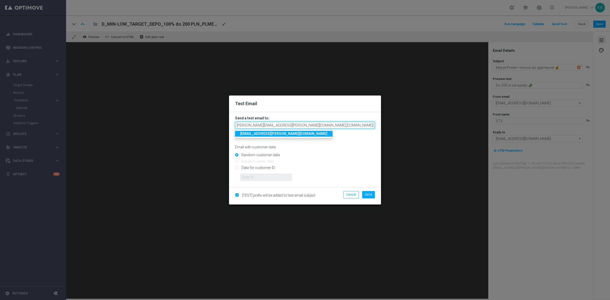
scroll to position [0, 17]
drag, startPoint x: 338, startPoint y: 124, endPoint x: 566, endPoint y: 155, distance: 230.5
click at [585, 124] on modal-container "Test Email Send a test email to: [PERSON_NAME][EMAIL_ADDRESS][PERSON_NAME][DOMA…" at bounding box center [305, 150] width 610 height 300
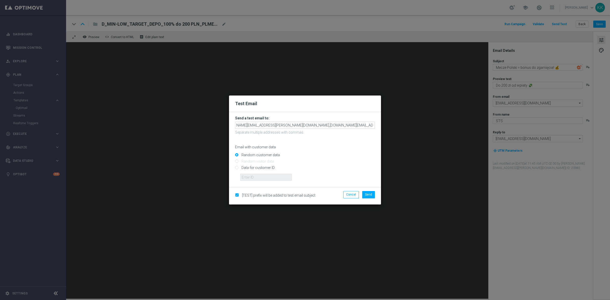
click at [343, 129] on form "Send a test email to: [PERSON_NAME][EMAIL_ADDRESS][PERSON_NAME][DOMAIN_NAME],[D…" at bounding box center [305, 148] width 140 height 65
click at [345, 120] on h3 "Send a test email to:" at bounding box center [305, 118] width 140 height 5
click at [347, 127] on input "[PERSON_NAME][EMAIL_ADDRESS][PERSON_NAME][DOMAIN_NAME],[DOMAIN_NAME][EMAIL_ADDR…" at bounding box center [305, 125] width 140 height 7
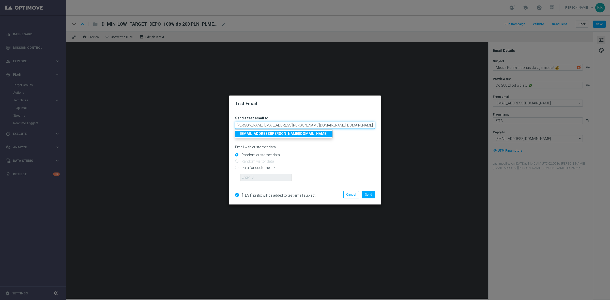
click at [347, 127] on input "[PERSON_NAME][EMAIL_ADDRESS][PERSON_NAME][DOMAIN_NAME],[DOMAIN_NAME][EMAIL_ADDR…" at bounding box center [305, 125] width 140 height 7
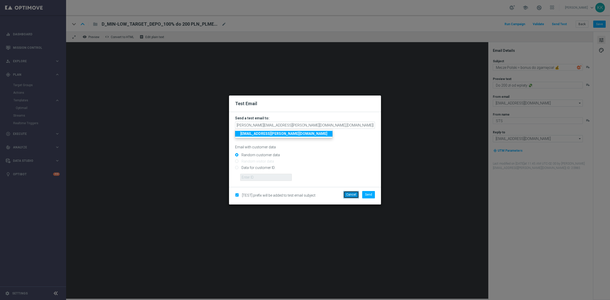
click at [351, 193] on button "Cancel" at bounding box center [350, 194] width 15 height 7
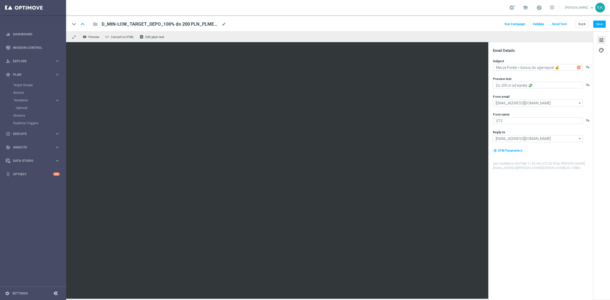
click at [589, 24] on div "Back Save" at bounding box center [590, 24] width 30 height 7
click at [573, 28] on div "keyboard_arrow_down keyboard_arrow_up folder D_MIN-LOW_TARGET_DEPO_100% do 200 …" at bounding box center [338, 23] width 544 height 16
click at [576, 24] on button "Back" at bounding box center [581, 24] width 13 height 7
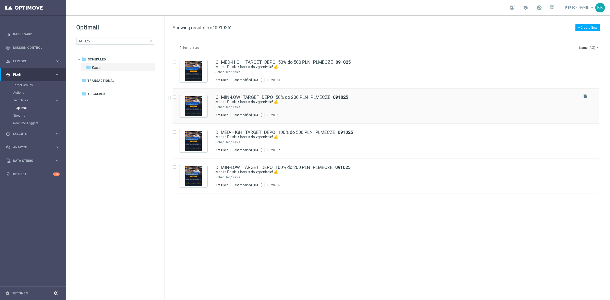
click at [254, 104] on div "C_MIN-LOW_TARGET_DEPO_50% do 200 PLN_PLMECZE_ 091025 Mecze Polski = bonus do zg…" at bounding box center [396, 106] width 362 height 22
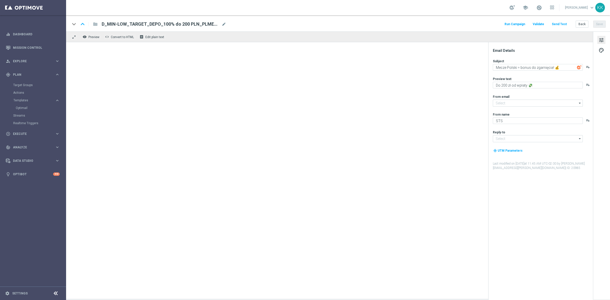
type input "[EMAIL_ADDRESS][DOMAIN_NAME]"
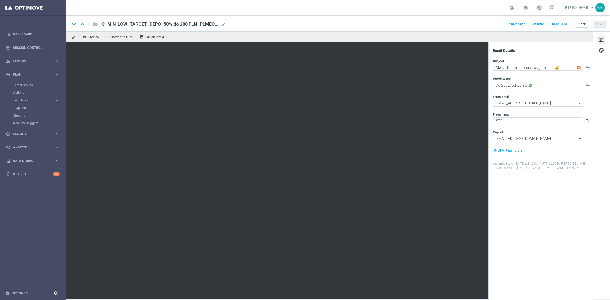
click at [559, 23] on button "Send Test" at bounding box center [559, 24] width 17 height 7
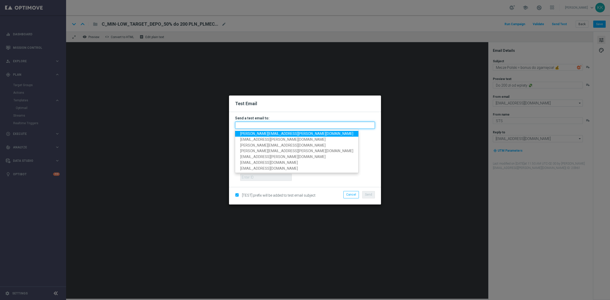
click at [257, 126] on input "text" at bounding box center [305, 125] width 140 height 7
paste input "[PERSON_NAME][EMAIL_ADDRESS][PERSON_NAME][DOMAIN_NAME],[DOMAIN_NAME][EMAIL_ADDR…"
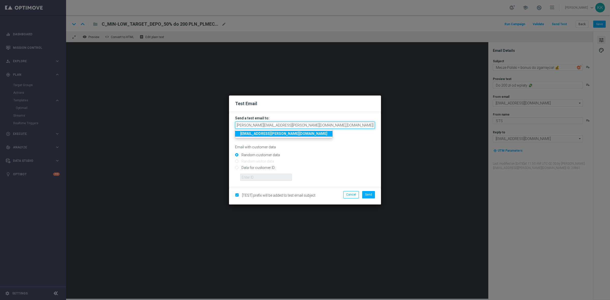
scroll to position [0, 17]
type input "[PERSON_NAME][EMAIL_ADDRESS][PERSON_NAME][DOMAIN_NAME],[DOMAIN_NAME][EMAIL_ADDR…"
click at [357, 157] on input "Random customer data" at bounding box center [305, 156] width 140 height 7
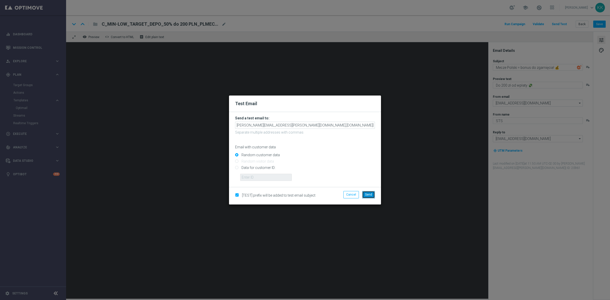
click at [371, 195] on span "Send" at bounding box center [368, 195] width 7 height 4
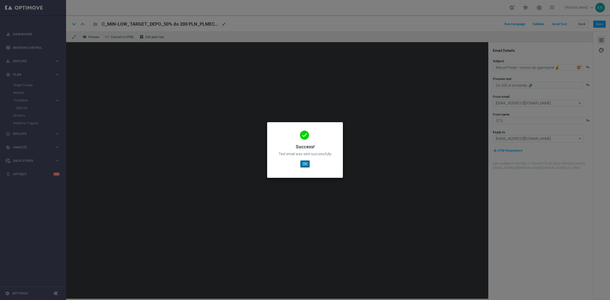
click at [307, 162] on button "OK" at bounding box center [305, 163] width 10 height 7
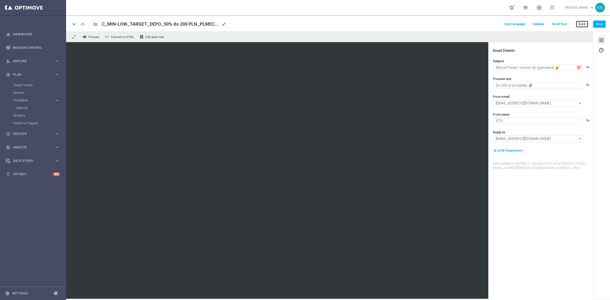
click at [582, 25] on button "Back" at bounding box center [581, 24] width 13 height 7
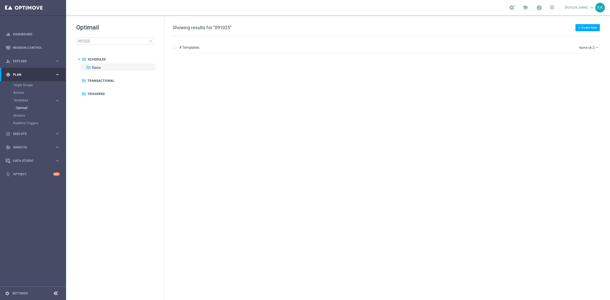
click at [267, 131] on div "+ Create New Showing results for "091025" 4 Templates Name (A-Z) arrow_drop_dow…" at bounding box center [386, 157] width 445 height 285
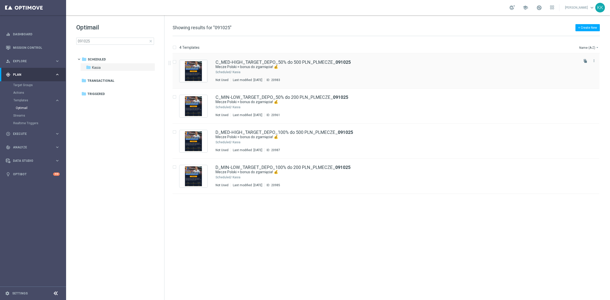
click at [257, 71] on div "Kasia" at bounding box center [404, 72] width 345 height 4
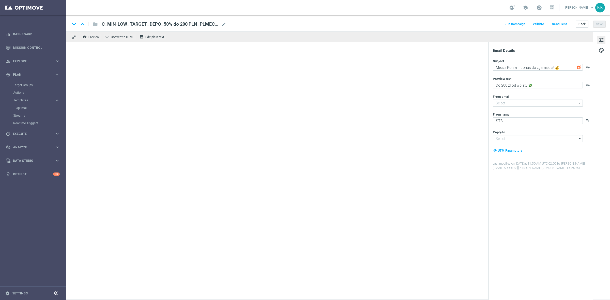
type input "[EMAIL_ADDRESS][DOMAIN_NAME]"
type textarea "Do 500 zł od wpłaty 💸"
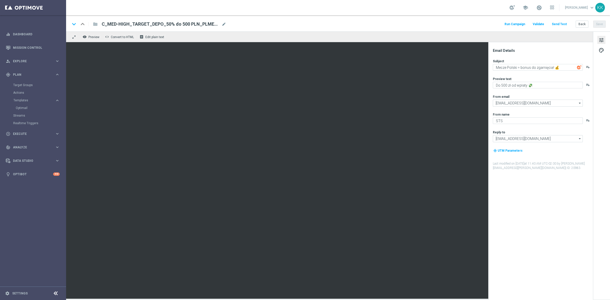
click at [562, 23] on button "Send Test" at bounding box center [559, 24] width 17 height 7
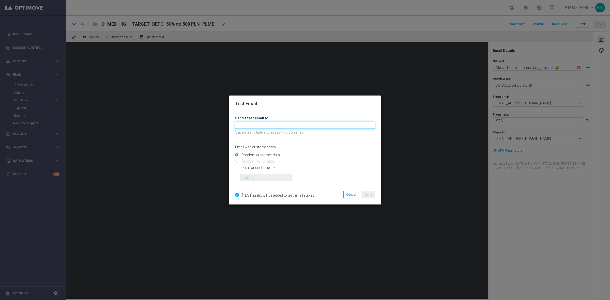
click at [254, 127] on input "text" at bounding box center [305, 125] width 140 height 7
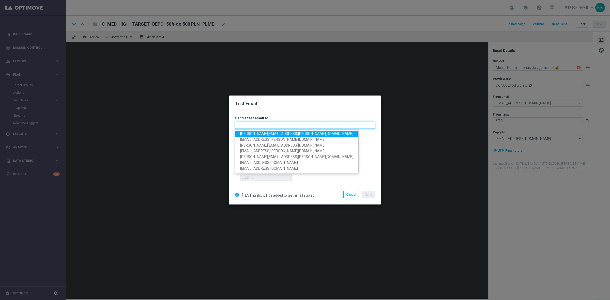
paste input "[PERSON_NAME][EMAIL_ADDRESS][PERSON_NAME][DOMAIN_NAME],[DOMAIN_NAME][EMAIL_ADDR…"
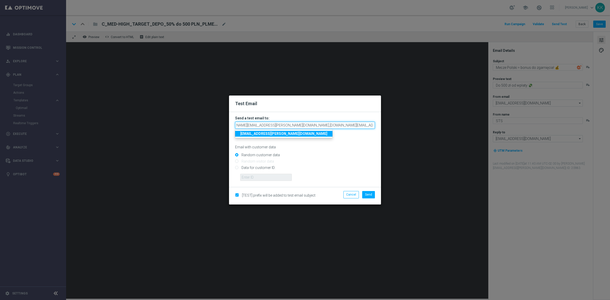
type input "[PERSON_NAME][EMAIL_ADDRESS][PERSON_NAME][DOMAIN_NAME],[DOMAIN_NAME][EMAIL_ADDR…"
click at [377, 158] on form "Send a test email to: [PERSON_NAME][EMAIL_ADDRESS][PERSON_NAME][DOMAIN_NAME],[D…" at bounding box center [305, 149] width 152 height 75
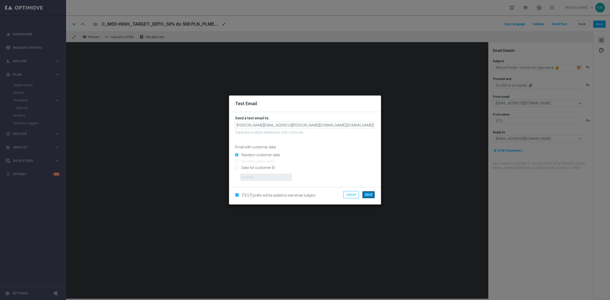
click at [363, 196] on button "Send" at bounding box center [368, 194] width 13 height 7
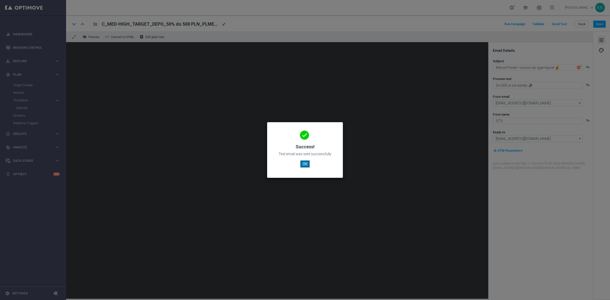
click at [307, 163] on button "OK" at bounding box center [305, 163] width 10 height 7
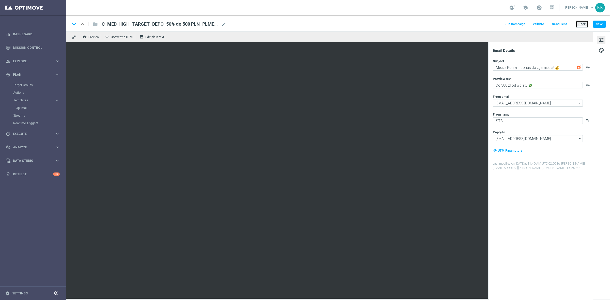
click at [579, 23] on button "Back" at bounding box center [581, 24] width 13 height 7
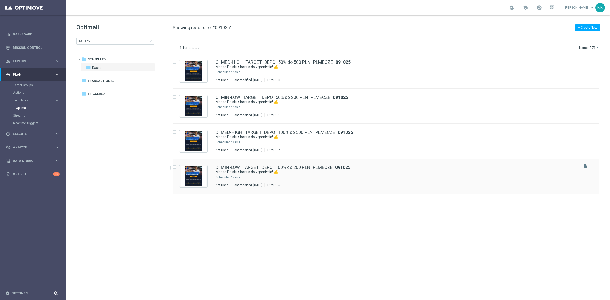
click at [247, 184] on div "Last modified: [DATE]" at bounding box center [248, 185] width 34 height 4
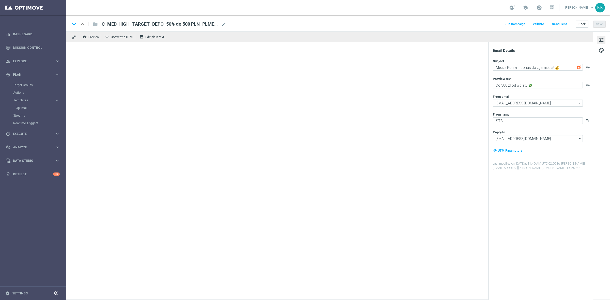
type textarea "Do 200 zł od wpłaty 💸"
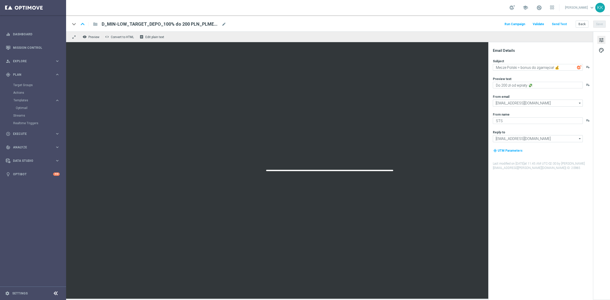
click at [564, 23] on button "Send Test" at bounding box center [559, 24] width 17 height 7
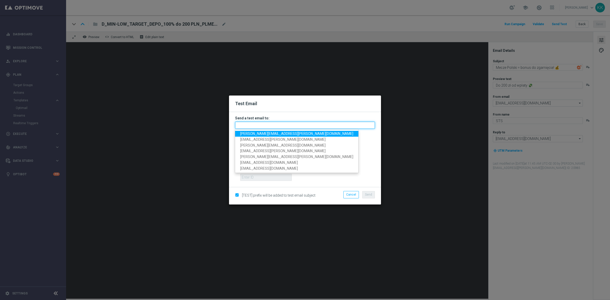
click at [278, 124] on input "text" at bounding box center [305, 125] width 140 height 7
paste input "[PERSON_NAME][EMAIL_ADDRESS][PERSON_NAME][DOMAIN_NAME],[DOMAIN_NAME][EMAIL_ADDR…"
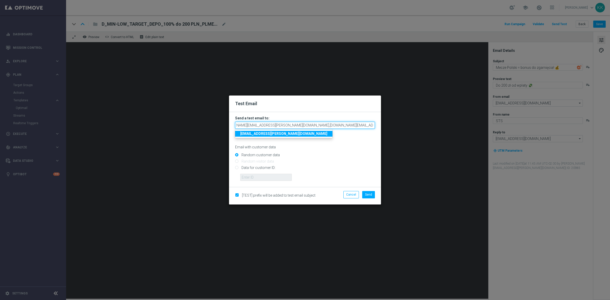
type input "[PERSON_NAME][EMAIL_ADDRESS][PERSON_NAME][DOMAIN_NAME],[DOMAIN_NAME][EMAIL_ADDR…"
click at [368, 196] on button "Send" at bounding box center [368, 194] width 13 height 7
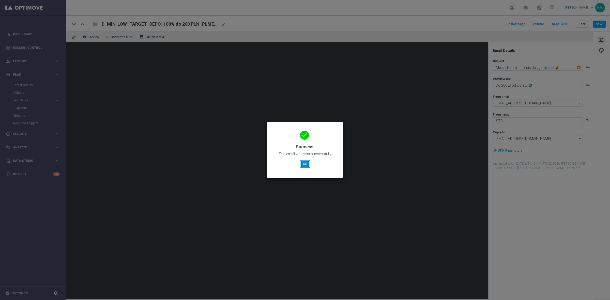
click at [304, 166] on button "OK" at bounding box center [305, 163] width 10 height 7
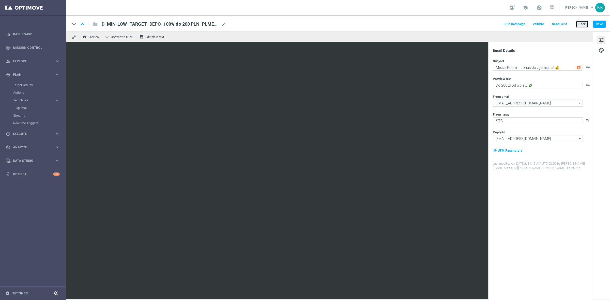
click at [583, 27] on button "Back" at bounding box center [581, 24] width 13 height 7
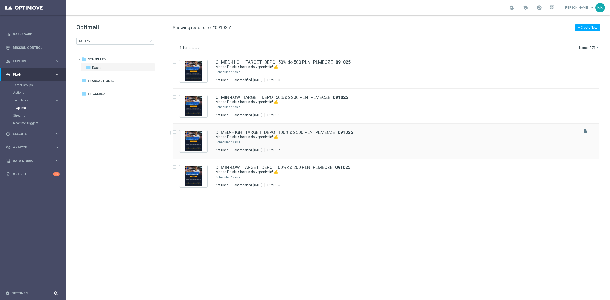
click at [251, 141] on div "Kasia" at bounding box center [404, 142] width 345 height 4
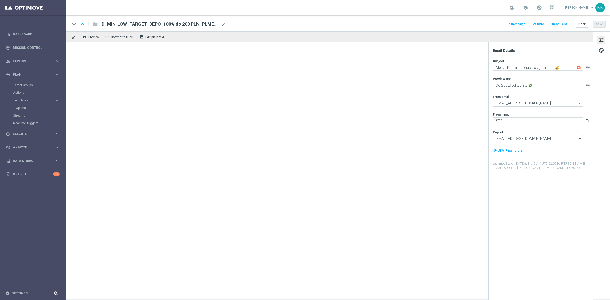
type textarea "Do 500 zł od wpłaty 💸"
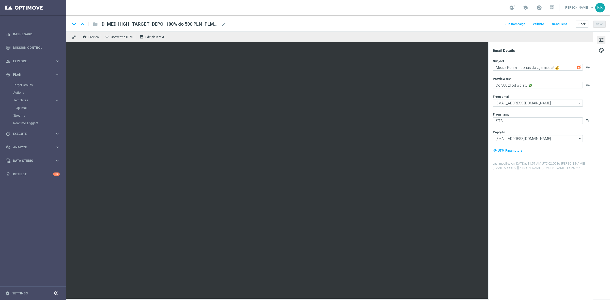
click at [559, 26] on button "Send Test" at bounding box center [559, 24] width 17 height 7
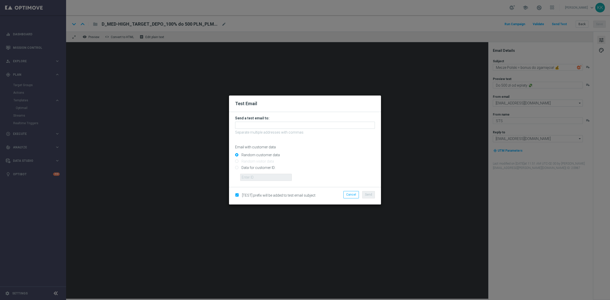
click at [294, 130] on form "Send a test email to: Separate multiple addresses with commas Email with custom…" at bounding box center [305, 148] width 140 height 65
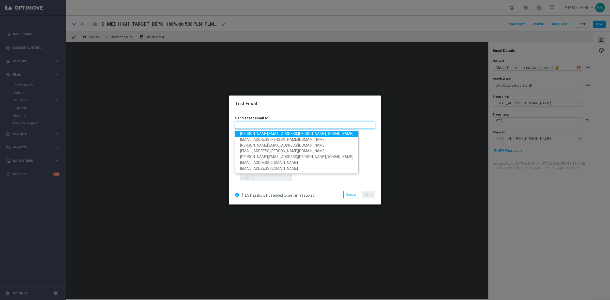
click at [297, 124] on input "text" at bounding box center [305, 125] width 140 height 7
paste input "[PERSON_NAME][EMAIL_ADDRESS][PERSON_NAME][DOMAIN_NAME],[DOMAIN_NAME][EMAIL_ADDR…"
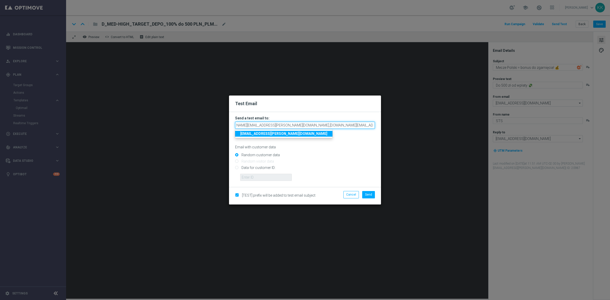
type input "[PERSON_NAME][EMAIL_ADDRESS][PERSON_NAME][DOMAIN_NAME],[DOMAIN_NAME][EMAIL_ADDR…"
click at [351, 149] on p "Email with customer data" at bounding box center [305, 147] width 140 height 5
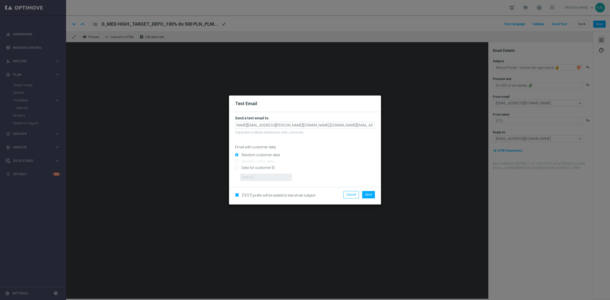
scroll to position [0, 0]
click at [370, 193] on span "Send" at bounding box center [368, 195] width 7 height 4
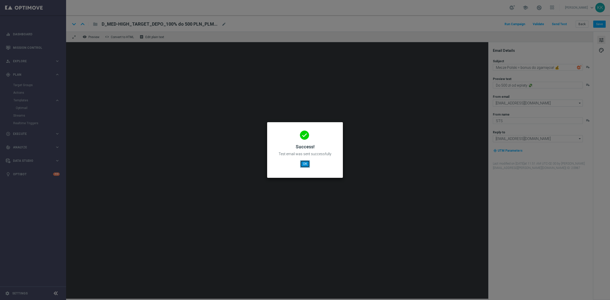
click at [306, 165] on button "OK" at bounding box center [305, 163] width 10 height 7
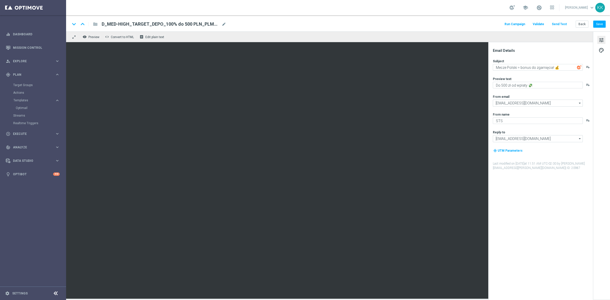
click at [24, 82] on div "Target Groups" at bounding box center [39, 85] width 52 height 8
click at [26, 88] on section "Target Groups Actions Templates keyboard_arrow_right Optimail" at bounding box center [33, 104] width 66 height 46
click at [26, 87] on link "Target Groups" at bounding box center [33, 85] width 40 height 4
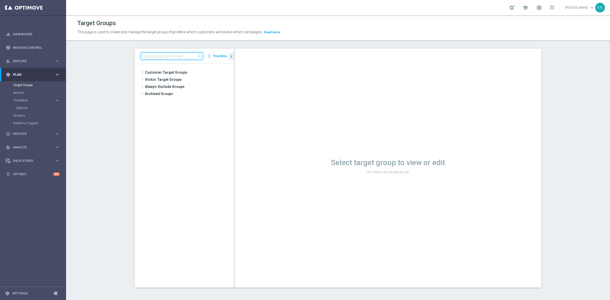
click at [145, 56] on input at bounding box center [172, 56] width 62 height 7
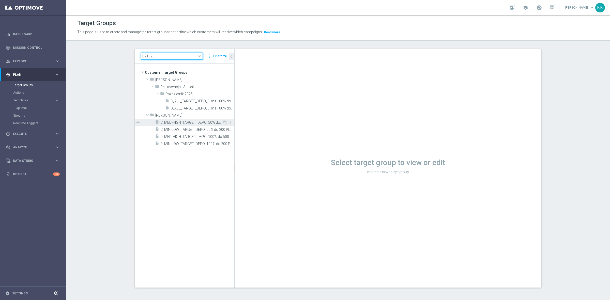
type input "091025"
click at [185, 122] on span "C_MED-HIGH_TARGET_DEPO_50% do 500 PLN_PLMECZE_091025" at bounding box center [191, 122] width 62 height 4
click at [186, 127] on div "insert_drive_file C_MIN-LOW_TARGET_DEPO_50% do 200 PLN_PLMECZE_091025" at bounding box center [188, 129] width 67 height 7
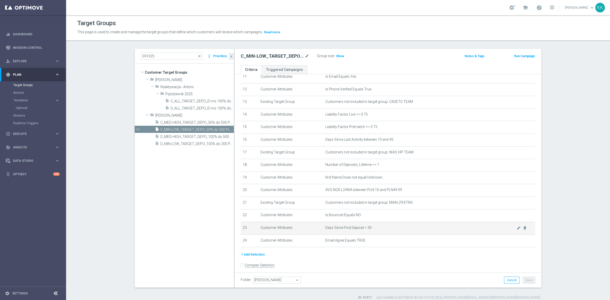
scroll to position [155, 0]
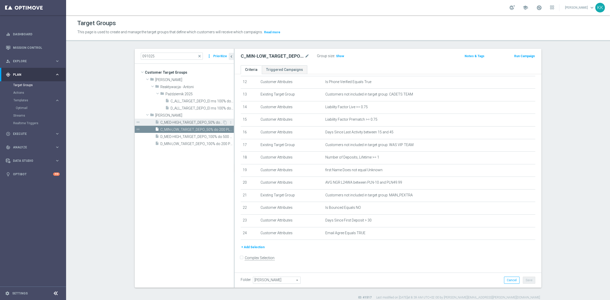
click at [180, 124] on span "C_MED-HIGH_TARGET_DEPO_50% do 500 PLN_PLMECZE_091025" at bounding box center [191, 122] width 62 height 4
click at [191, 141] on div "insert_drive_file D_MIN-LOW_TARGET_DEPO_100% do 200 PLN_PLMECZE_091025" at bounding box center [188, 143] width 67 height 7
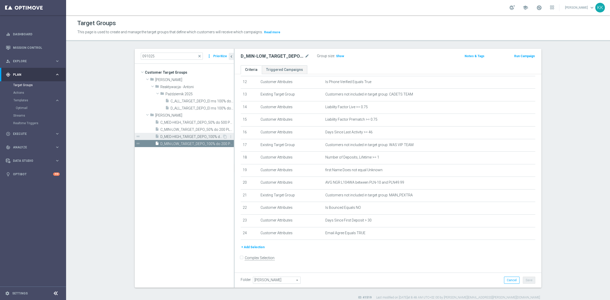
click at [176, 135] on span "D_MED-HIGH_TARGET_DEPO_100% do 500 PLN_PLMECZE_091025" at bounding box center [191, 137] width 62 height 4
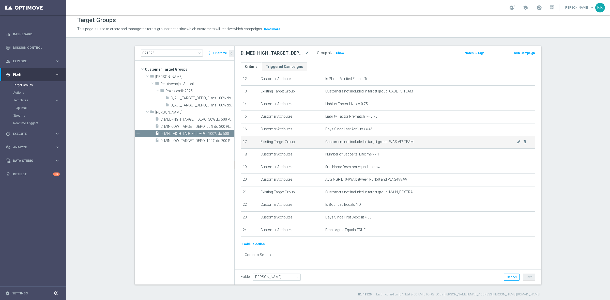
scroll to position [5, 0]
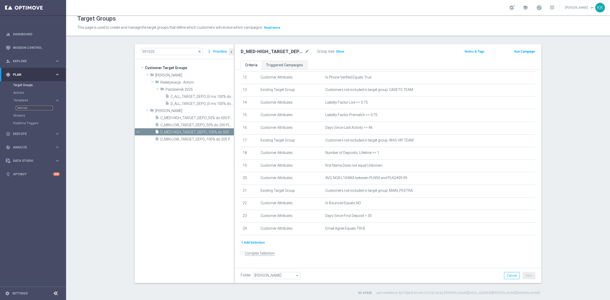
drag, startPoint x: 23, startPoint y: 108, endPoint x: 19, endPoint y: 98, distance: 10.6
click at [23, 108] on link "Optimail" at bounding box center [34, 108] width 37 height 4
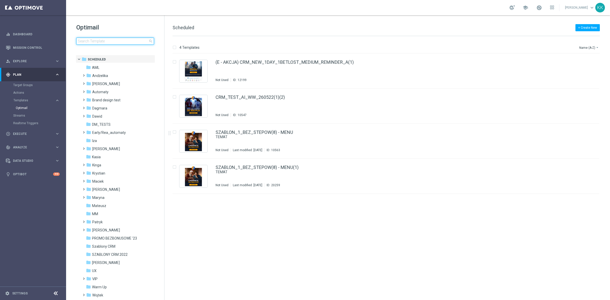
click at [102, 43] on input at bounding box center [115, 41] width 78 height 7
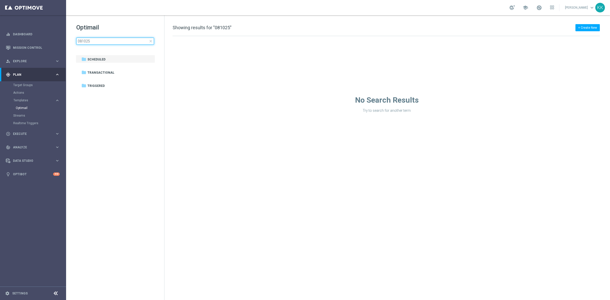
click at [81, 43] on input "081025" at bounding box center [115, 41] width 78 height 7
type input "091025"
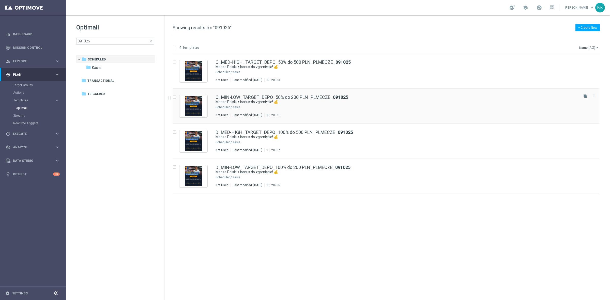
click at [251, 107] on div "Kasia" at bounding box center [404, 107] width 345 height 4
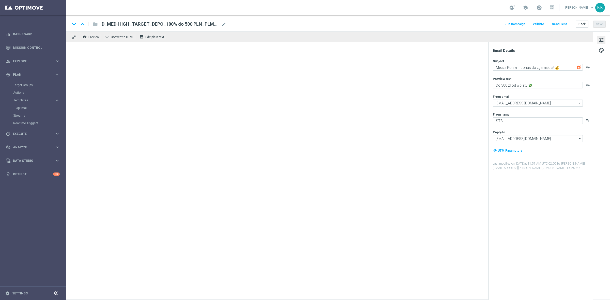
type textarea "Do 200 zł od wpłaty 💸"
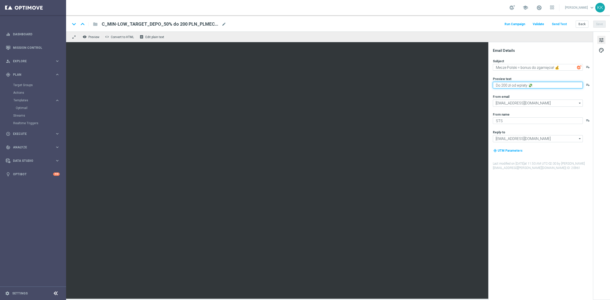
click at [511, 87] on textarea "Do 200 zł od wpłaty 💸" at bounding box center [538, 85] width 90 height 7
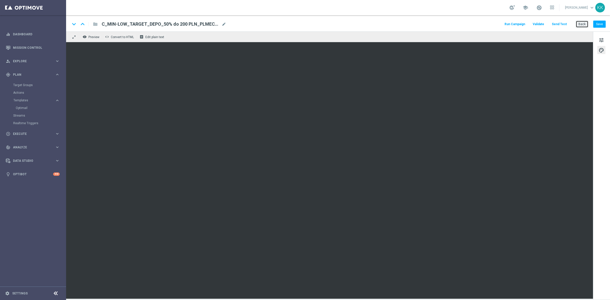
click at [587, 25] on button "Back" at bounding box center [581, 24] width 13 height 7
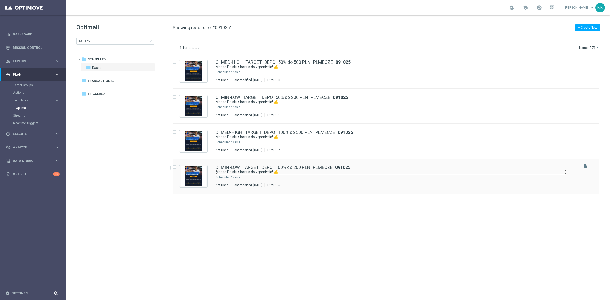
click at [235, 172] on link "Mecze Polski = bonus do zgarnięcia! 💰" at bounding box center [390, 172] width 351 height 5
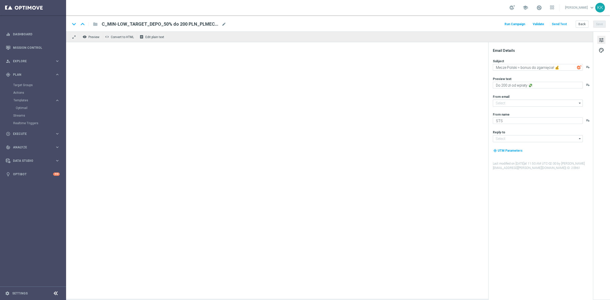
type input "[EMAIL_ADDRESS][DOMAIN_NAME]"
